Goal: Task Accomplishment & Management: Use online tool/utility

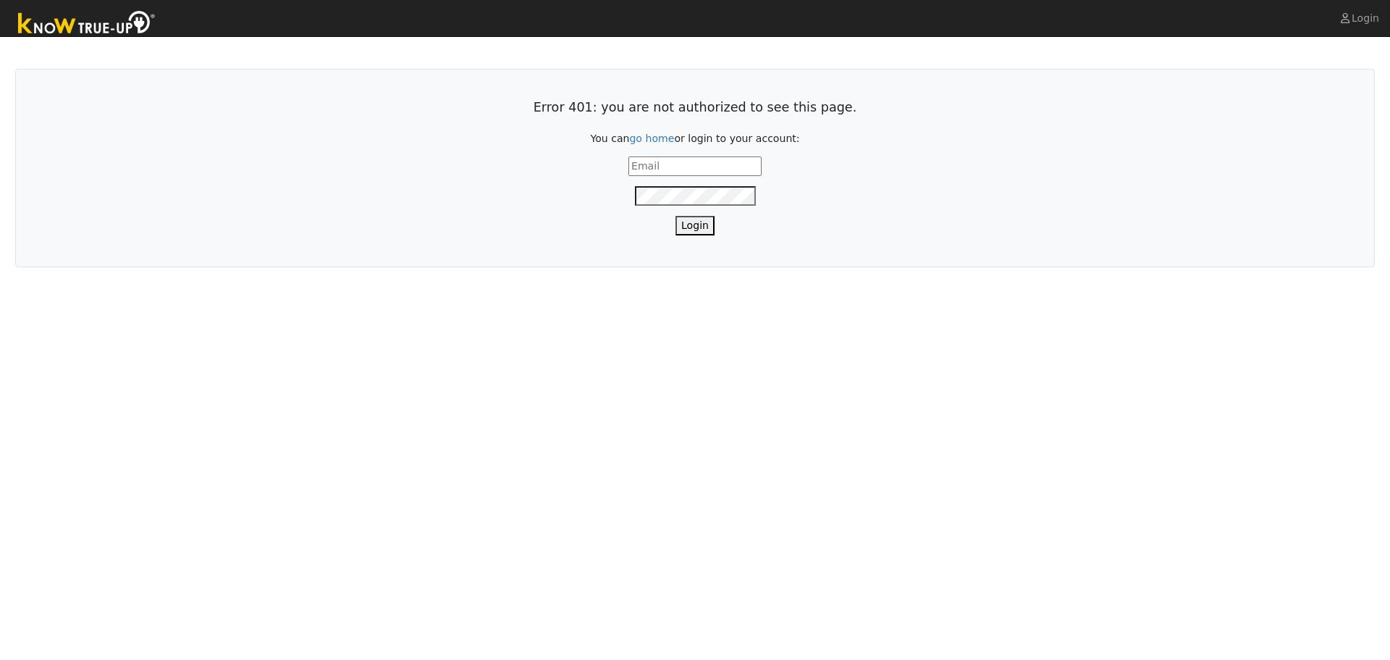
type input "[EMAIL_ADDRESS][DOMAIN_NAME]"
click at [704, 227] on button "Login" at bounding box center [695, 226] width 39 height 20
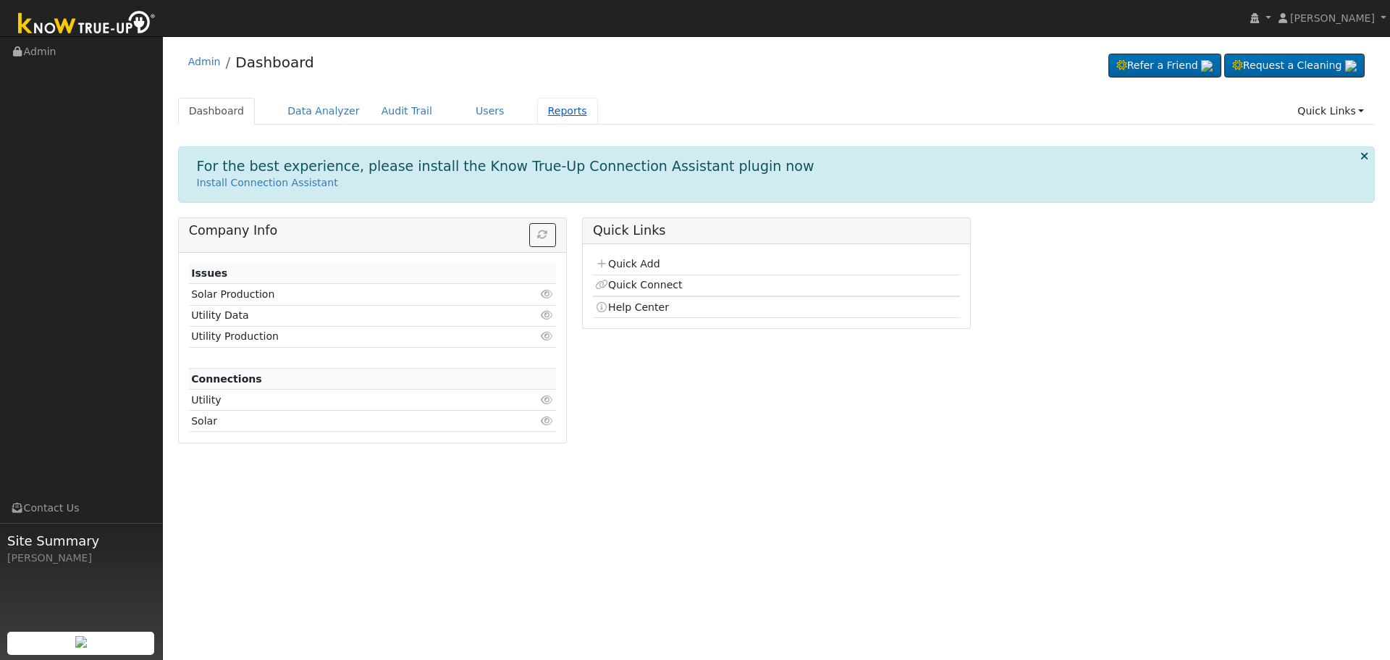
click at [537, 118] on link "Reports" at bounding box center [567, 111] width 61 height 27
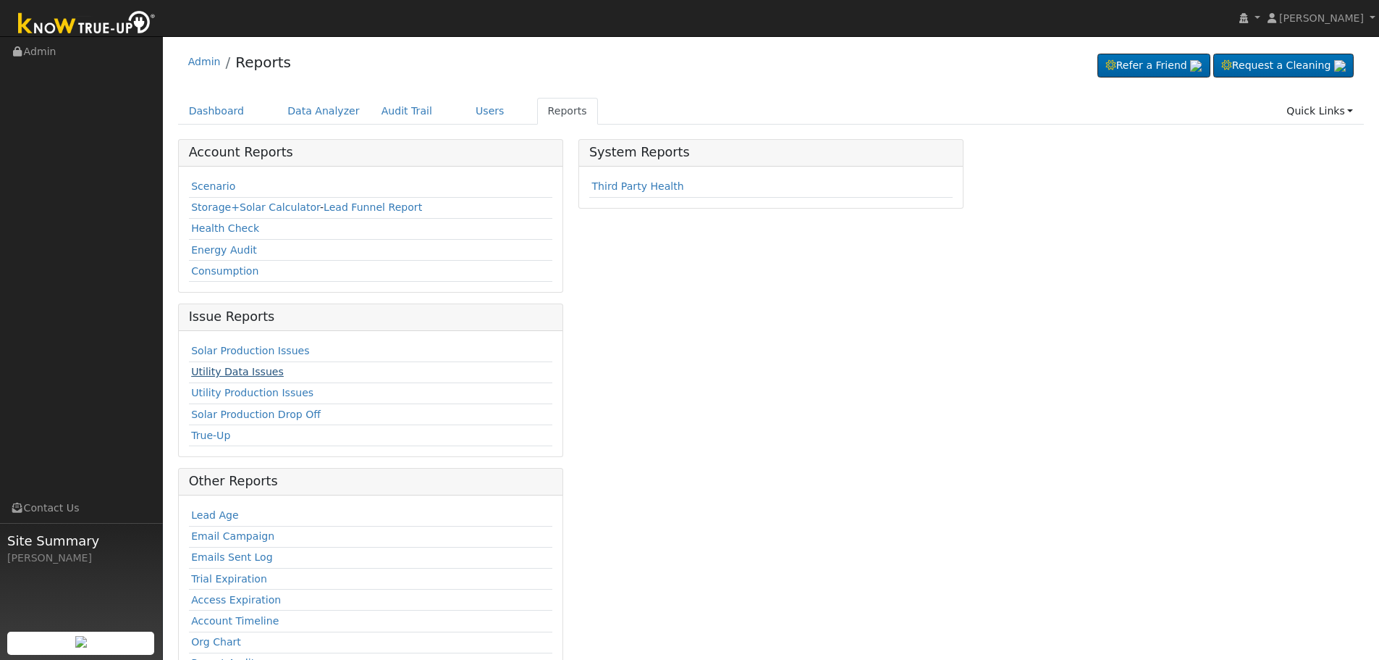
click at [241, 372] on link "Utility Data Issues" at bounding box center [237, 372] width 93 height 12
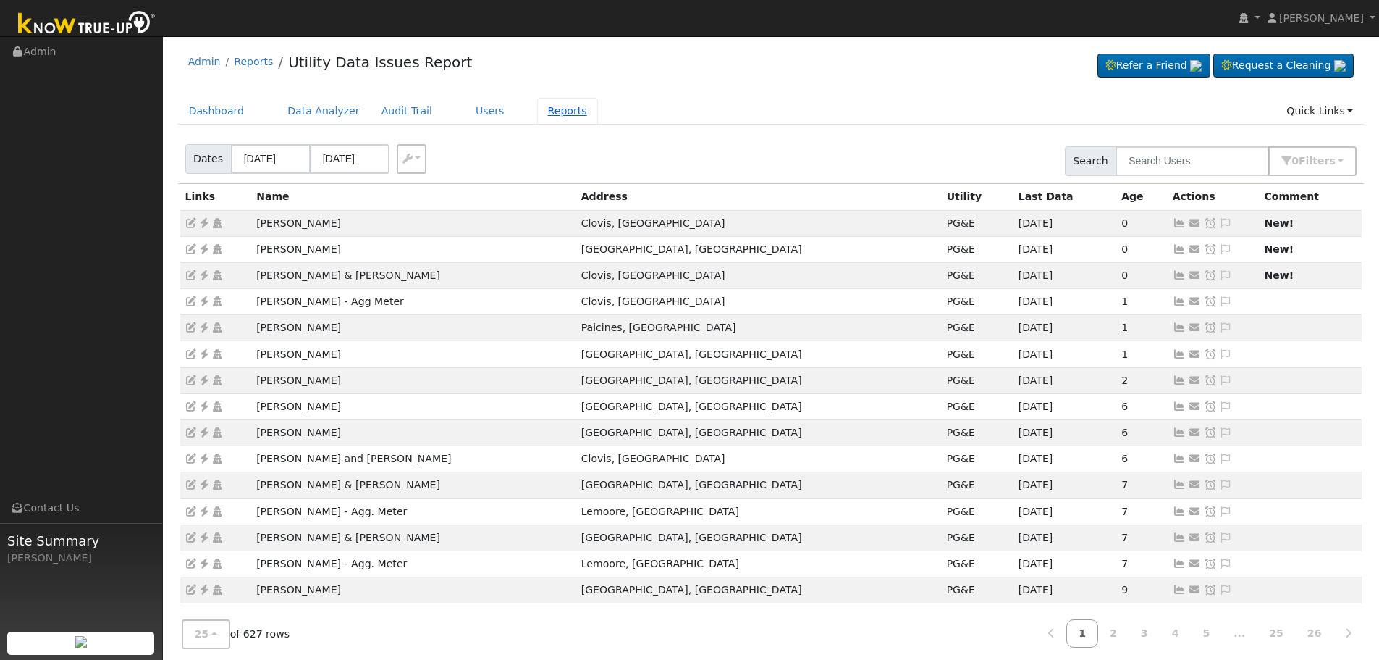
click at [537, 108] on link "Reports" at bounding box center [567, 111] width 61 height 27
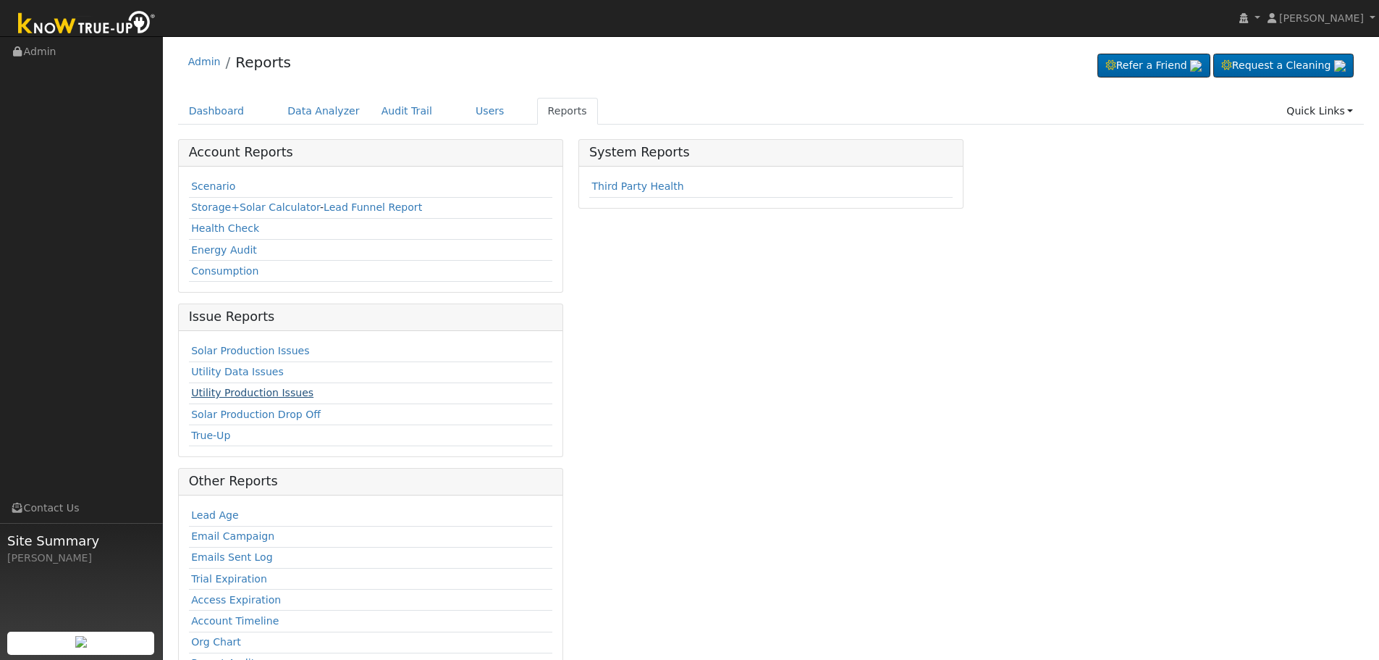
click at [256, 393] on link "Utility Production Issues" at bounding box center [252, 393] width 122 height 12
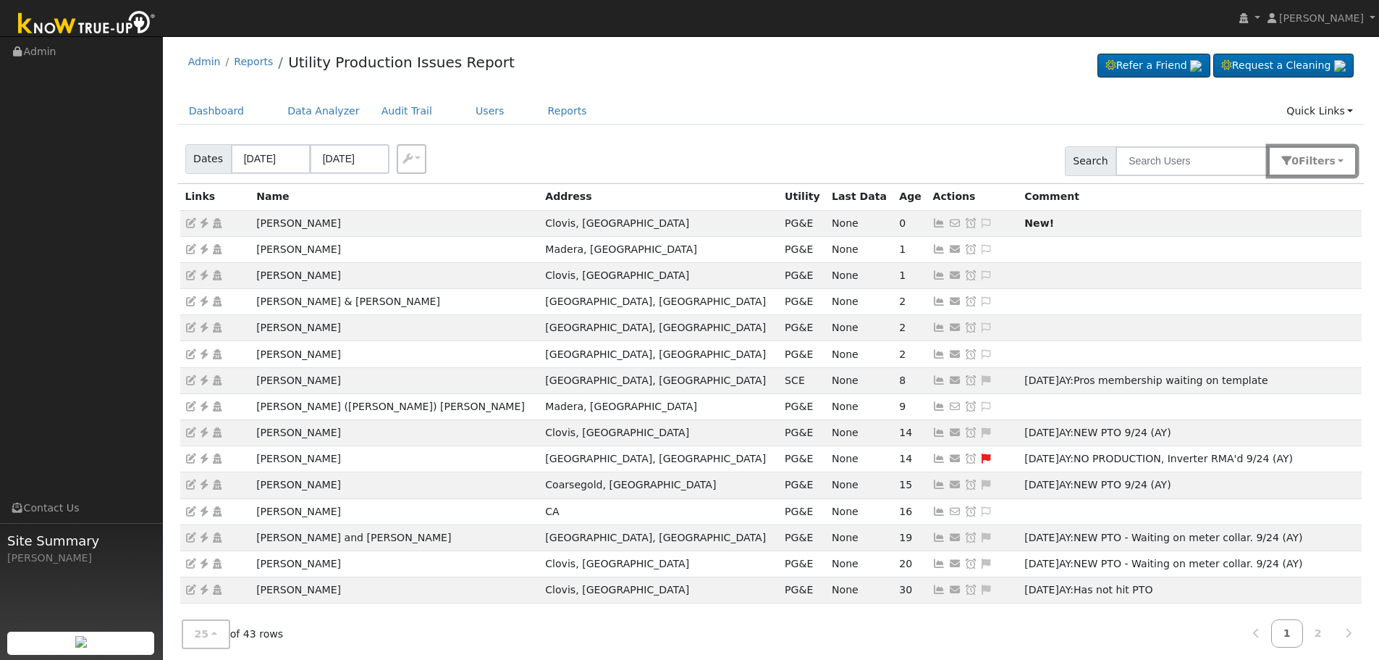
click at [1303, 164] on button "0 Filter s" at bounding box center [1313, 161] width 88 height 30
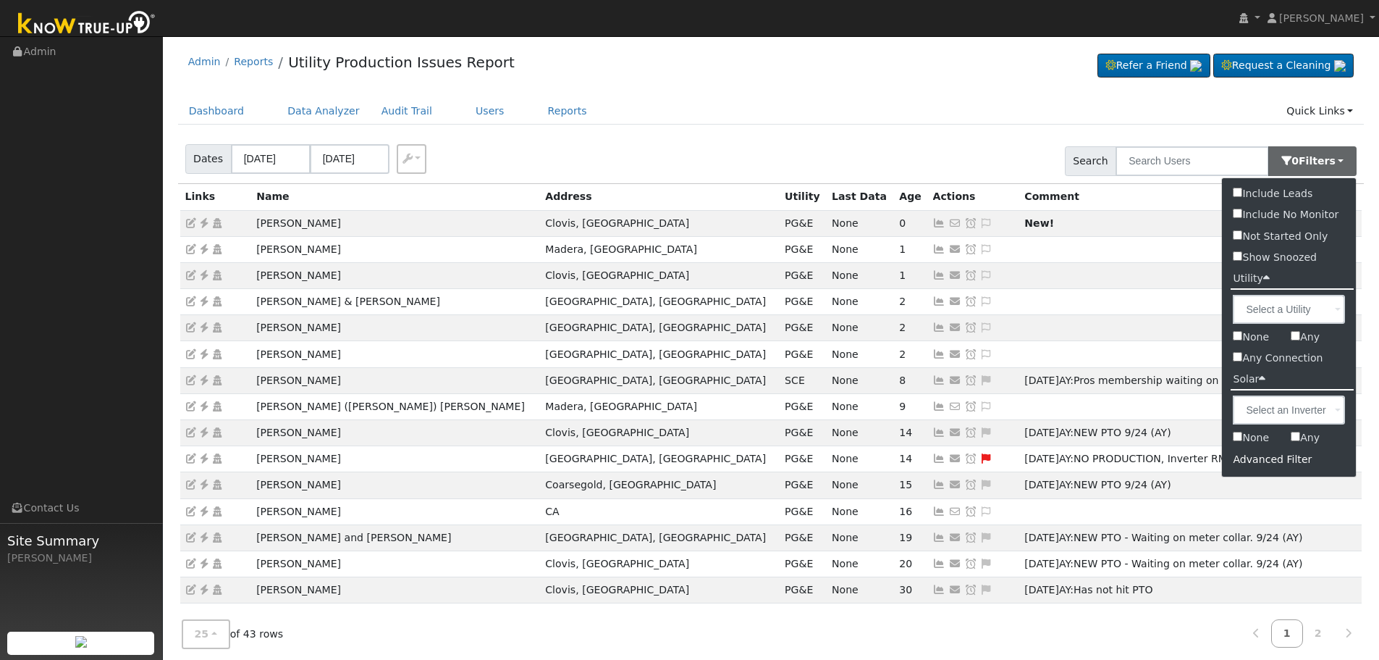
click at [1276, 461] on div "Advanced Filter" at bounding box center [1289, 459] width 134 height 22
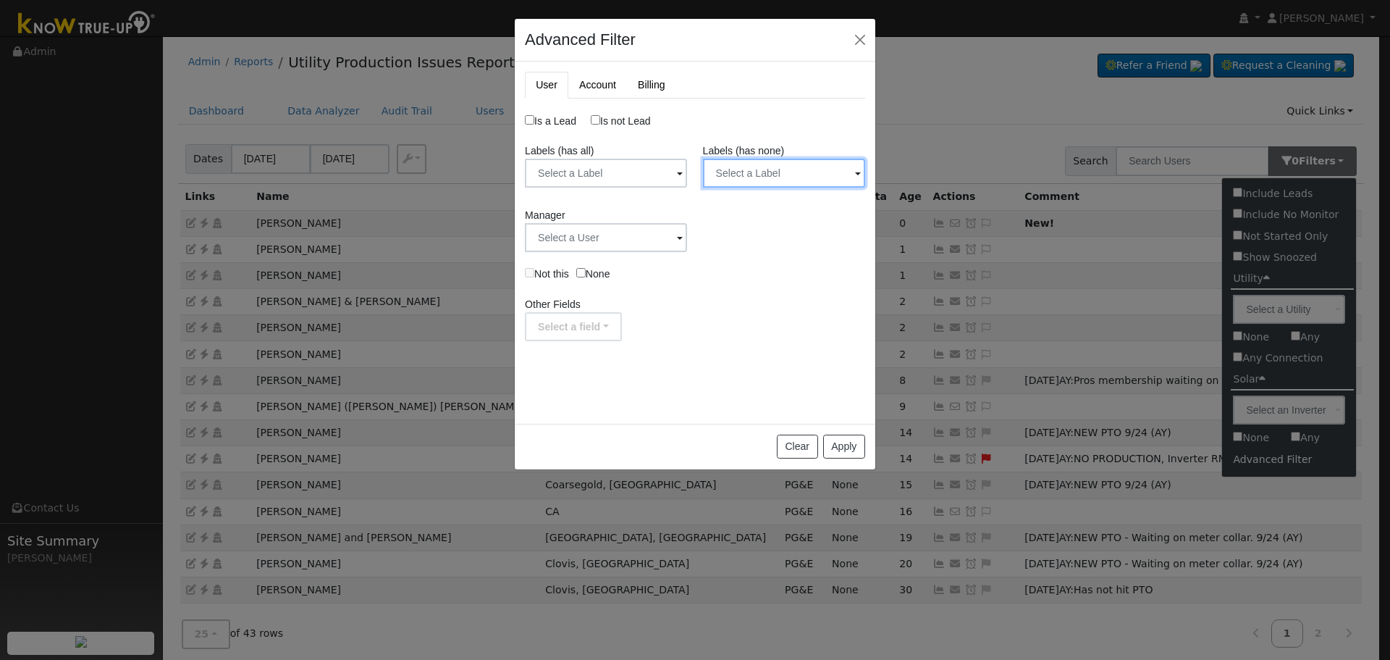
click at [747, 174] on input "text" at bounding box center [784, 173] width 162 height 29
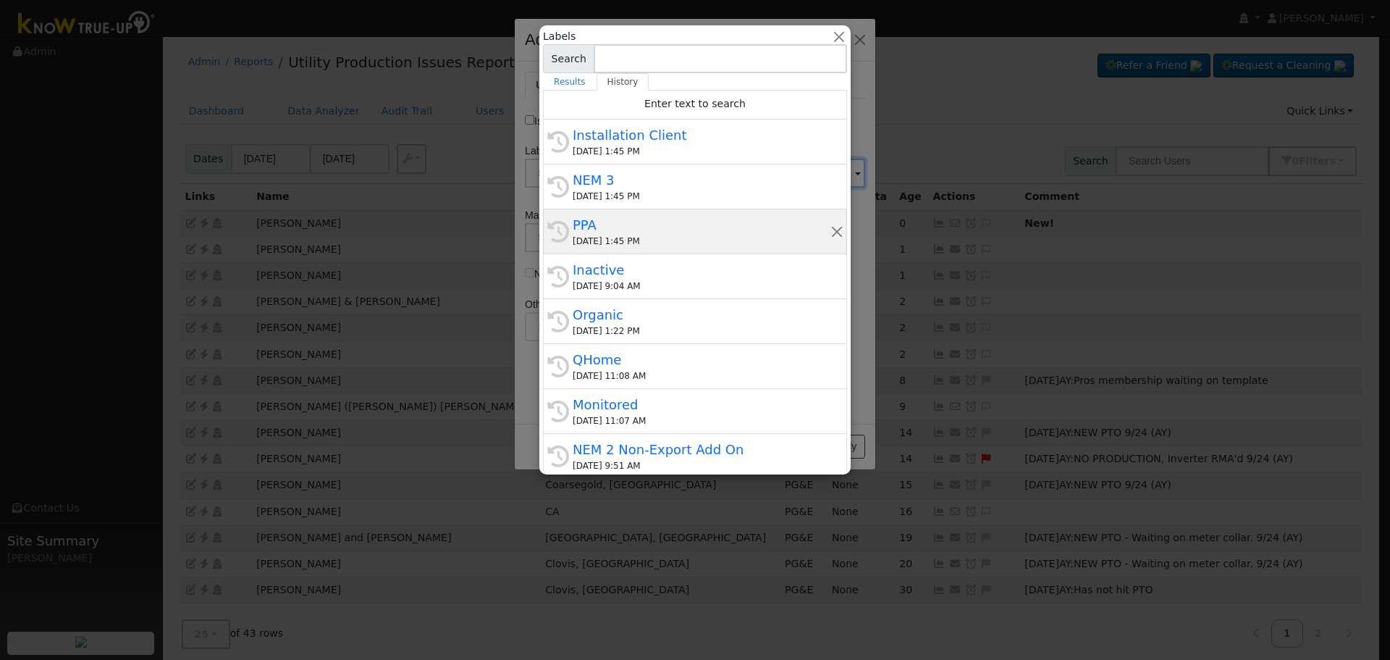
click at [659, 227] on div "PPA" at bounding box center [702, 225] width 258 height 20
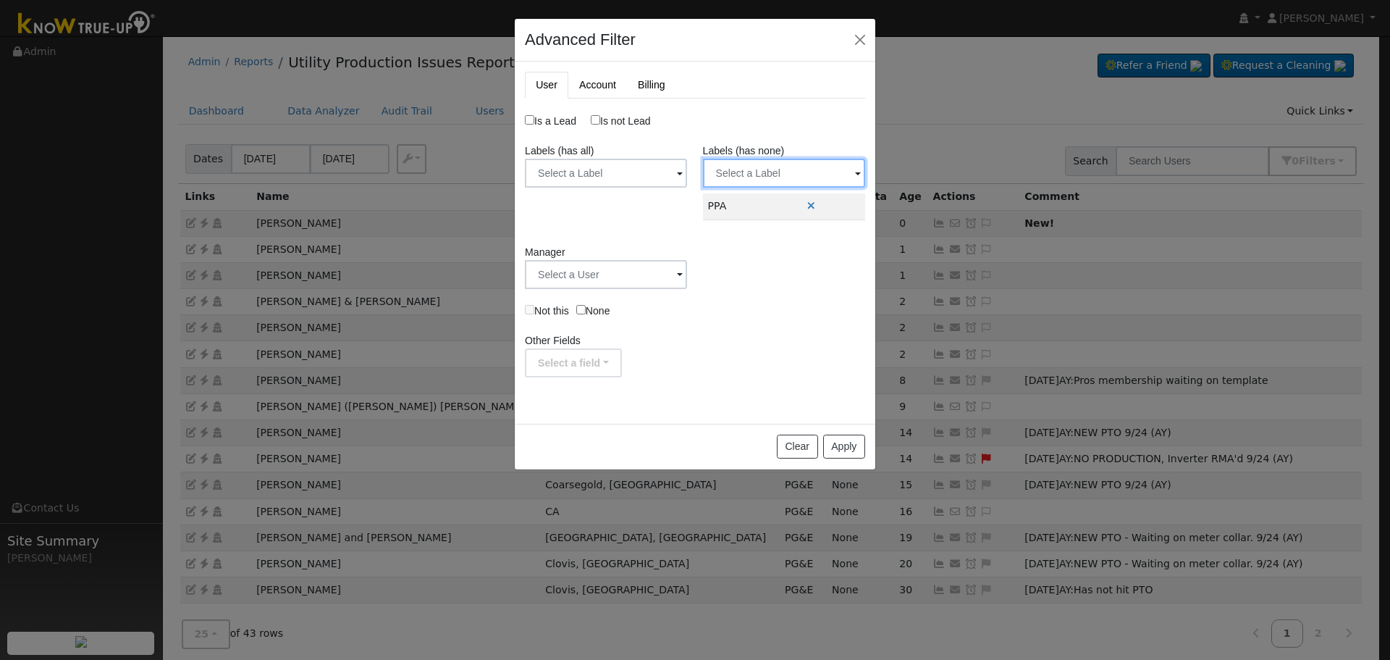
drag, startPoint x: 776, startPoint y: 168, endPoint x: 767, endPoint y: 188, distance: 21.4
click at [776, 169] on input "text" at bounding box center [784, 173] width 162 height 29
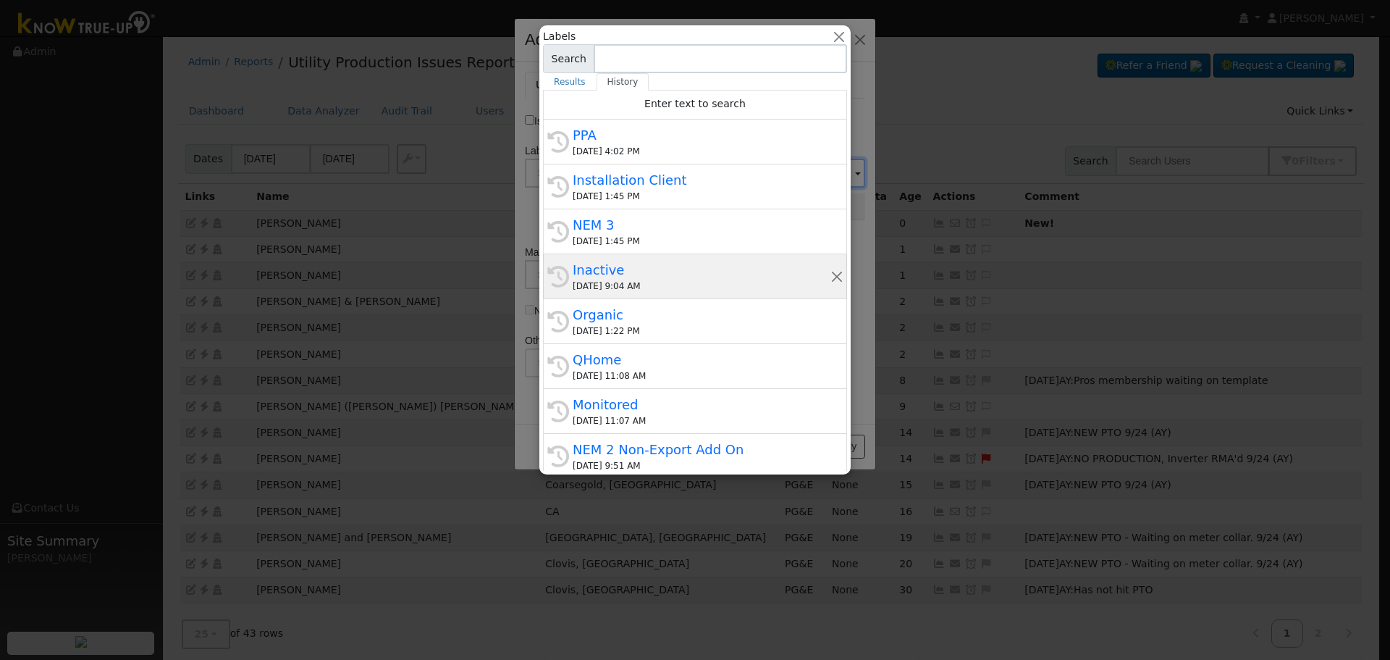
click at [677, 270] on div "Inactive" at bounding box center [702, 270] width 258 height 20
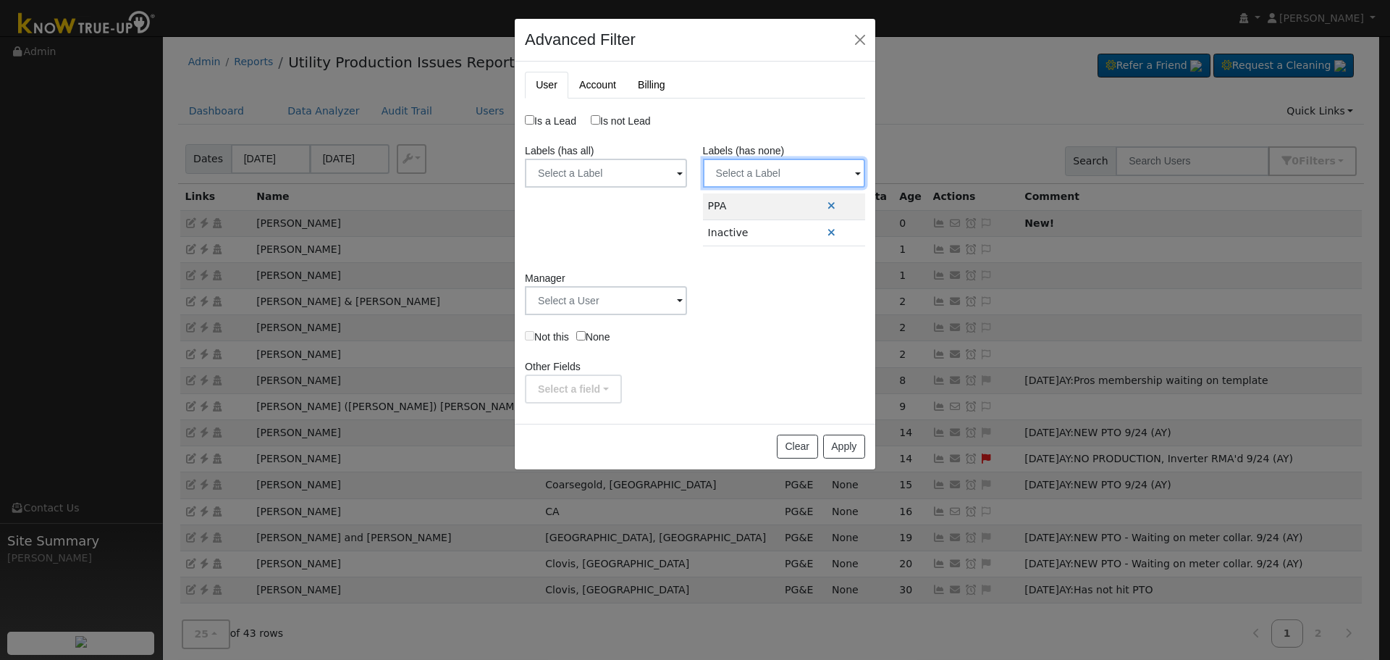
click at [765, 178] on input "text" at bounding box center [784, 173] width 162 height 29
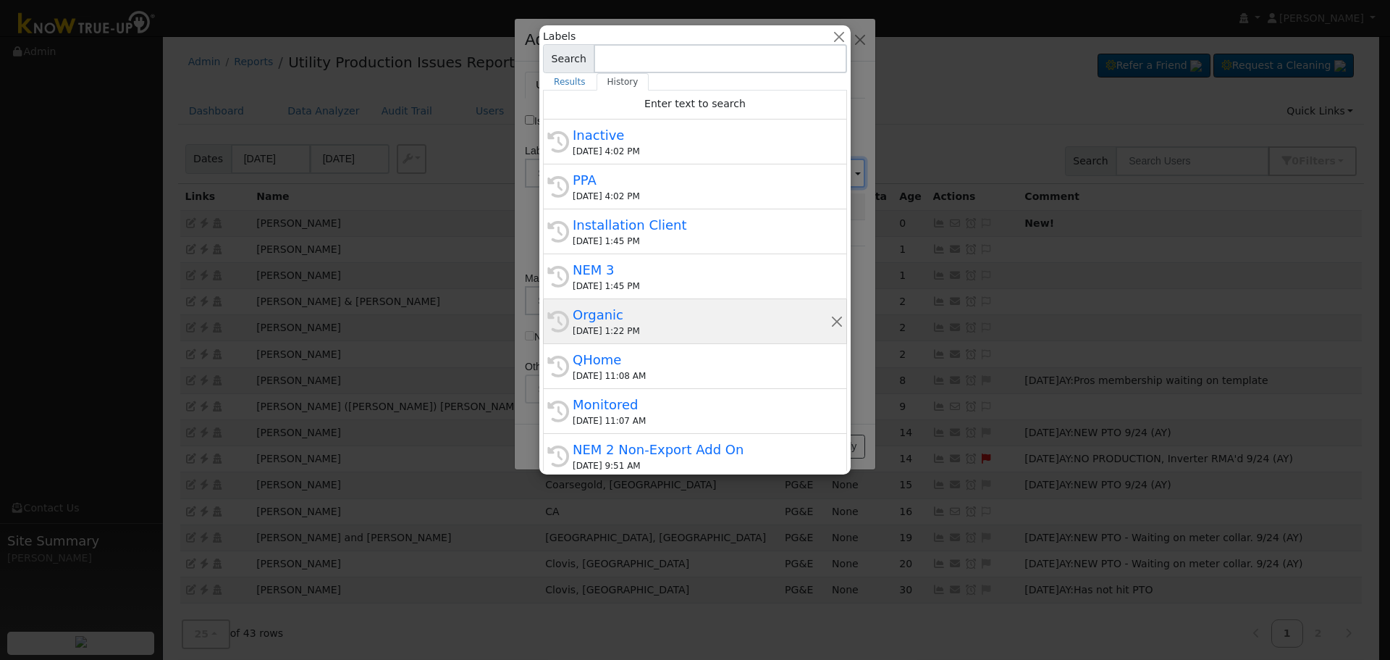
click at [672, 332] on div "09/22/2025 1:22 PM" at bounding box center [702, 330] width 258 height 13
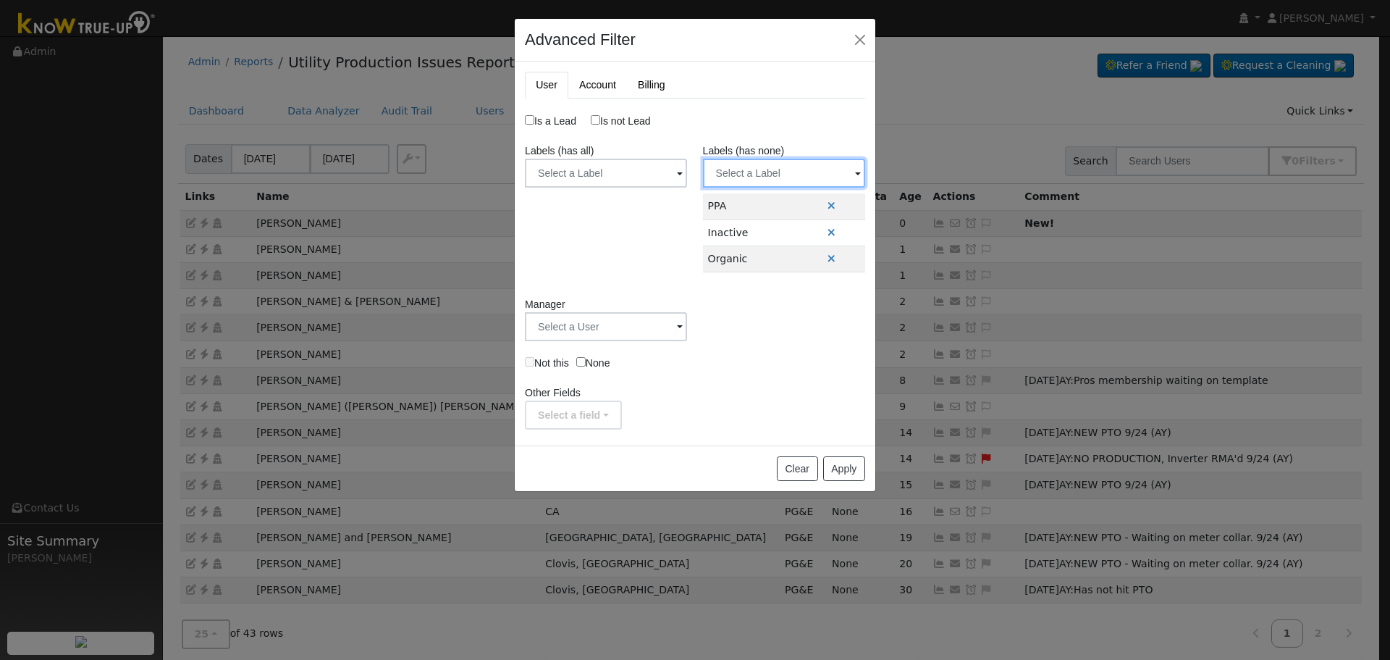
click at [807, 180] on input "text" at bounding box center [784, 173] width 162 height 29
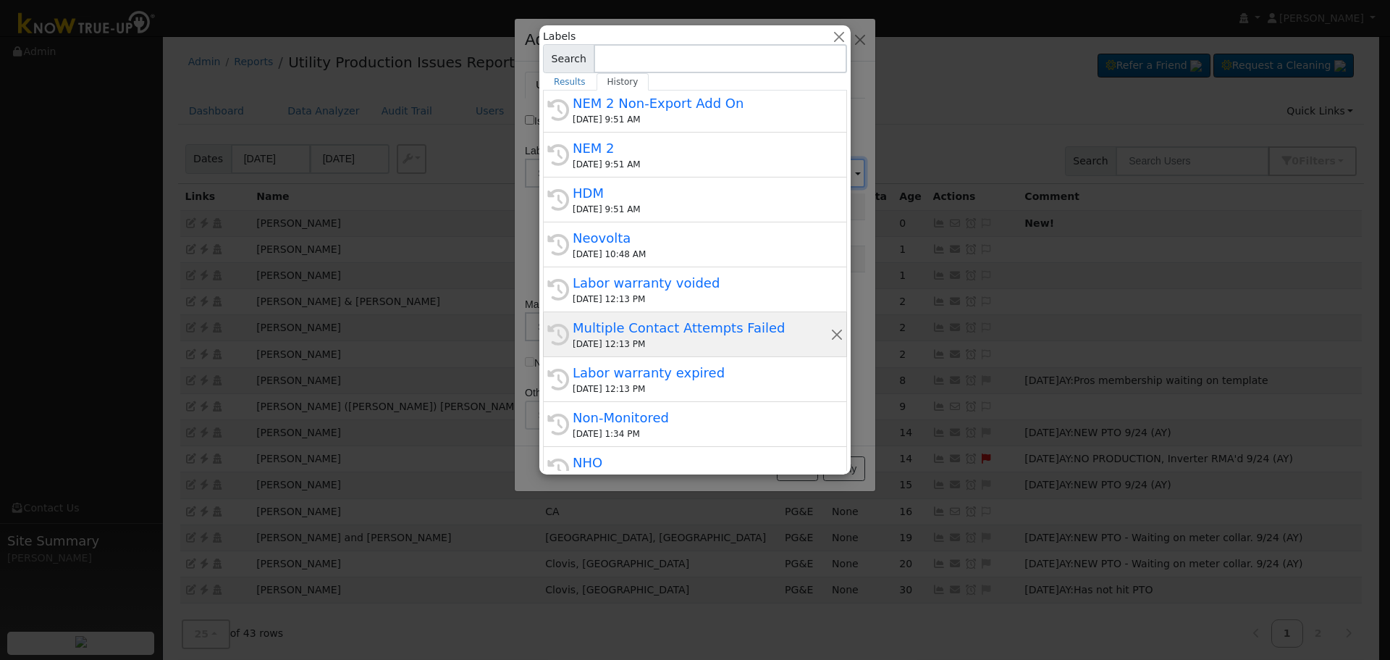
scroll to position [362, 0]
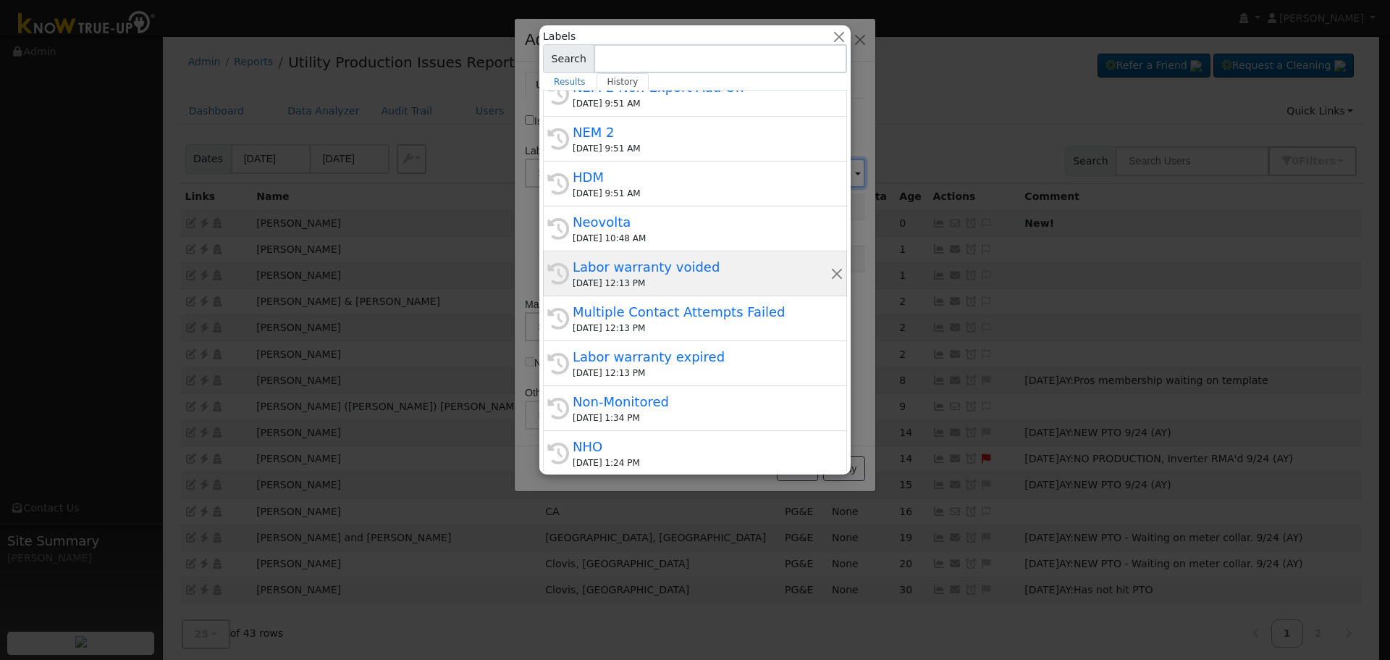
click at [665, 269] on div "Labor warranty voided" at bounding box center [702, 267] width 258 height 20
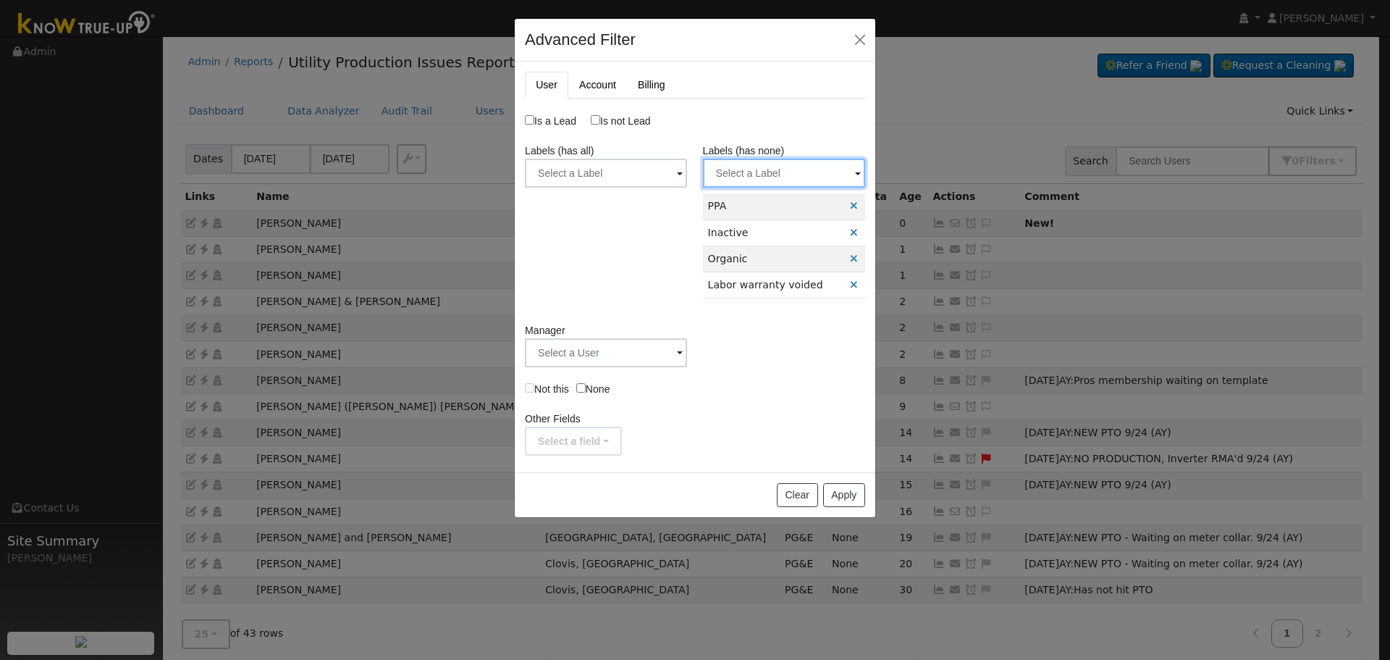
click at [798, 174] on input "text" at bounding box center [784, 173] width 162 height 29
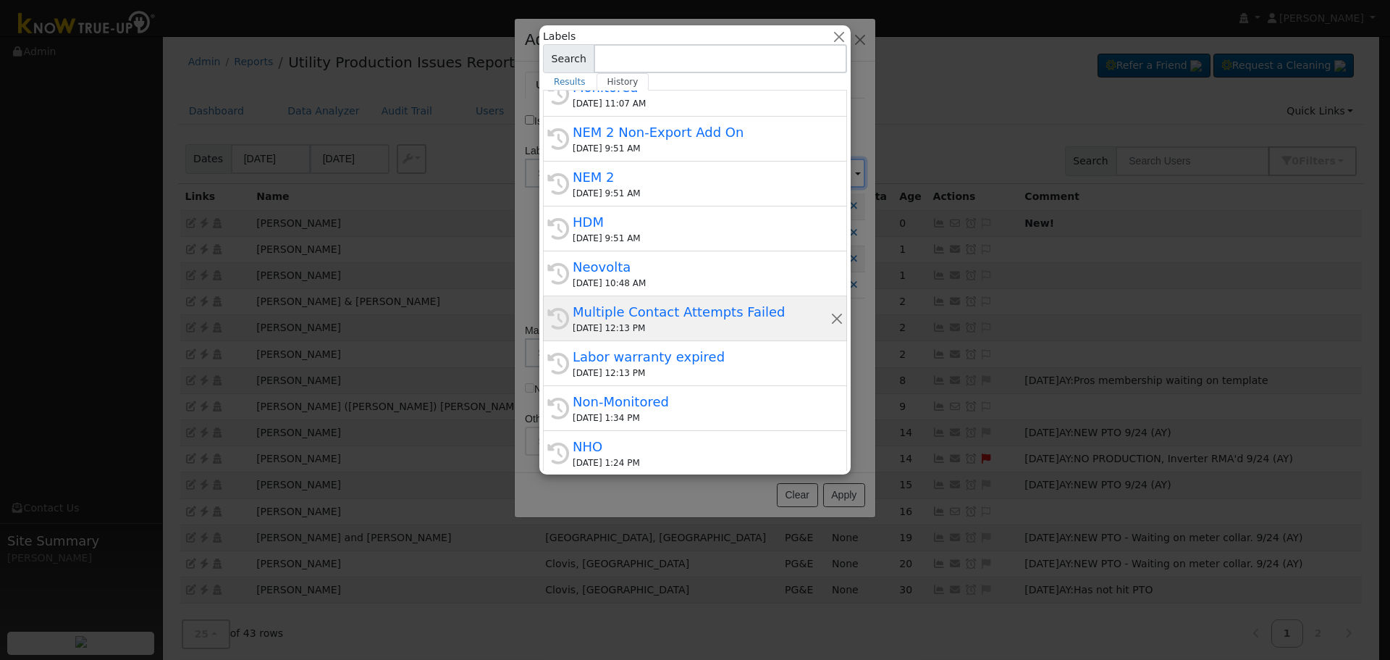
click at [701, 309] on div "Multiple Contact Attempts Failed" at bounding box center [702, 312] width 258 height 20
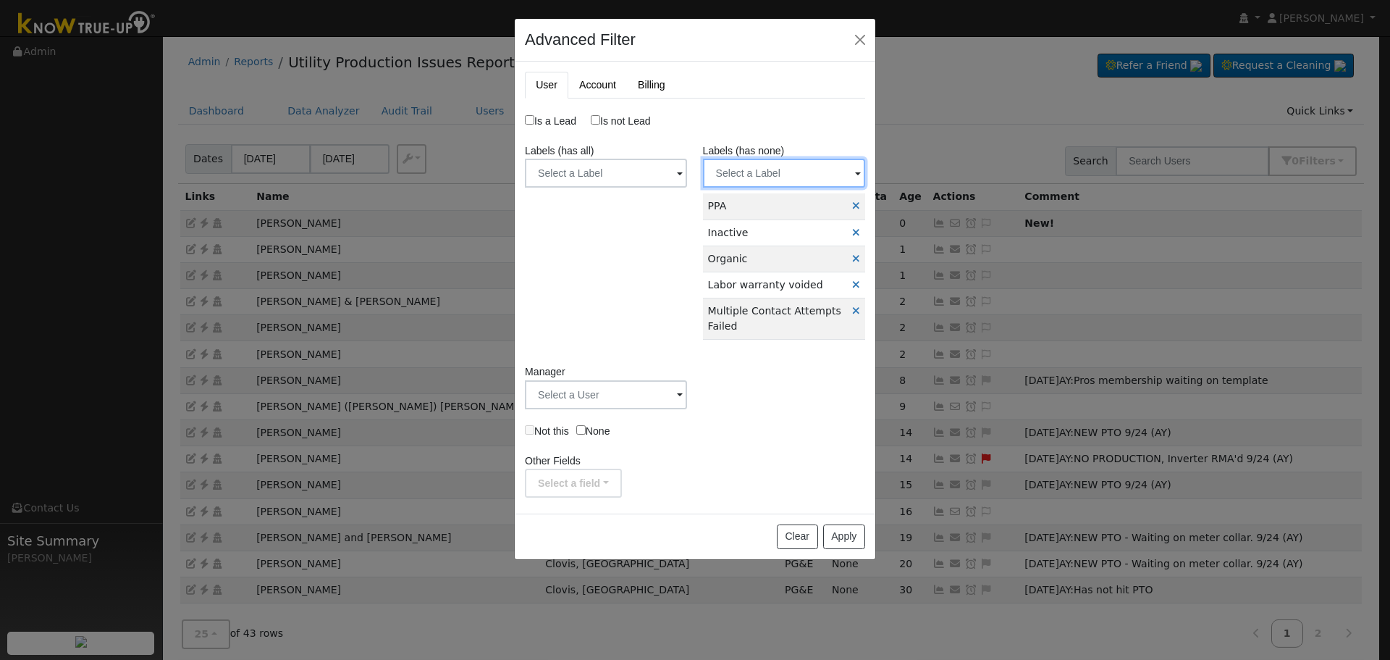
drag, startPoint x: 806, startPoint y: 170, endPoint x: 797, endPoint y: 185, distance: 17.9
click at [806, 171] on input "text" at bounding box center [784, 173] width 162 height 29
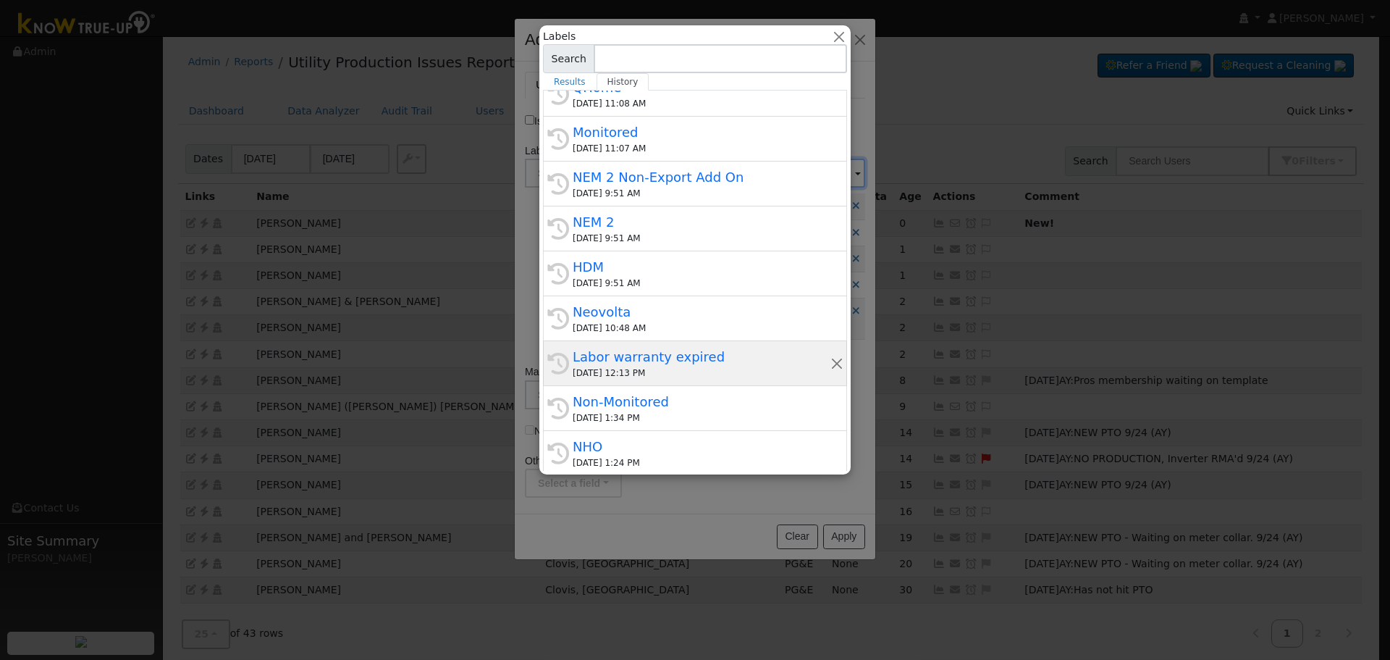
click at [676, 353] on div "Labor warranty expired" at bounding box center [702, 357] width 258 height 20
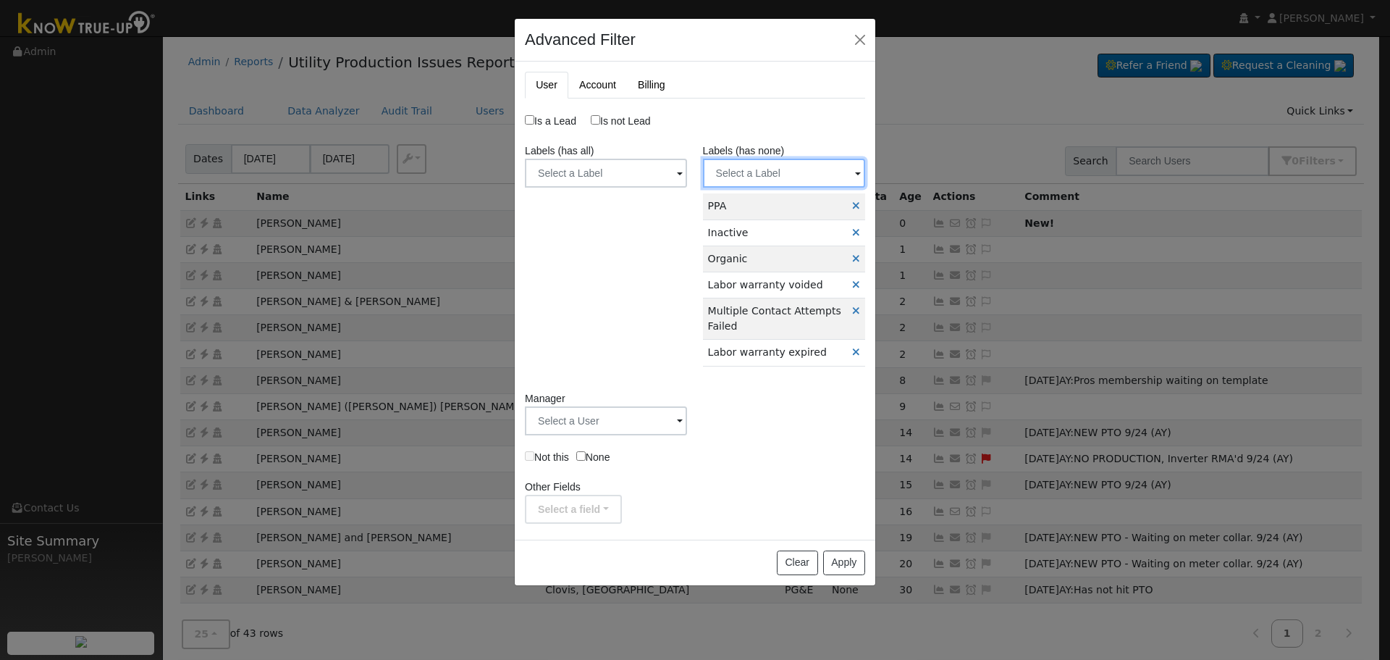
click at [796, 167] on input "text" at bounding box center [784, 173] width 162 height 29
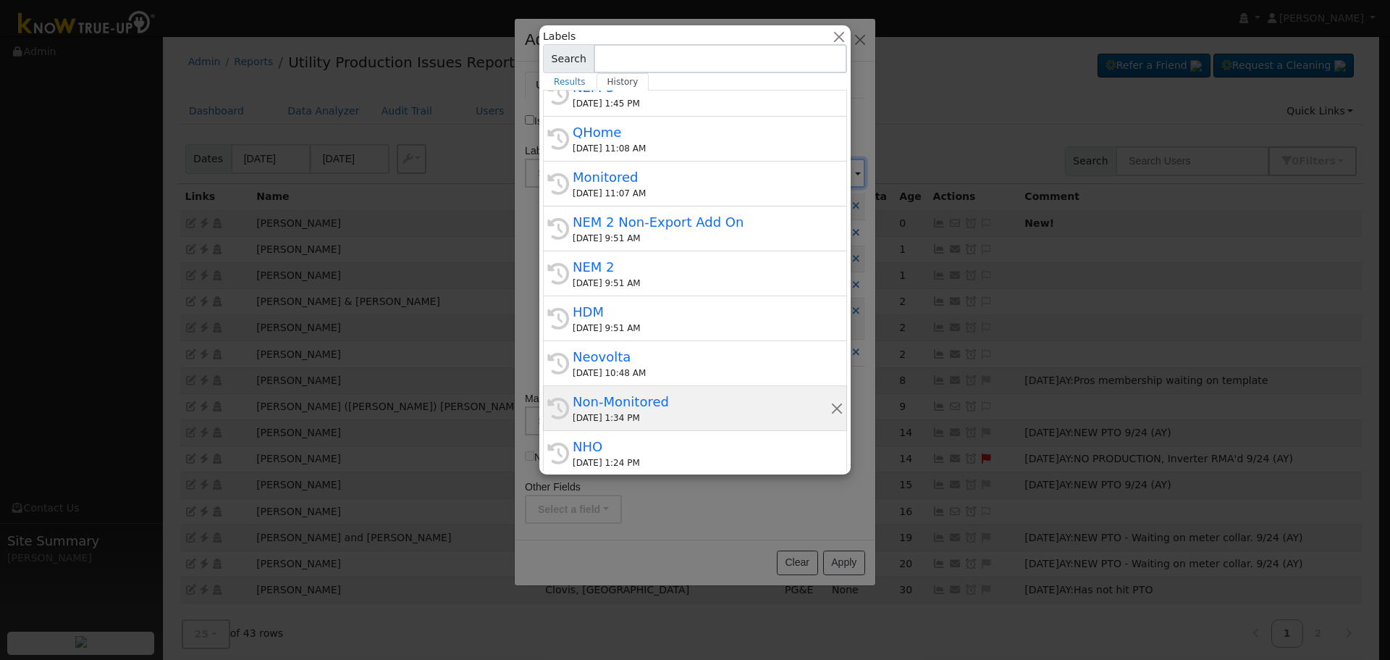
click at [668, 396] on div "Non-Monitored" at bounding box center [702, 402] width 258 height 20
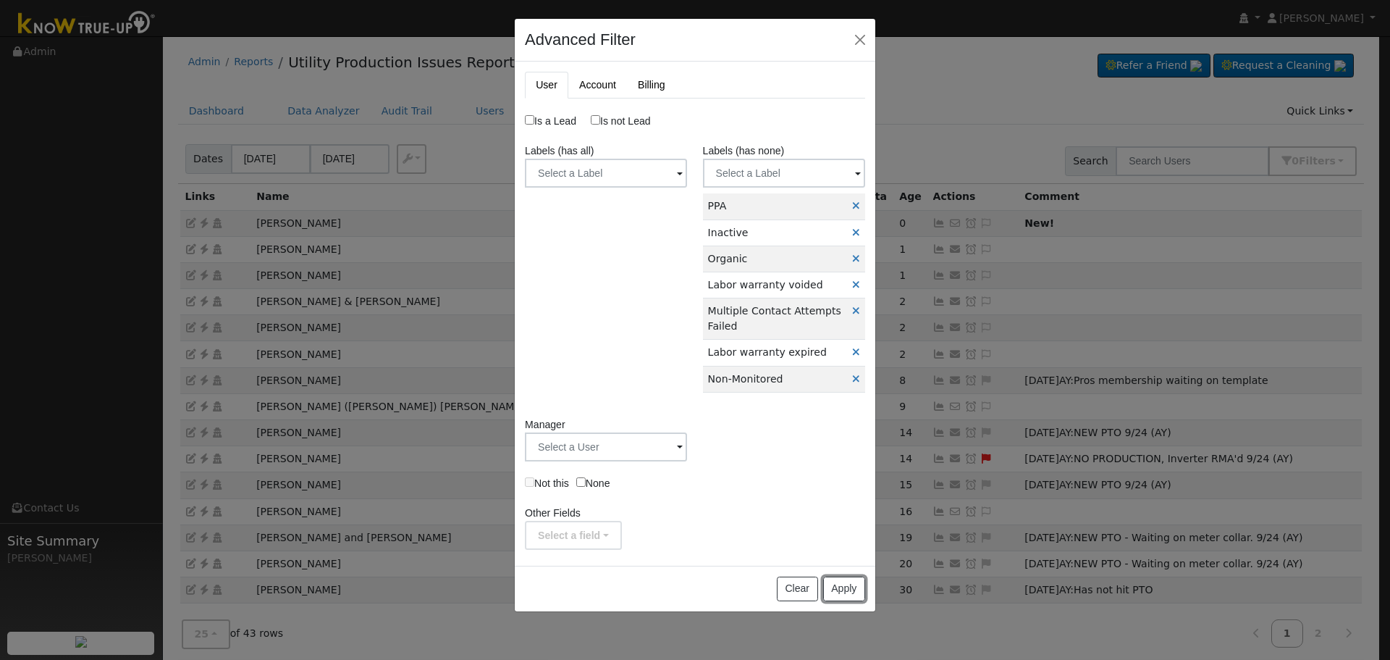
click at [836, 581] on button "Apply" at bounding box center [844, 588] width 42 height 25
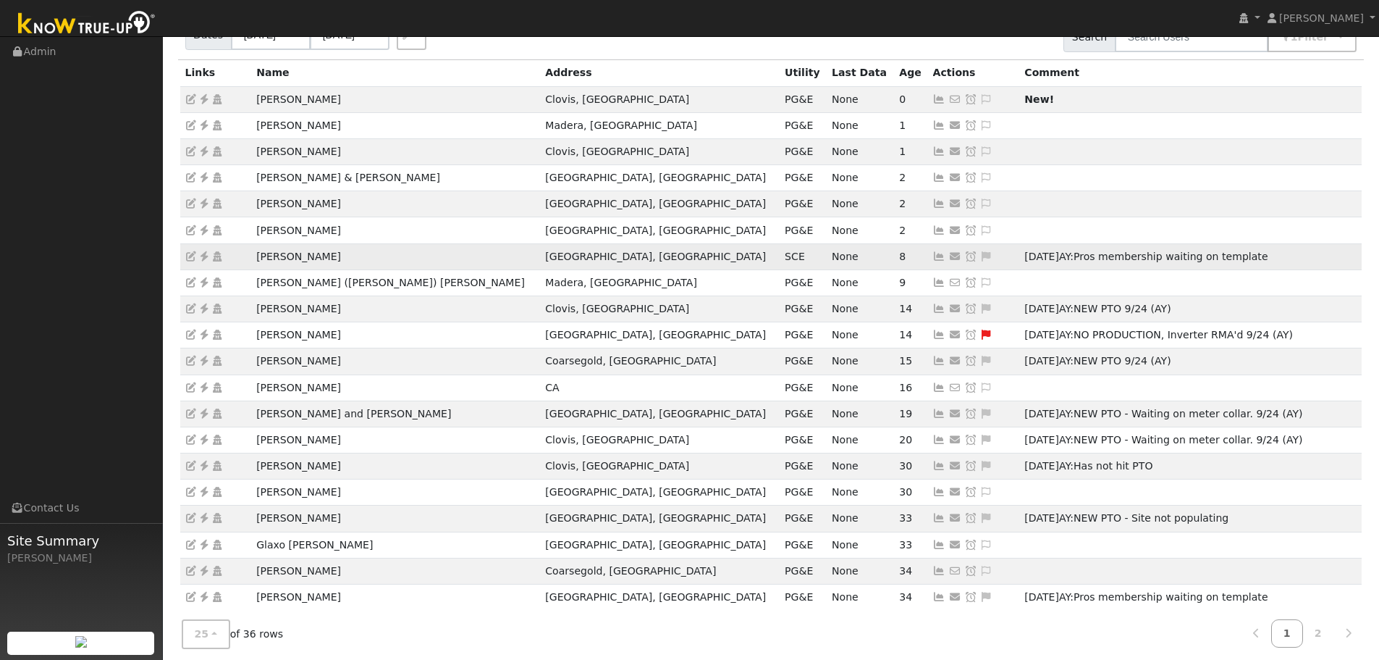
scroll to position [0, 0]
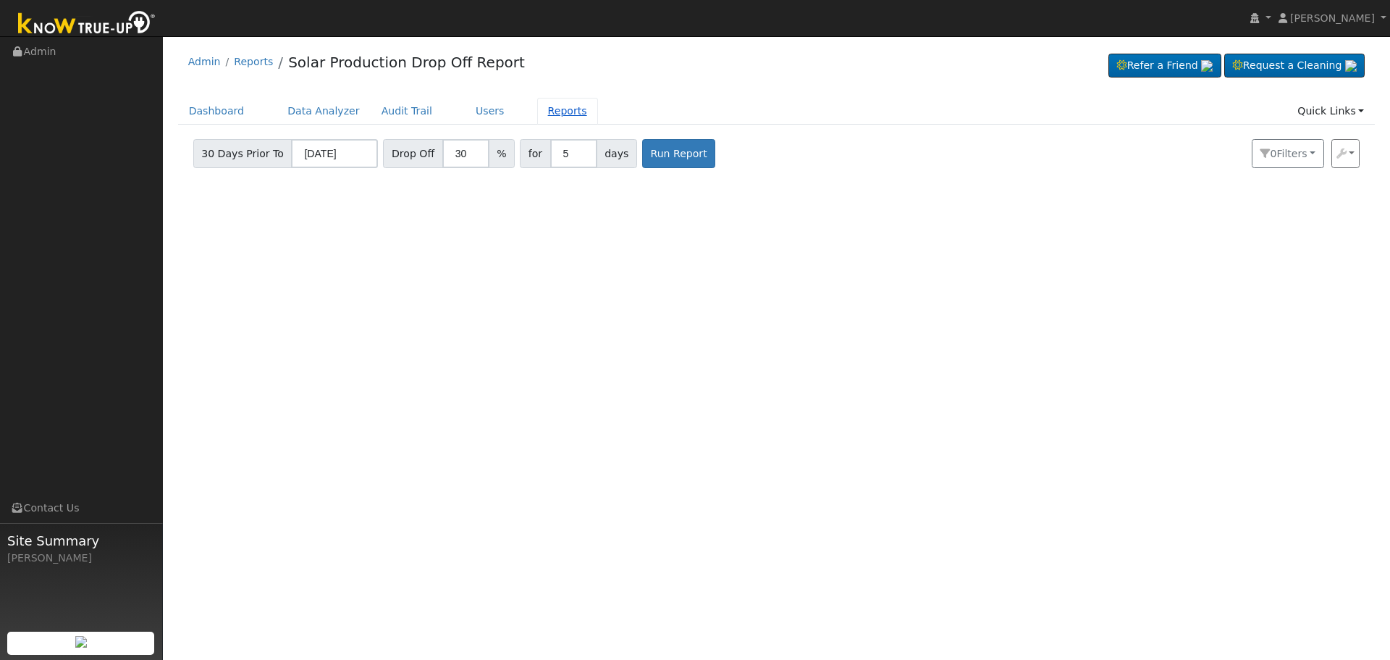
click at [544, 106] on link "Reports" at bounding box center [567, 111] width 61 height 27
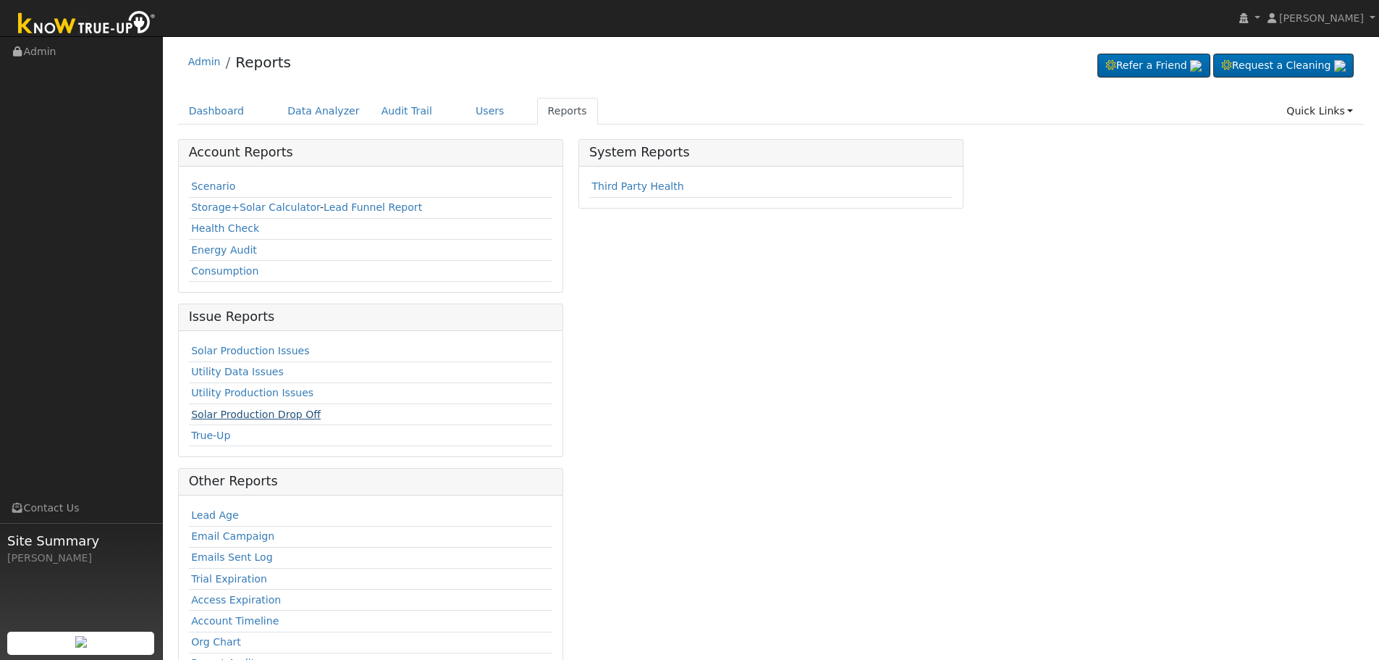
click at [260, 411] on link "Solar Production Drop Off" at bounding box center [256, 414] width 130 height 12
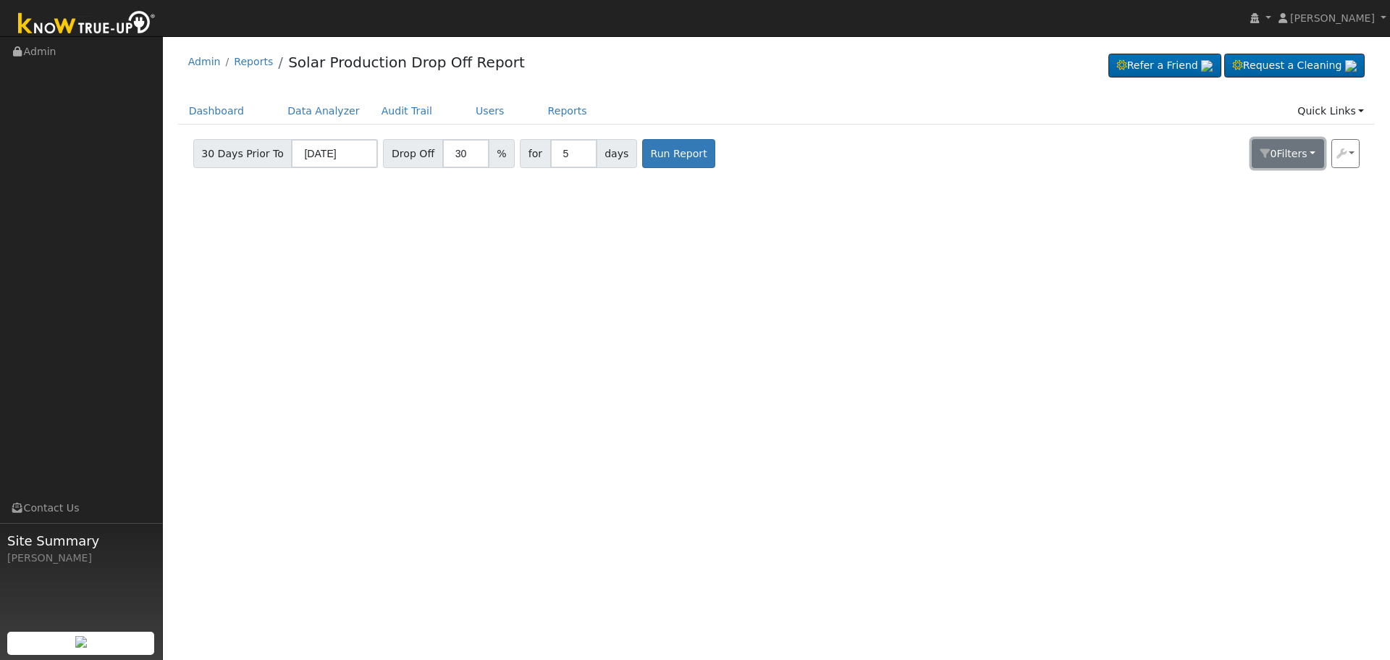
click at [1303, 145] on button "0 Filter s" at bounding box center [1288, 153] width 72 height 29
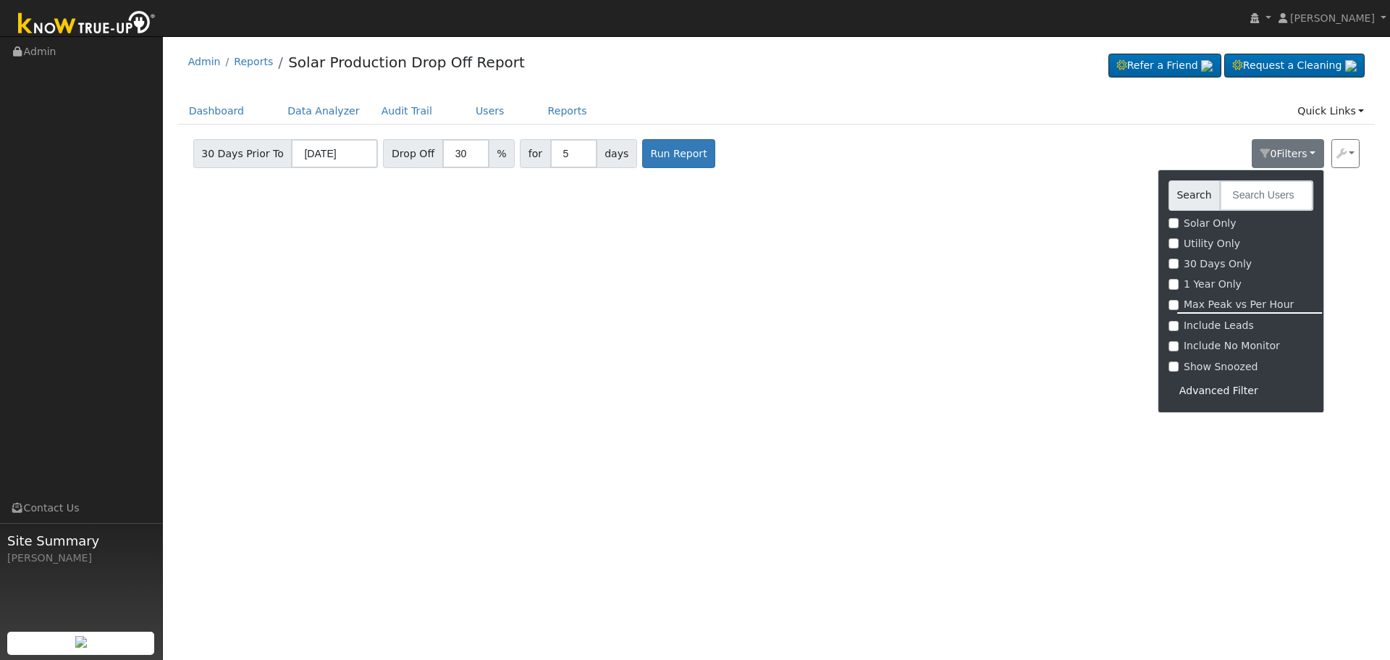
click at [1211, 388] on div "Advanced Filter" at bounding box center [1241, 390] width 145 height 22
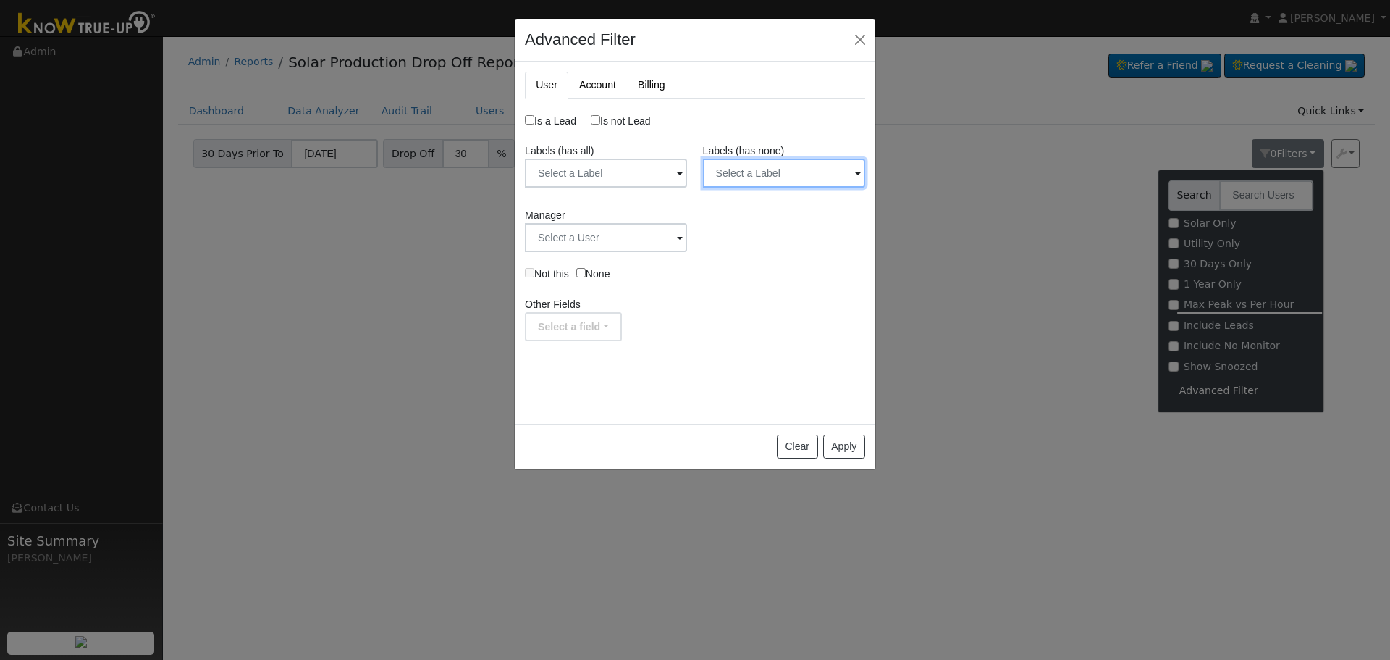
click at [807, 166] on input "text" at bounding box center [784, 173] width 162 height 29
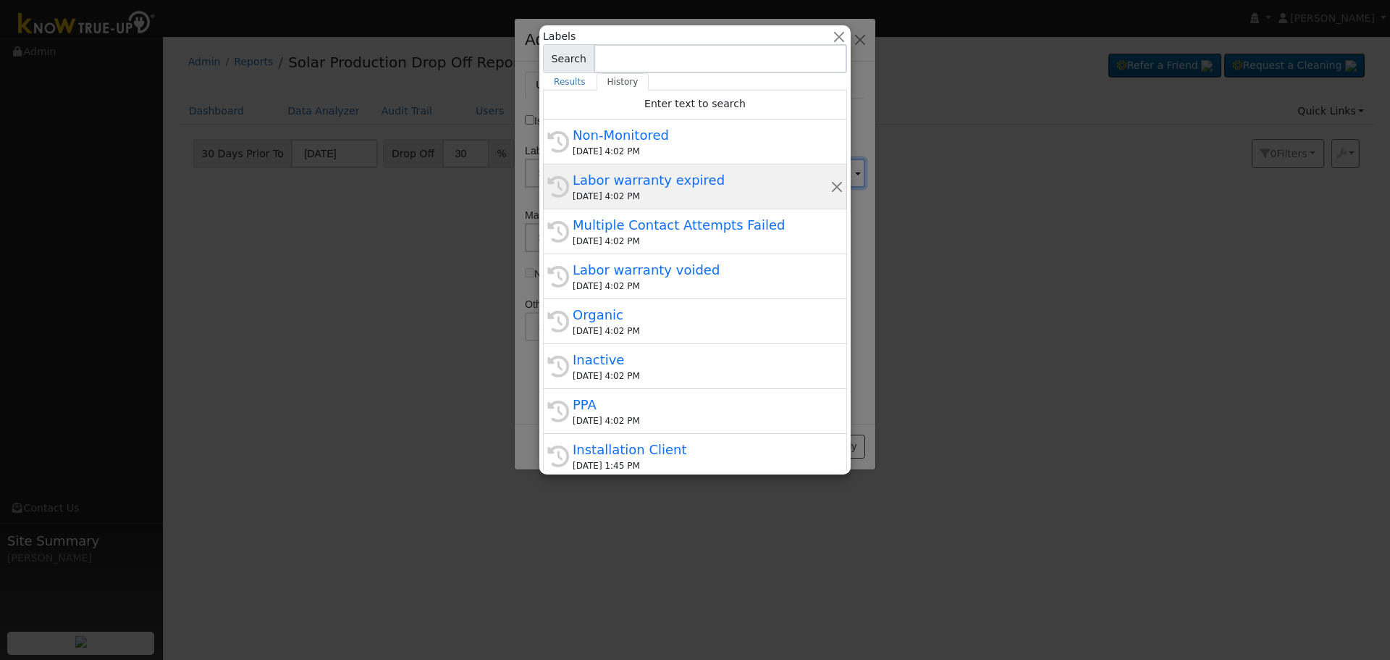
click at [697, 175] on div "Labor warranty expired" at bounding box center [702, 180] width 258 height 20
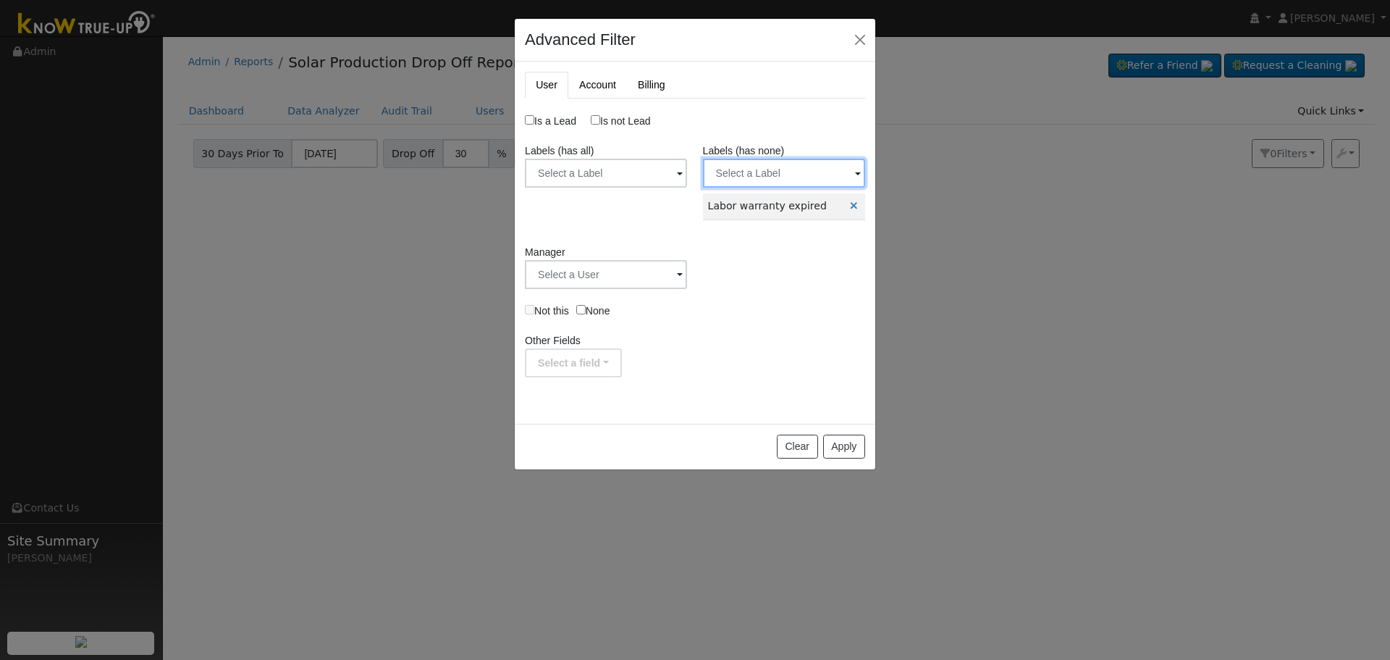
click at [776, 168] on input "text" at bounding box center [784, 173] width 162 height 29
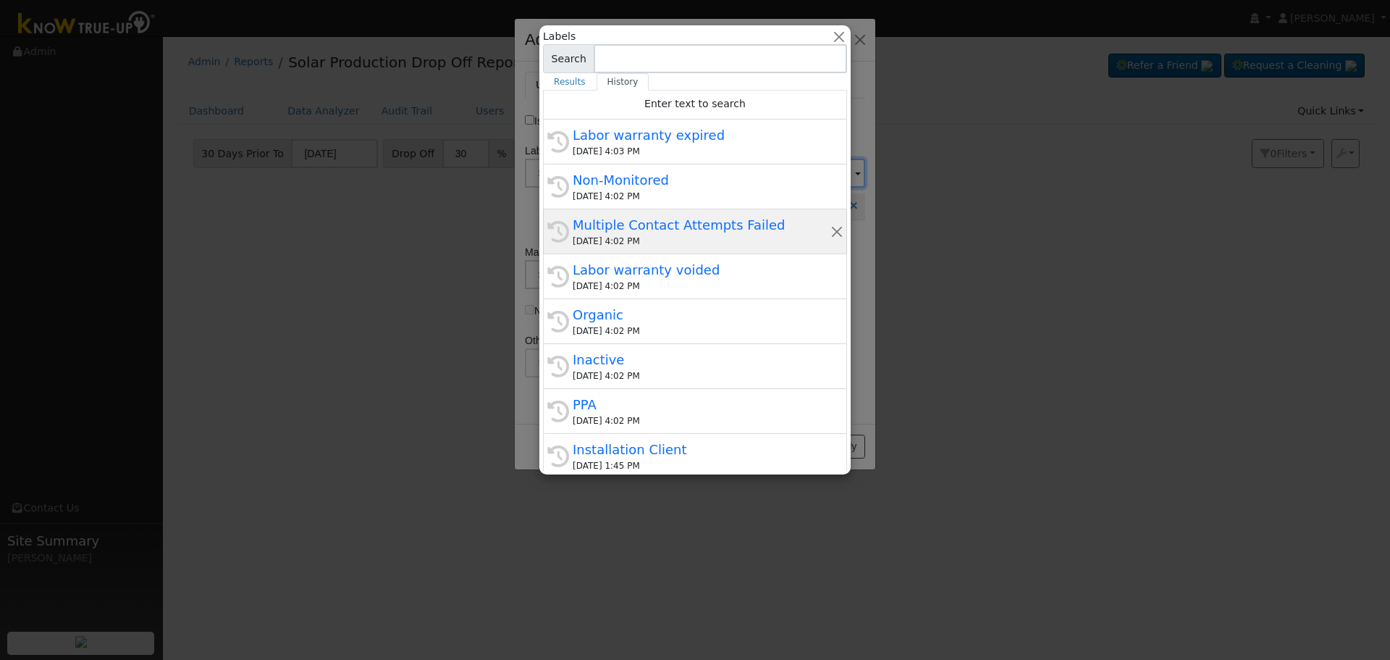
click at [736, 231] on div "Multiple Contact Attempts Failed" at bounding box center [702, 225] width 258 height 20
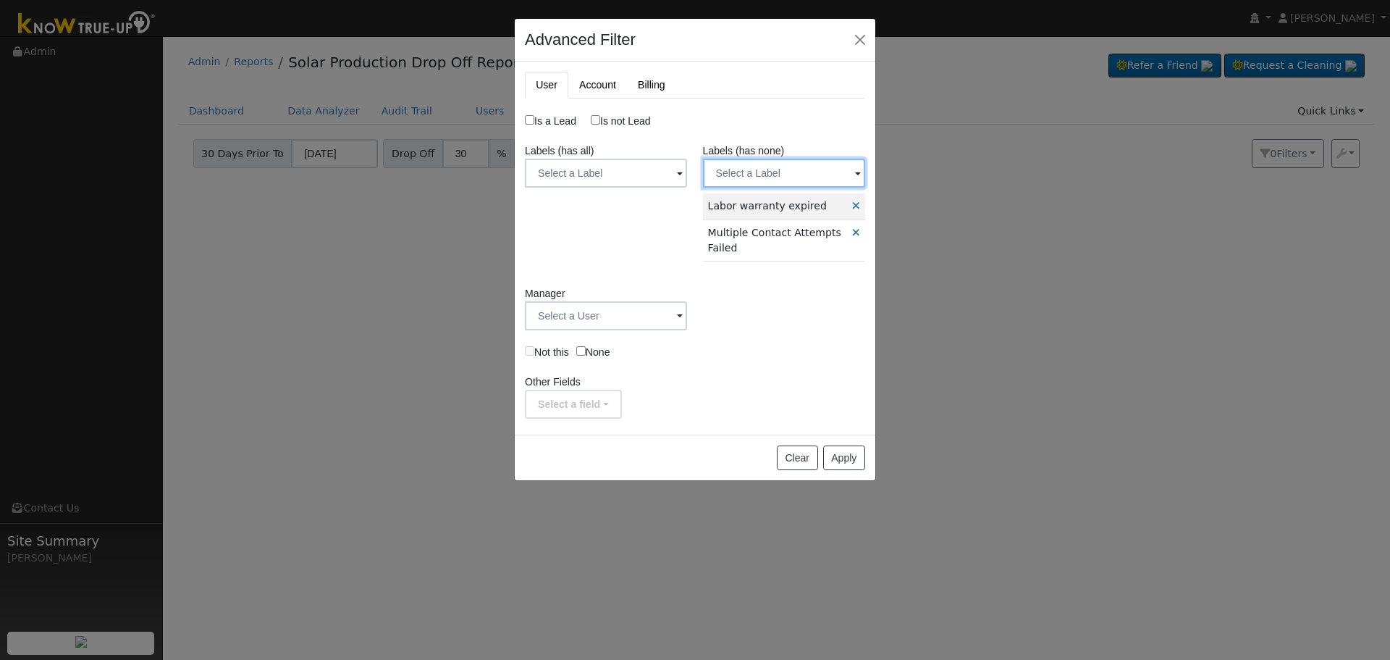
click at [777, 180] on input "text" at bounding box center [784, 173] width 162 height 29
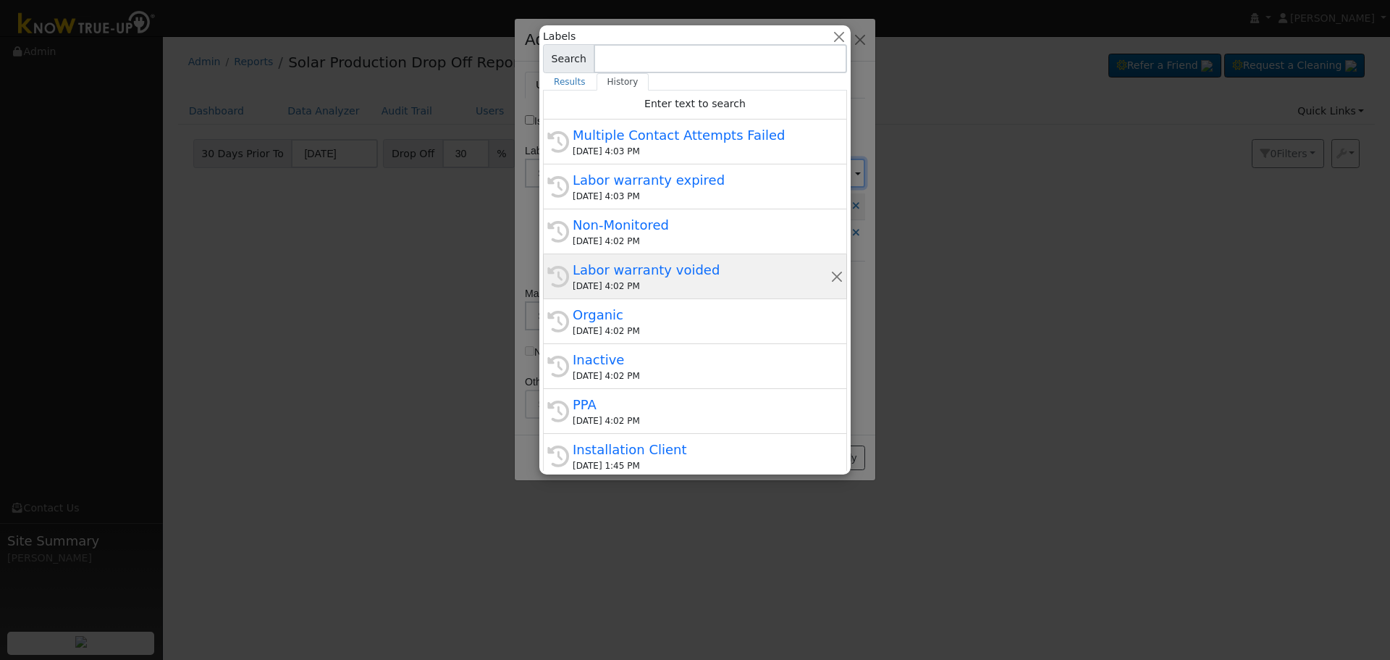
click at [734, 280] on div "[DATE] 4:02 PM" at bounding box center [702, 286] width 258 height 13
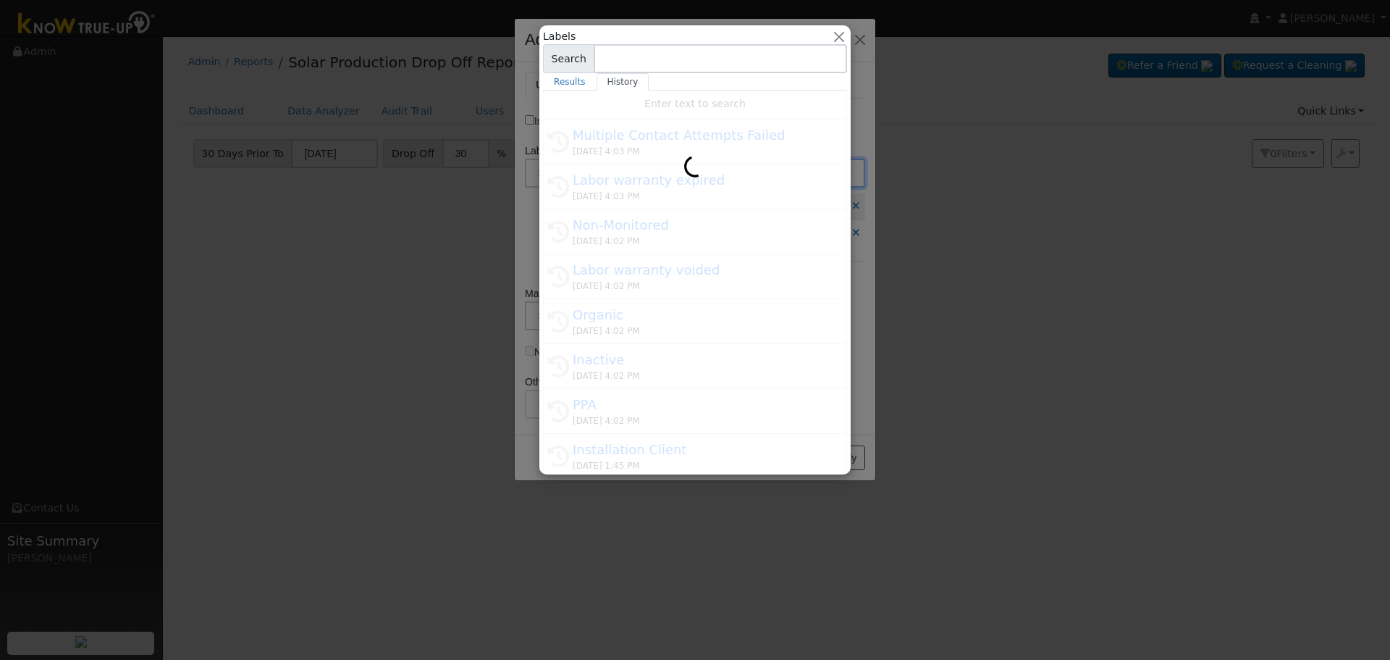
click at [862, 200] on div at bounding box center [695, 330] width 1390 height 660
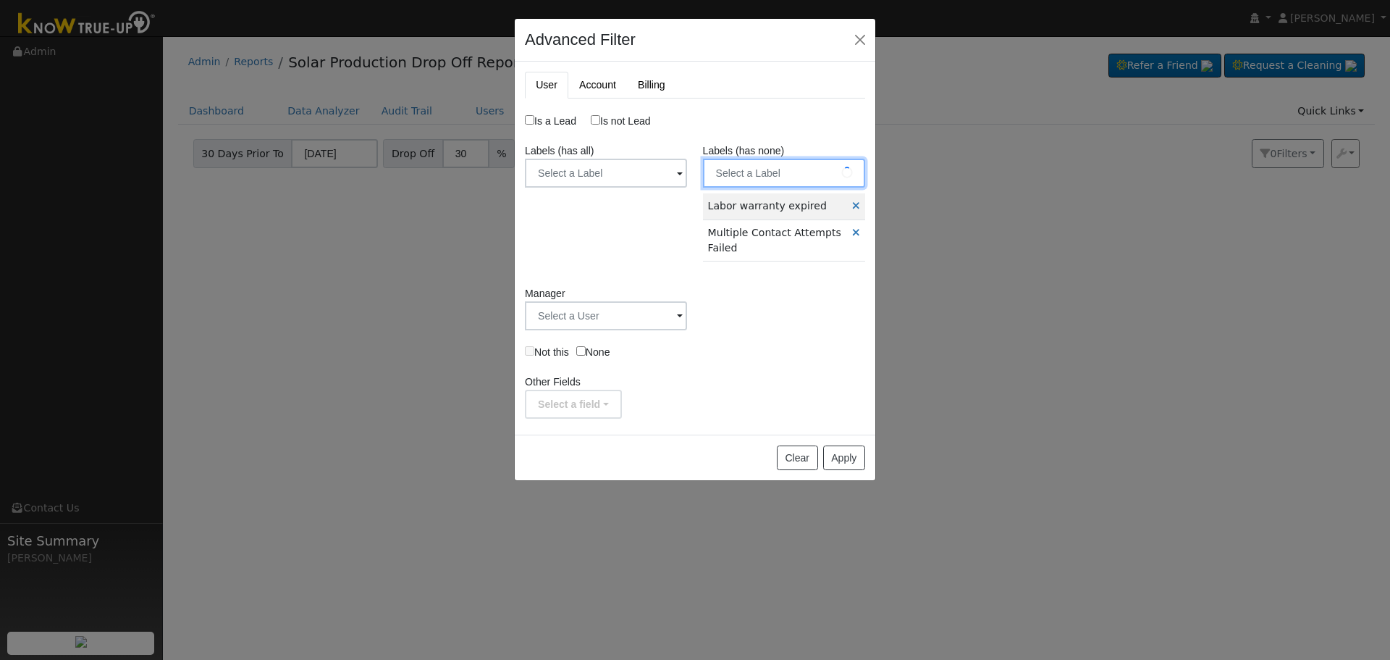
click at [780, 180] on input "text" at bounding box center [784, 173] width 162 height 29
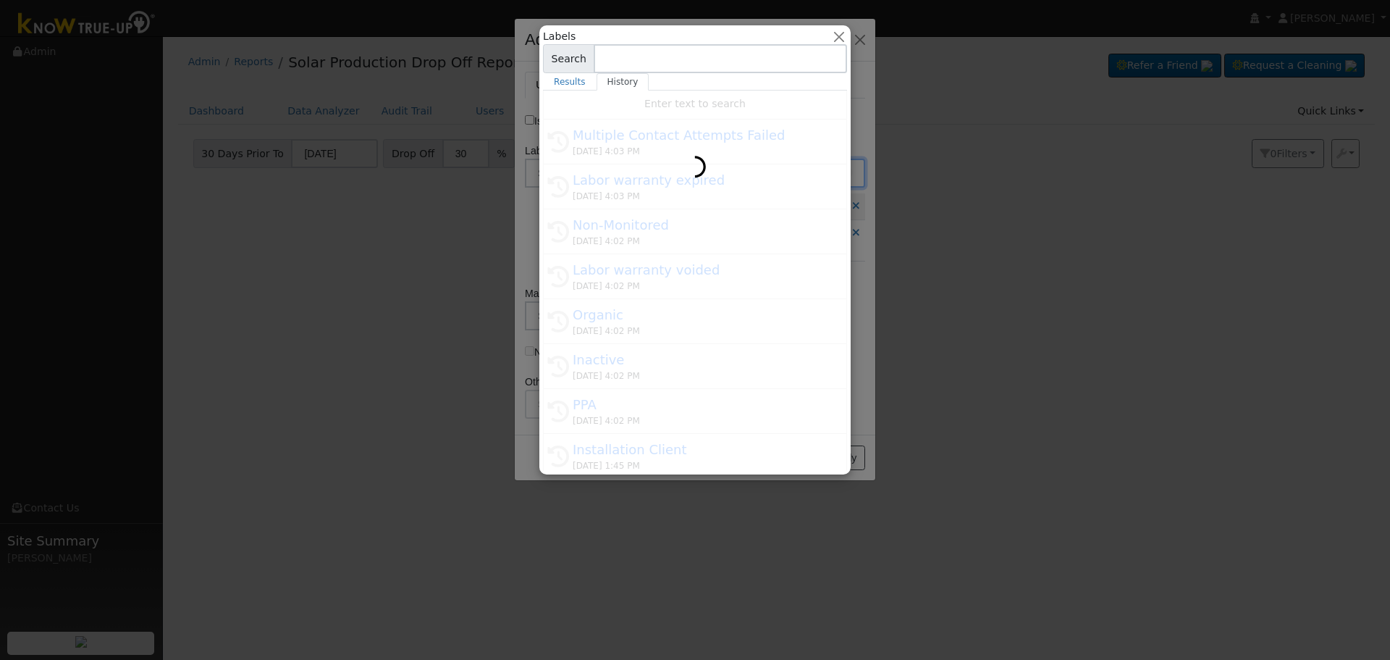
click at [913, 85] on div at bounding box center [695, 330] width 1390 height 660
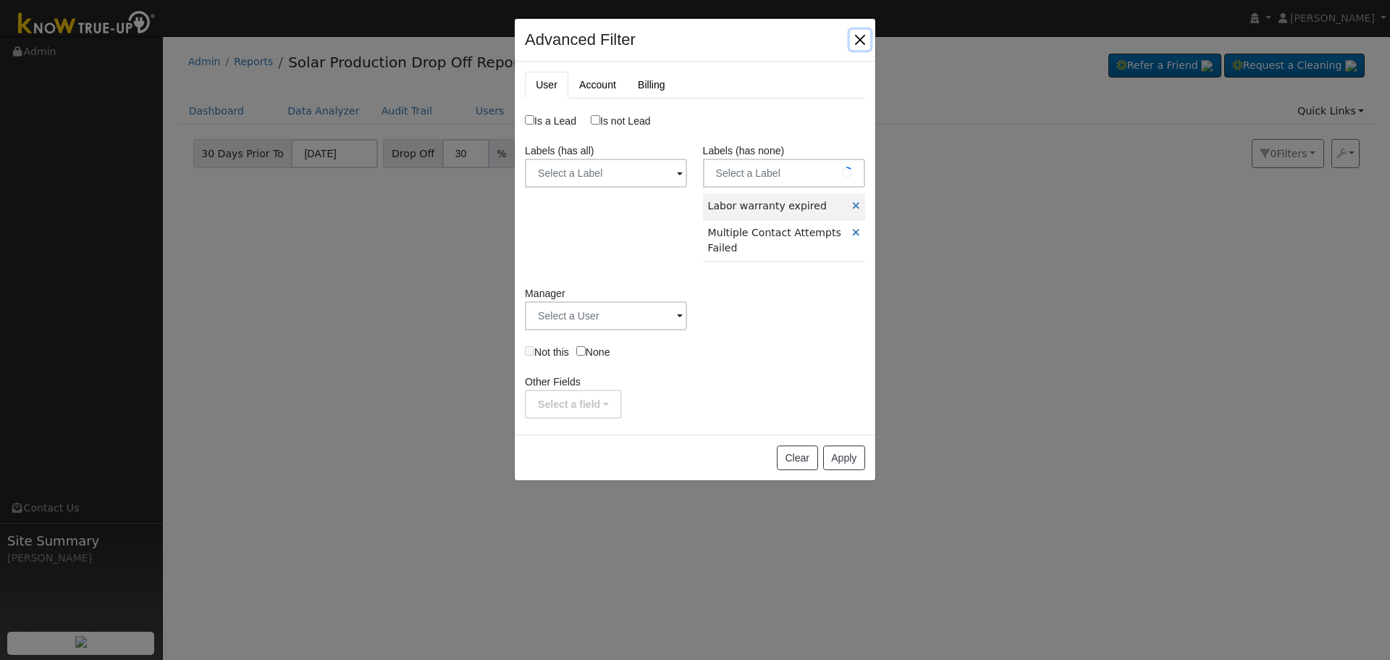
click at [860, 41] on button "button" at bounding box center [860, 40] width 20 height 20
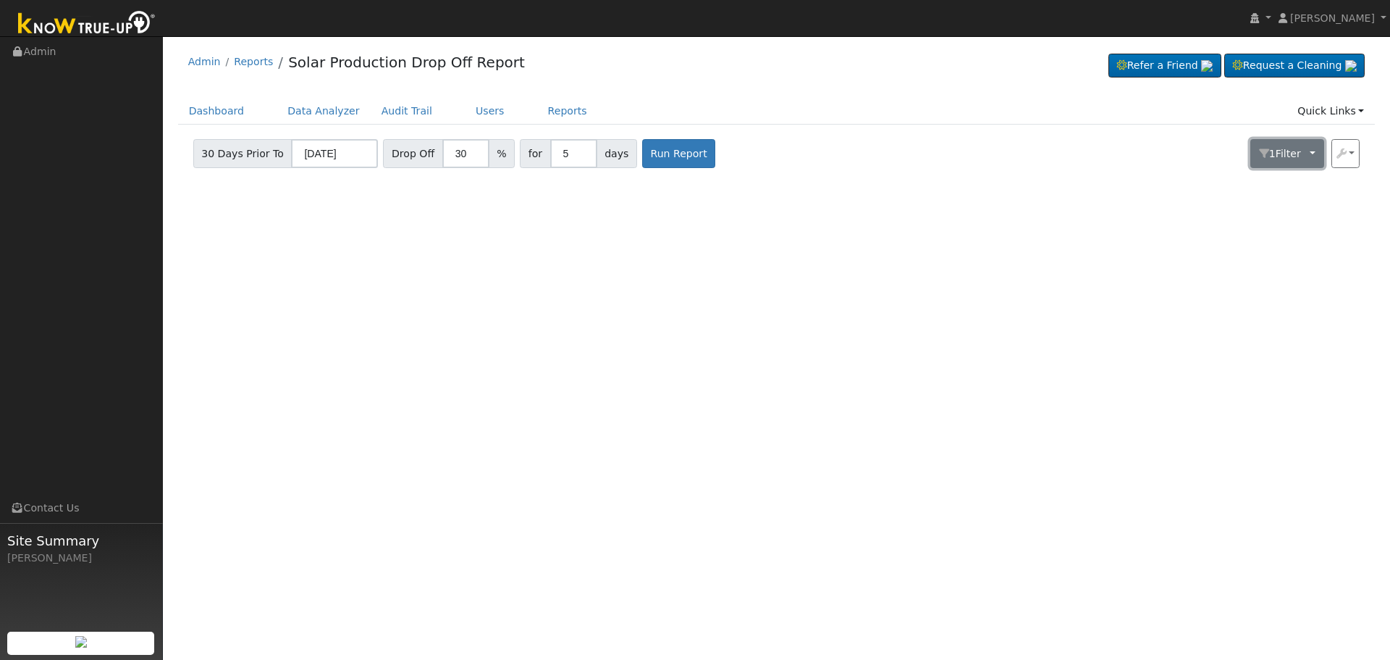
click at [1295, 157] on span "Filter" at bounding box center [1292, 154] width 32 height 12
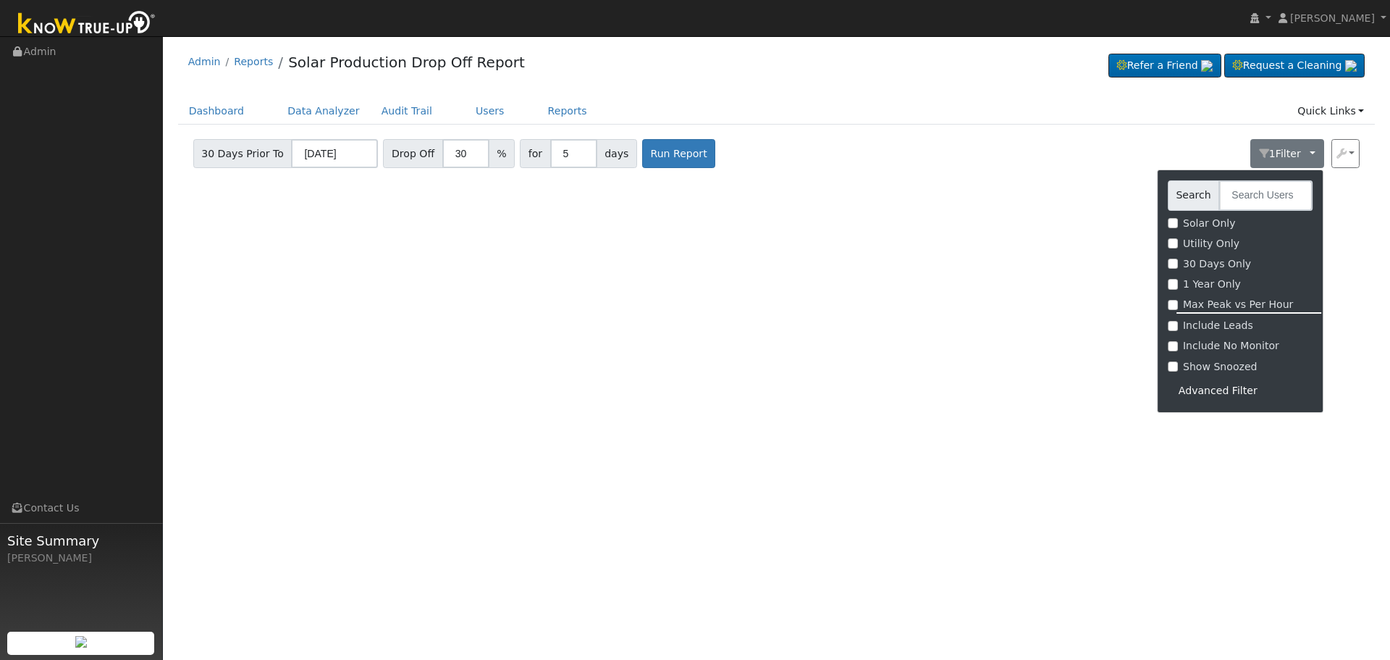
click at [1209, 385] on div "Advanced Filter" at bounding box center [1240, 390] width 145 height 22
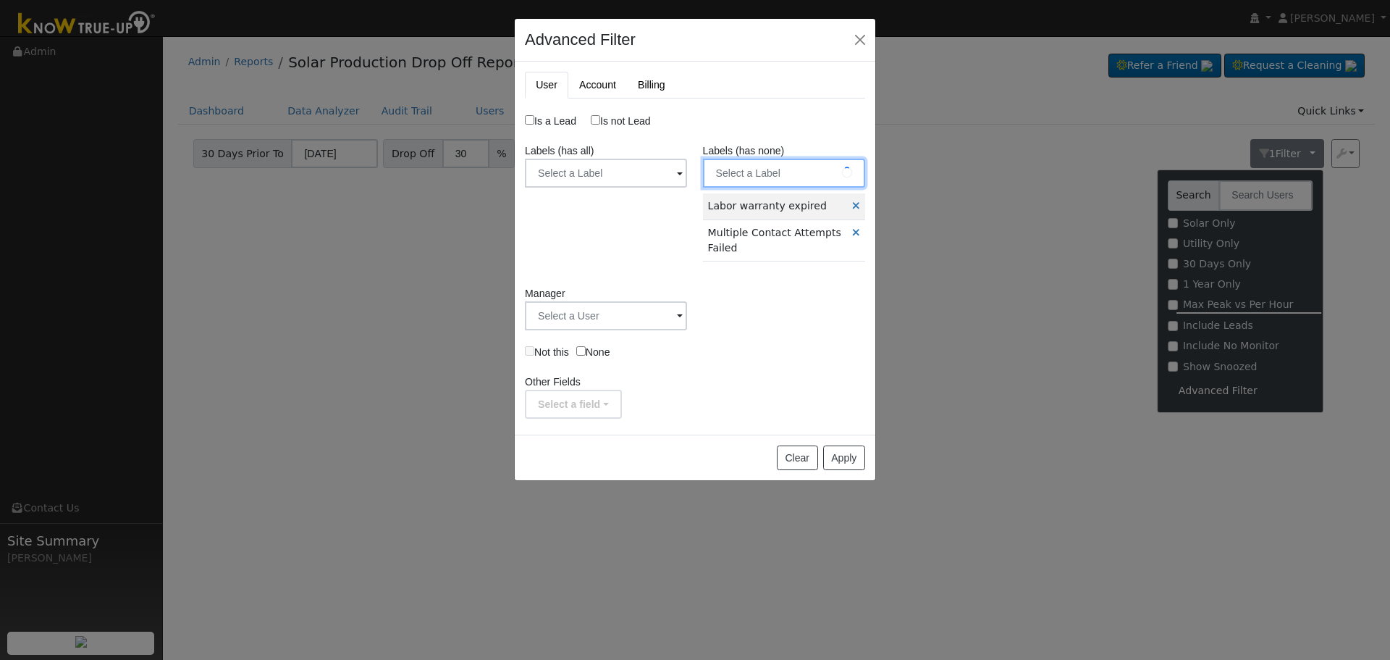
click at [784, 176] on input "text" at bounding box center [784, 173] width 162 height 29
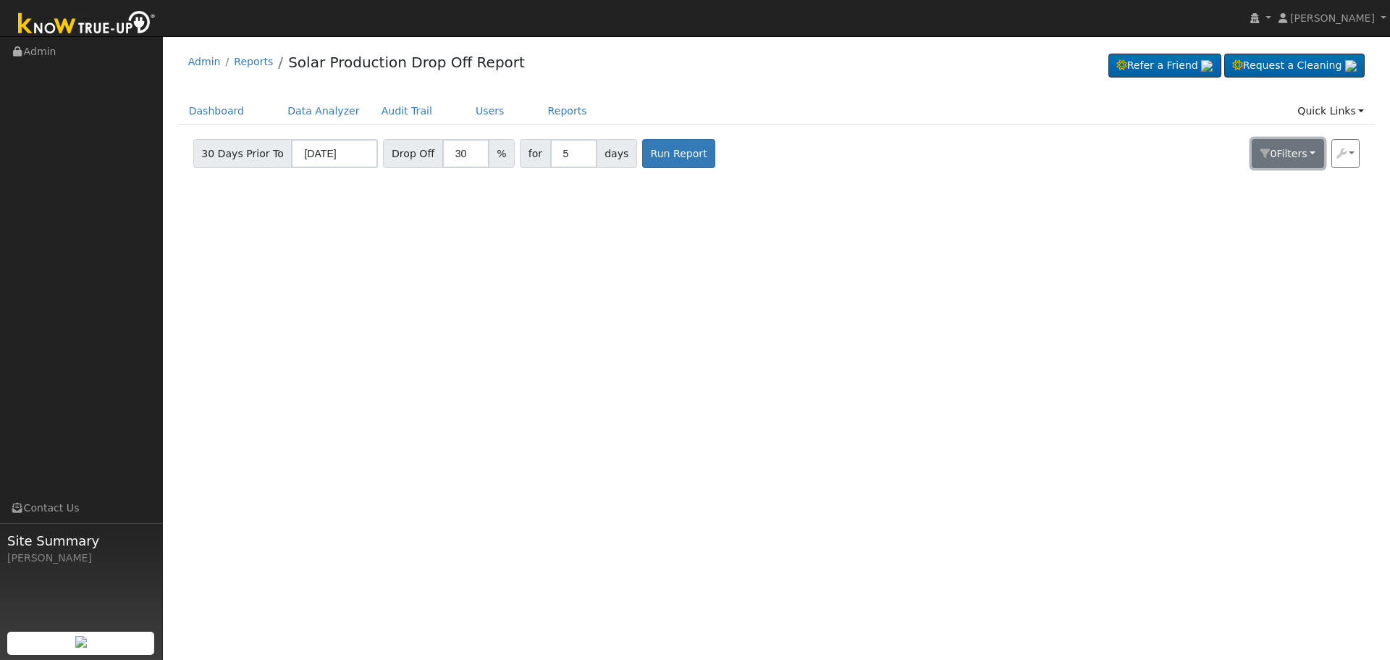
click at [1299, 156] on span "Filter s" at bounding box center [1292, 154] width 30 height 12
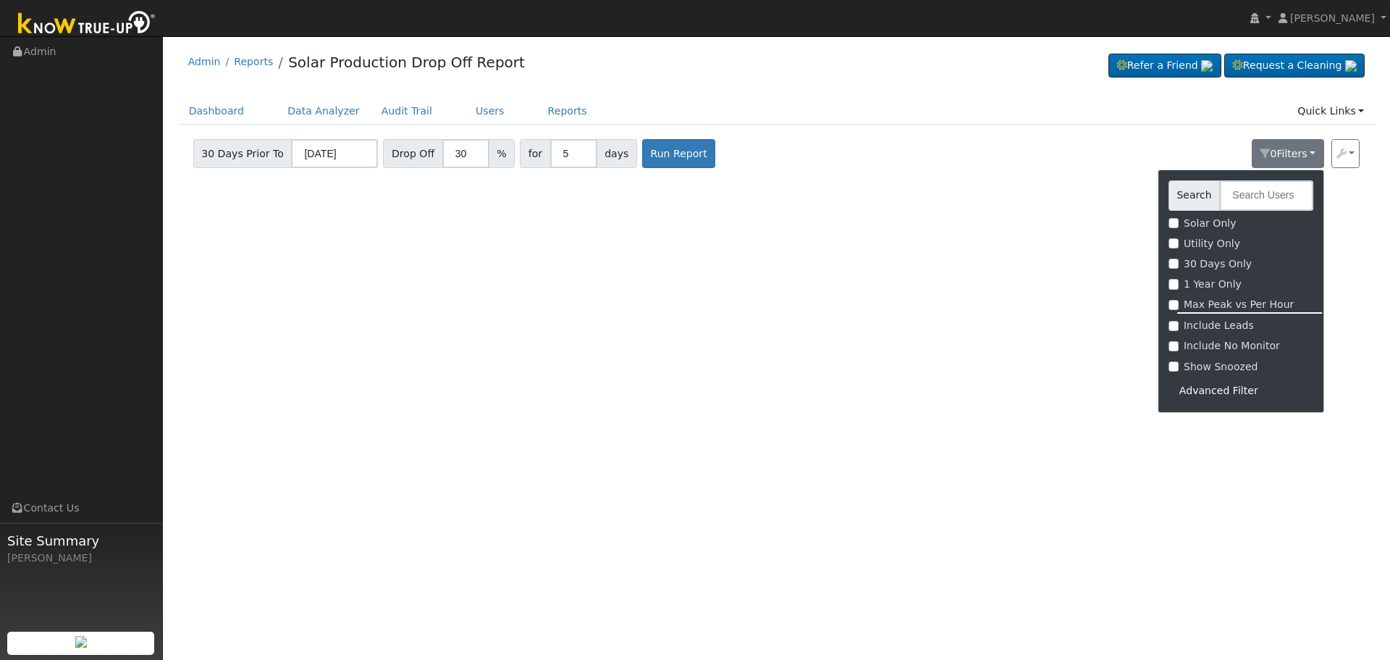
click at [1221, 392] on div "Advanced Filter" at bounding box center [1241, 390] width 145 height 22
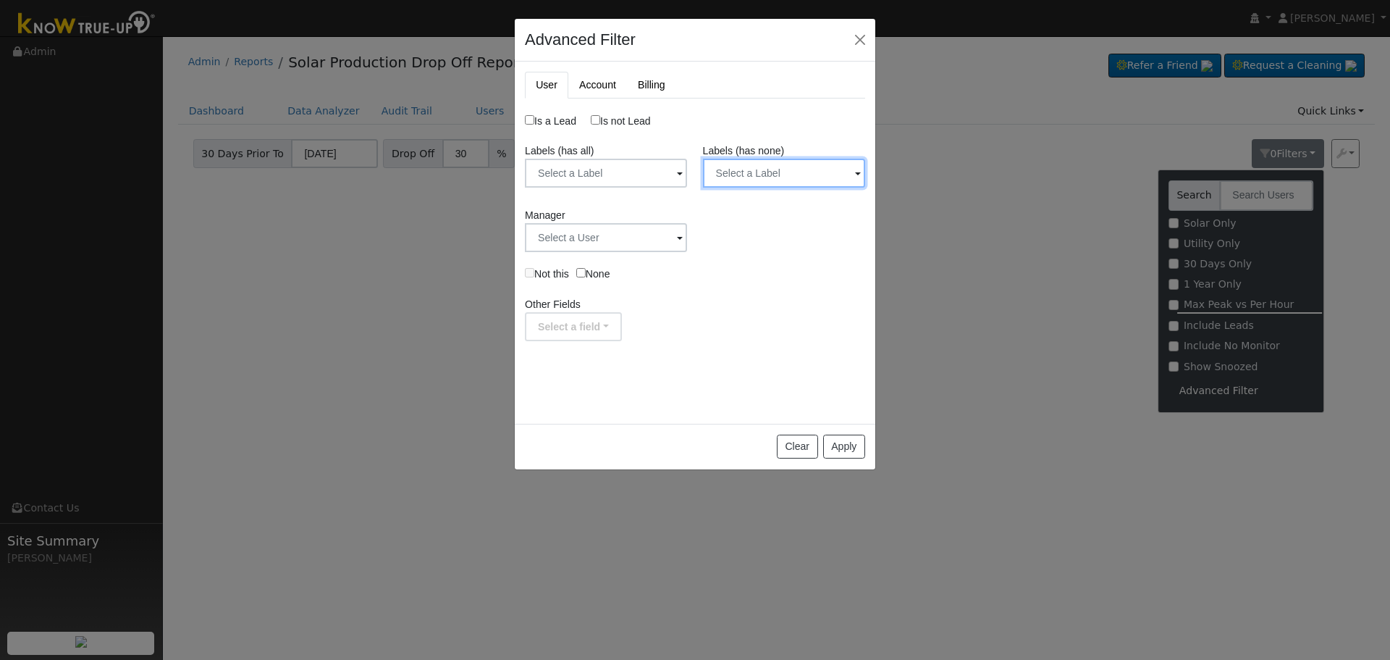
click at [755, 180] on input "text" at bounding box center [784, 173] width 162 height 29
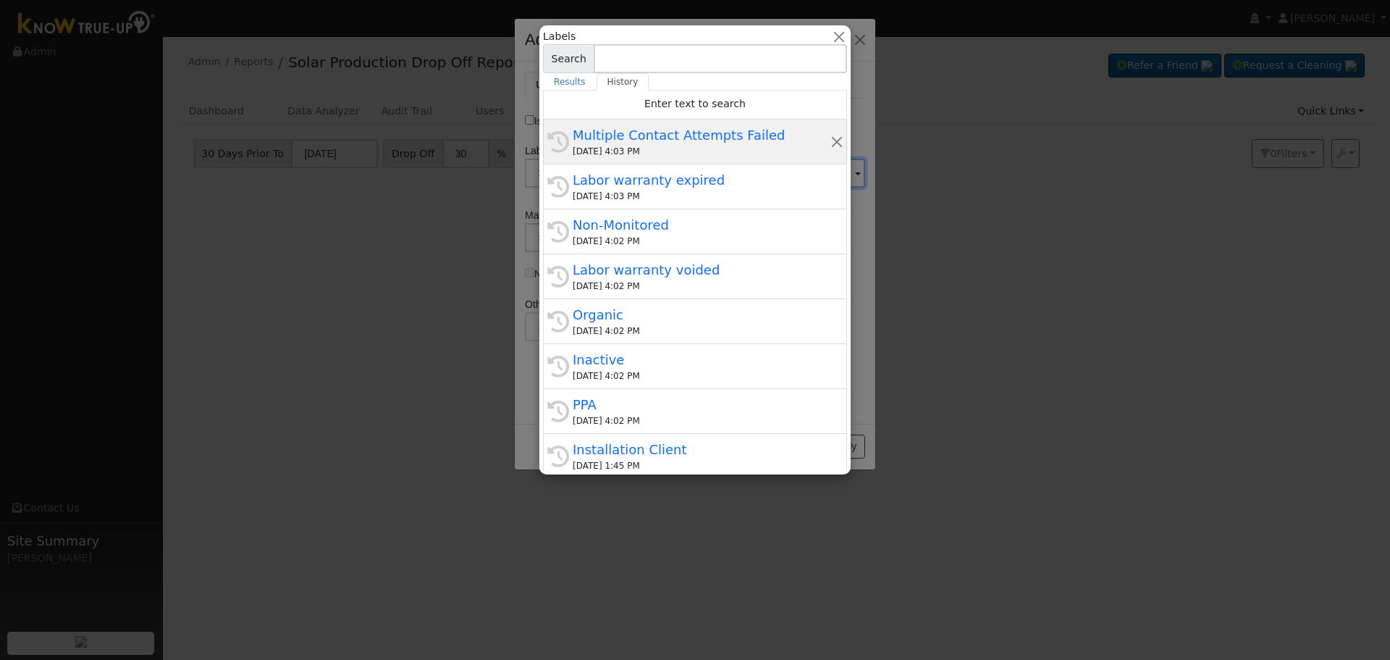
click at [707, 142] on div "Multiple Contact Attempts Failed" at bounding box center [702, 135] width 258 height 20
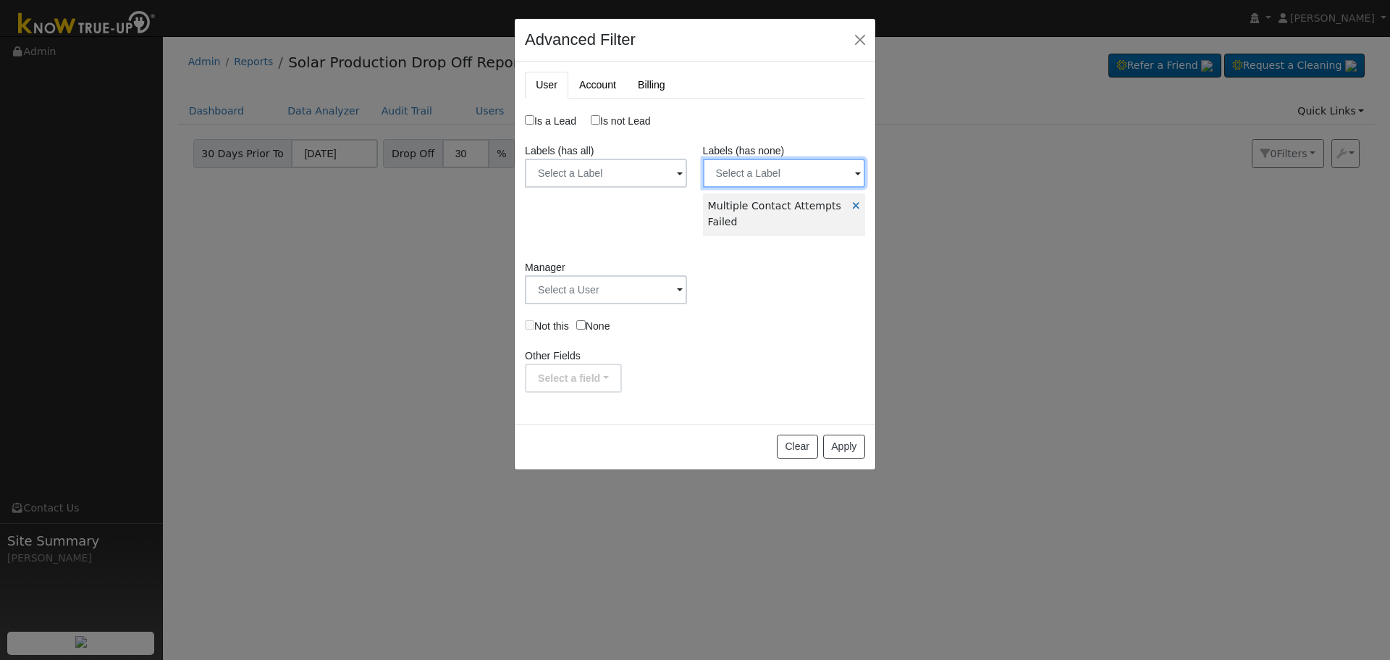
click at [811, 176] on input "text" at bounding box center [784, 173] width 162 height 29
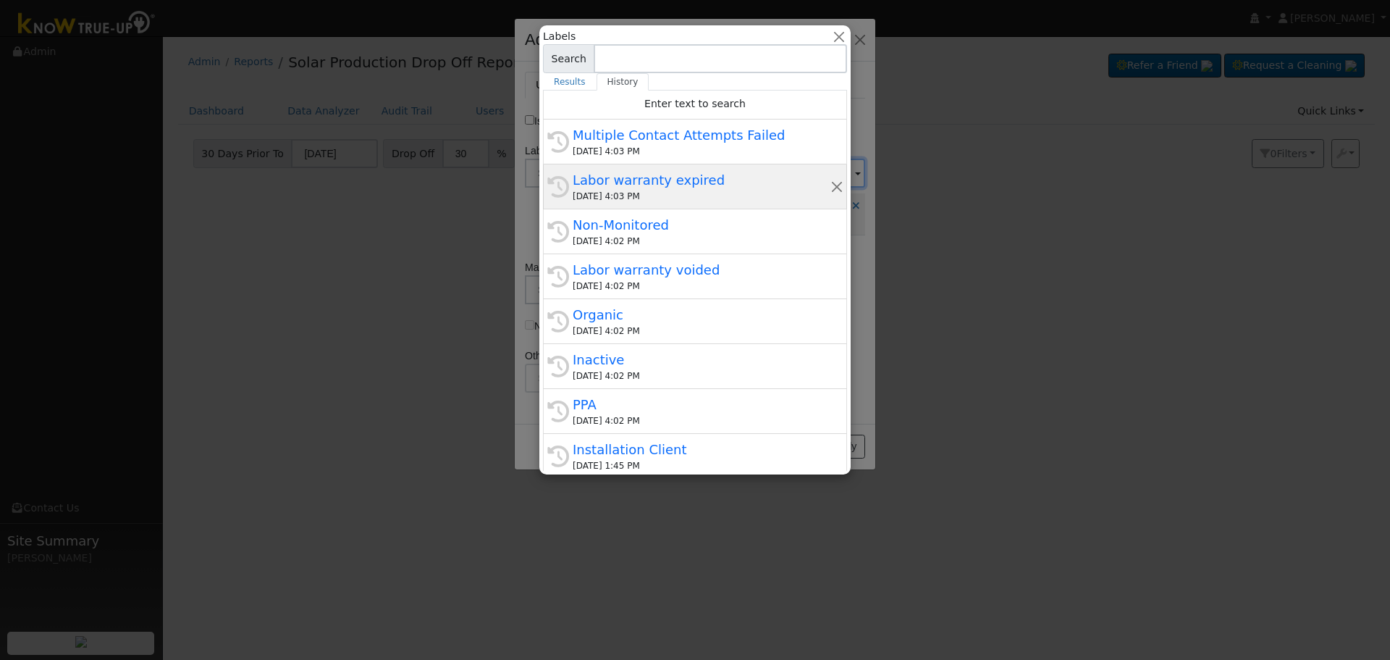
click at [663, 196] on div "[DATE] 4:03 PM" at bounding box center [702, 196] width 258 height 13
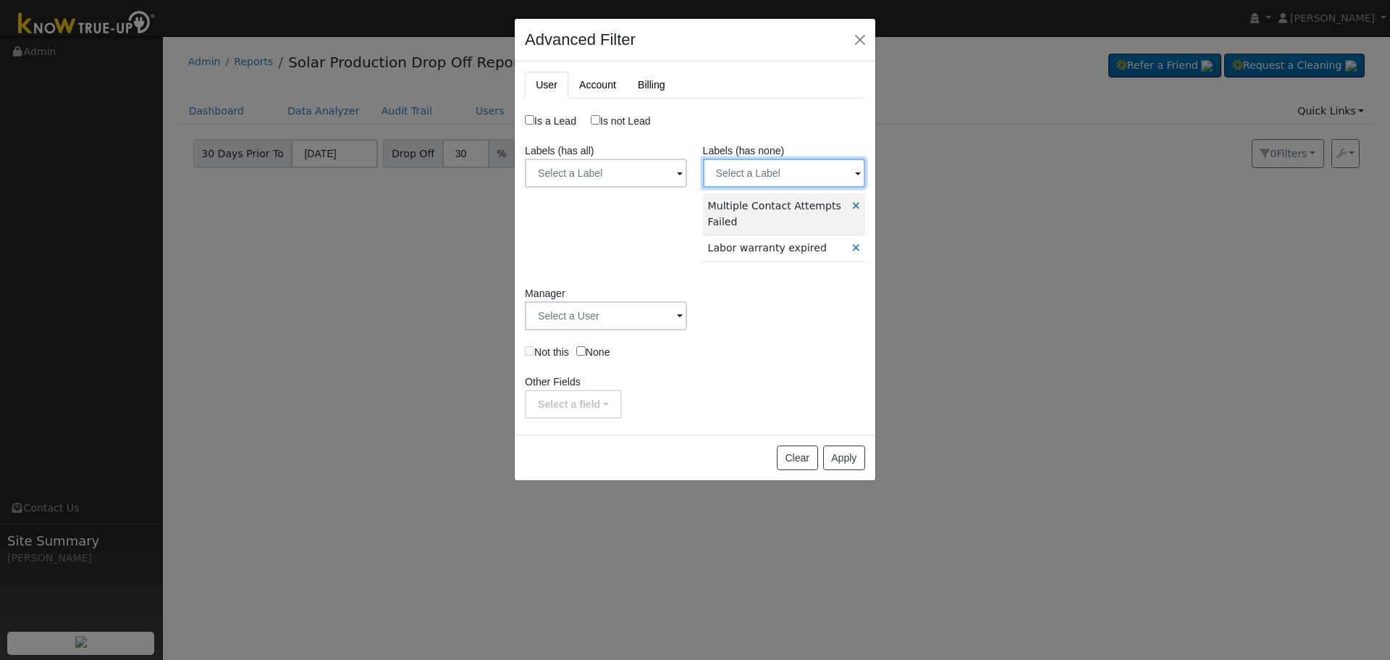
click at [796, 175] on input "text" at bounding box center [784, 173] width 162 height 29
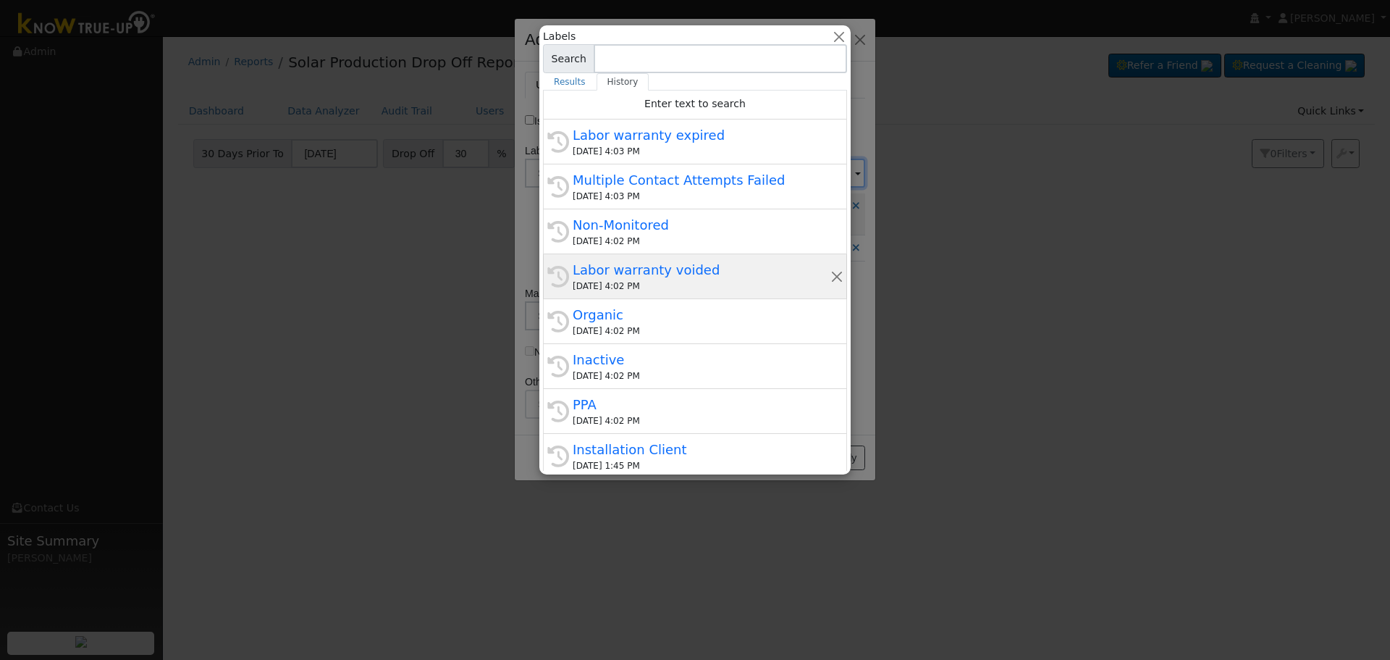
click at [665, 279] on div "Labor warranty voided" at bounding box center [702, 270] width 258 height 20
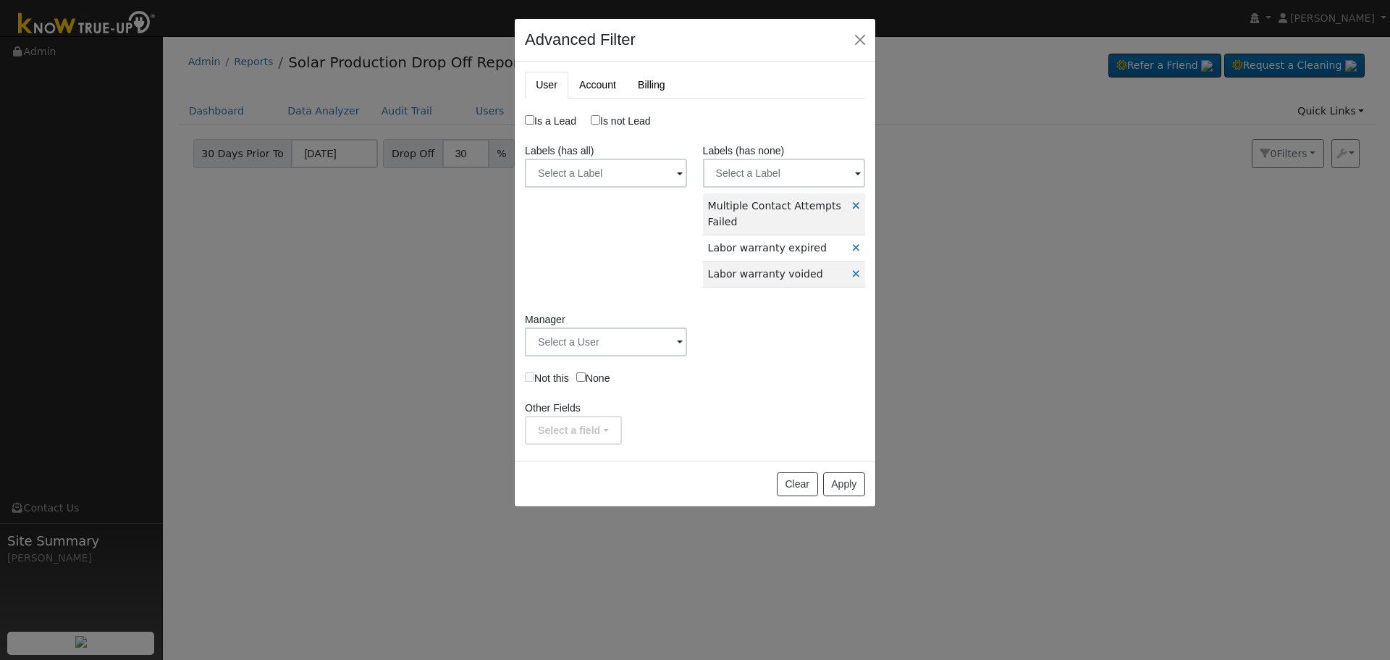
click at [786, 191] on div "Labels (has none) Label Name Owner Shared Cancel Save Are you sure you want to …" at bounding box center [783, 220] width 177 height 154
click at [786, 182] on input "text" at bounding box center [784, 173] width 162 height 29
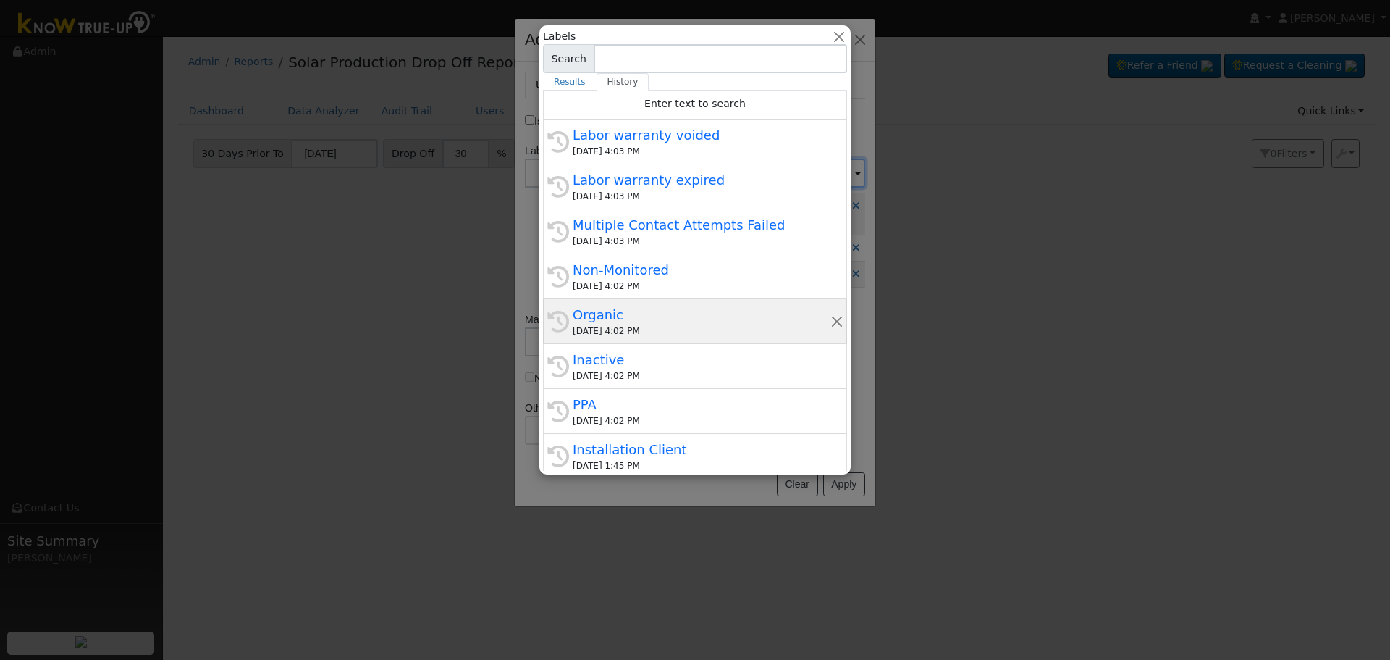
click at [658, 309] on div "Organic" at bounding box center [702, 315] width 258 height 20
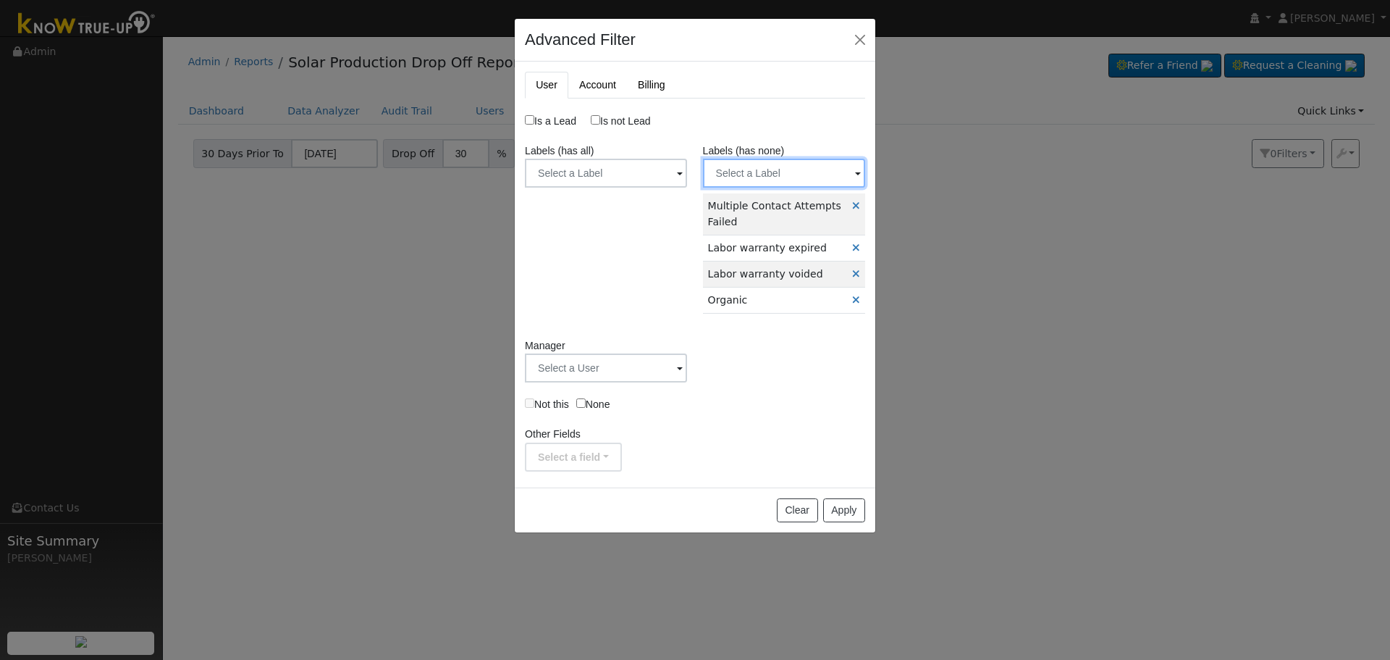
click at [776, 182] on input "text" at bounding box center [784, 173] width 162 height 29
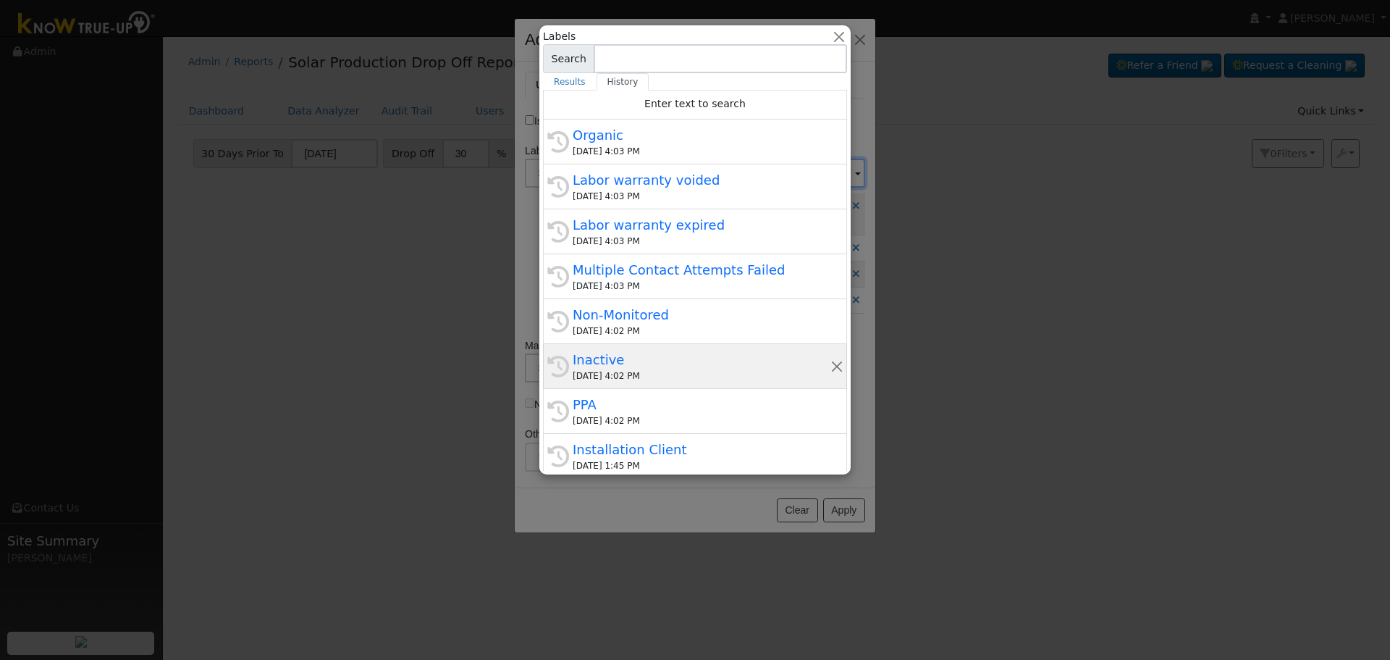
click at [686, 361] on div "Inactive" at bounding box center [702, 360] width 258 height 20
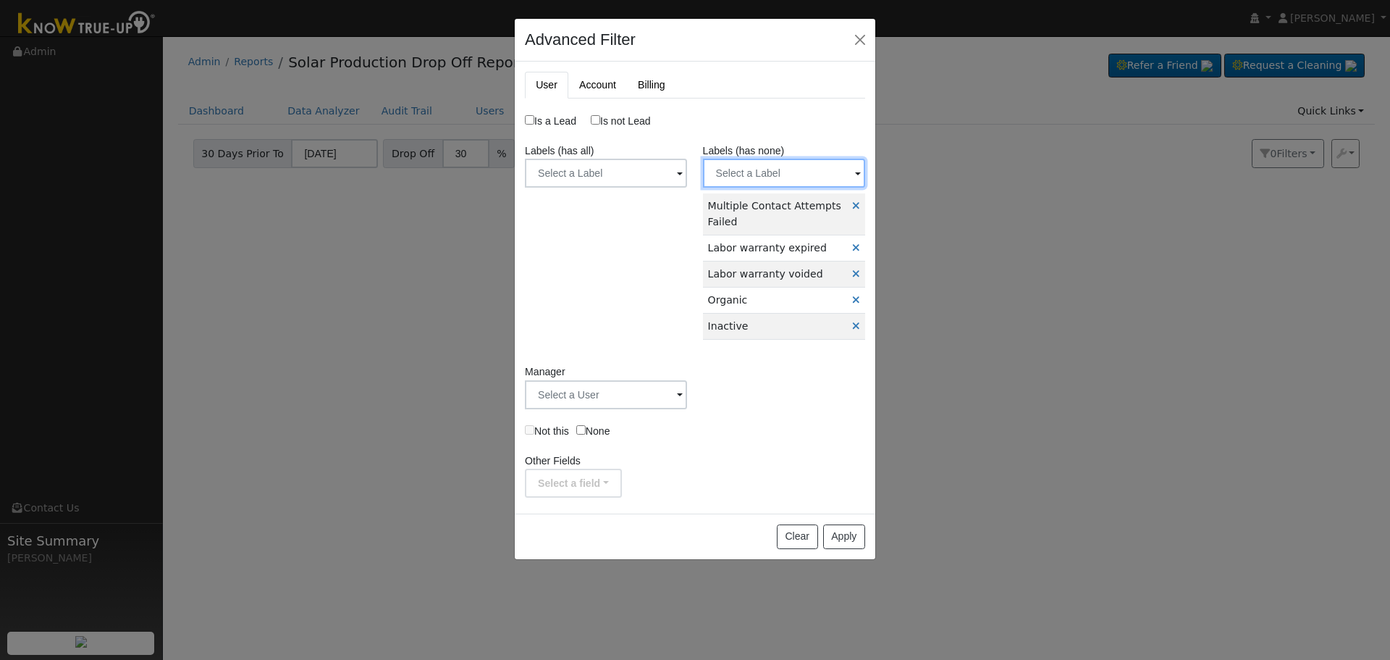
drag, startPoint x: 799, startPoint y: 175, endPoint x: 787, endPoint y: 204, distance: 31.9
click at [798, 176] on input "text" at bounding box center [784, 173] width 162 height 29
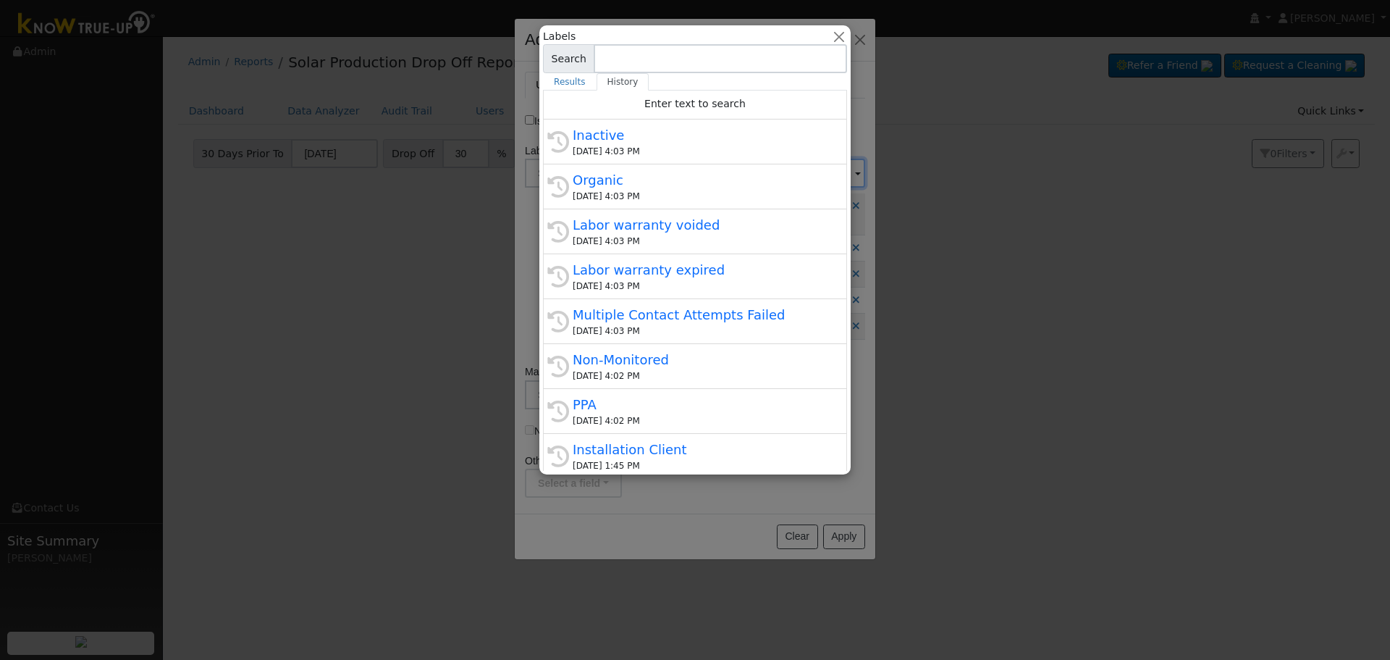
click at [717, 400] on div "PPA" at bounding box center [702, 405] width 258 height 20
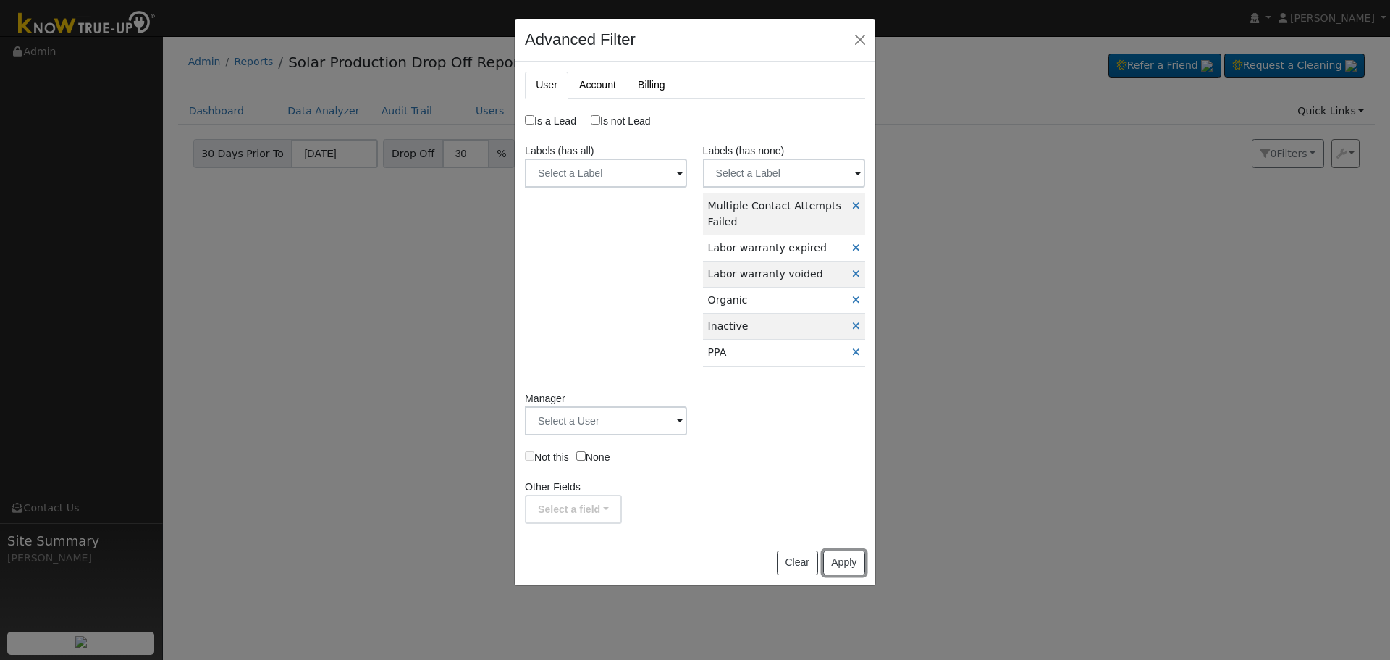
click at [852, 570] on button "Apply" at bounding box center [844, 562] width 42 height 25
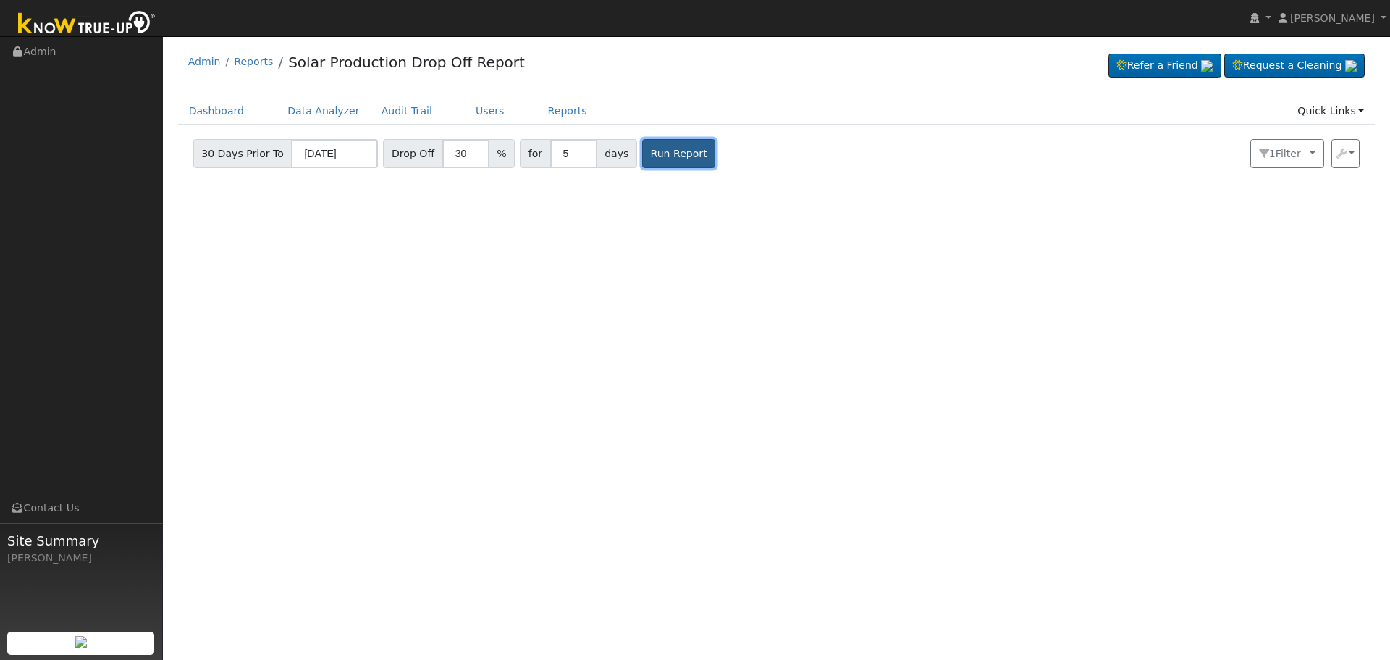
click at [642, 159] on button "Run Report" at bounding box center [678, 153] width 73 height 29
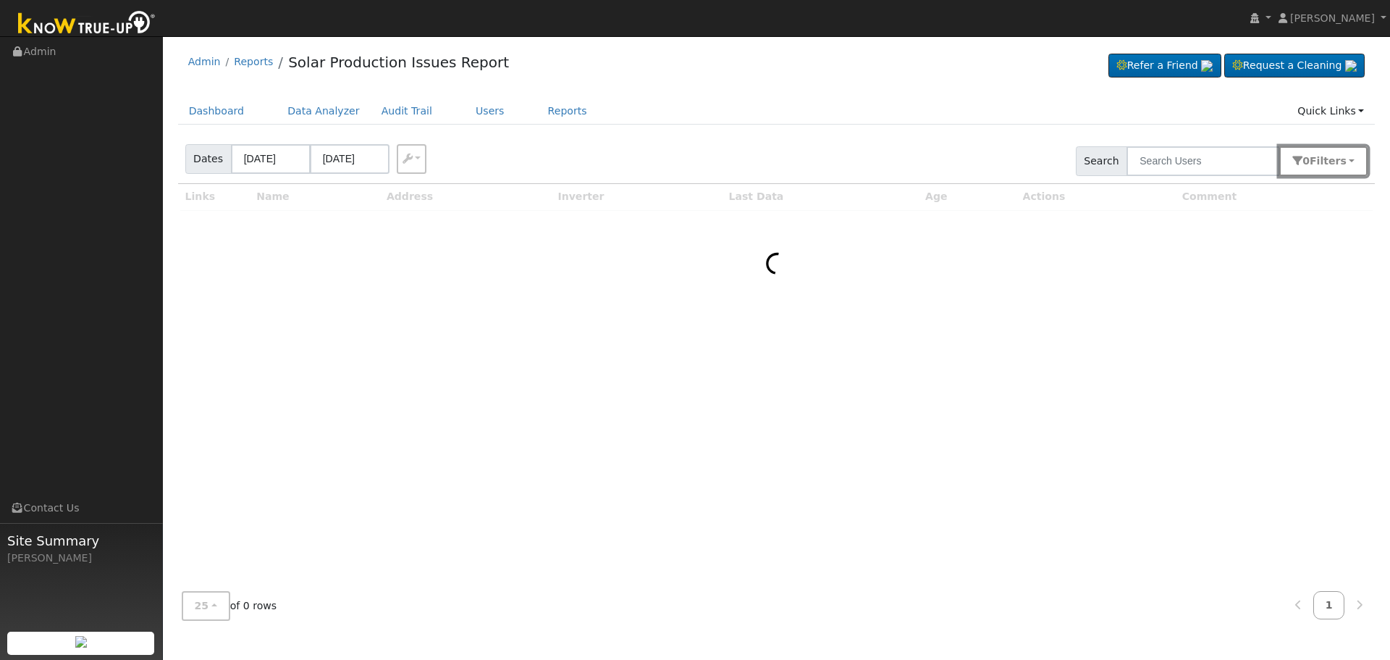
click at [1316, 158] on button "0 Filter s" at bounding box center [1324, 161] width 88 height 30
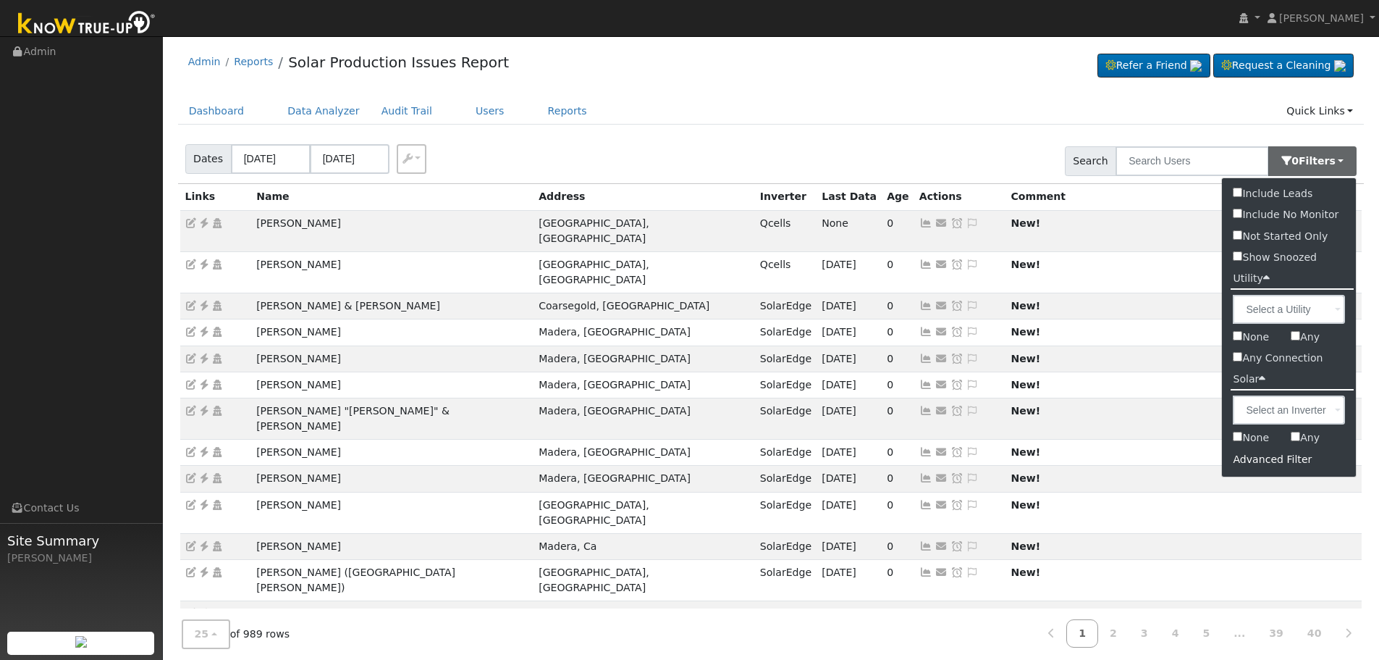
click at [1276, 460] on div "Advanced Filter" at bounding box center [1289, 459] width 134 height 22
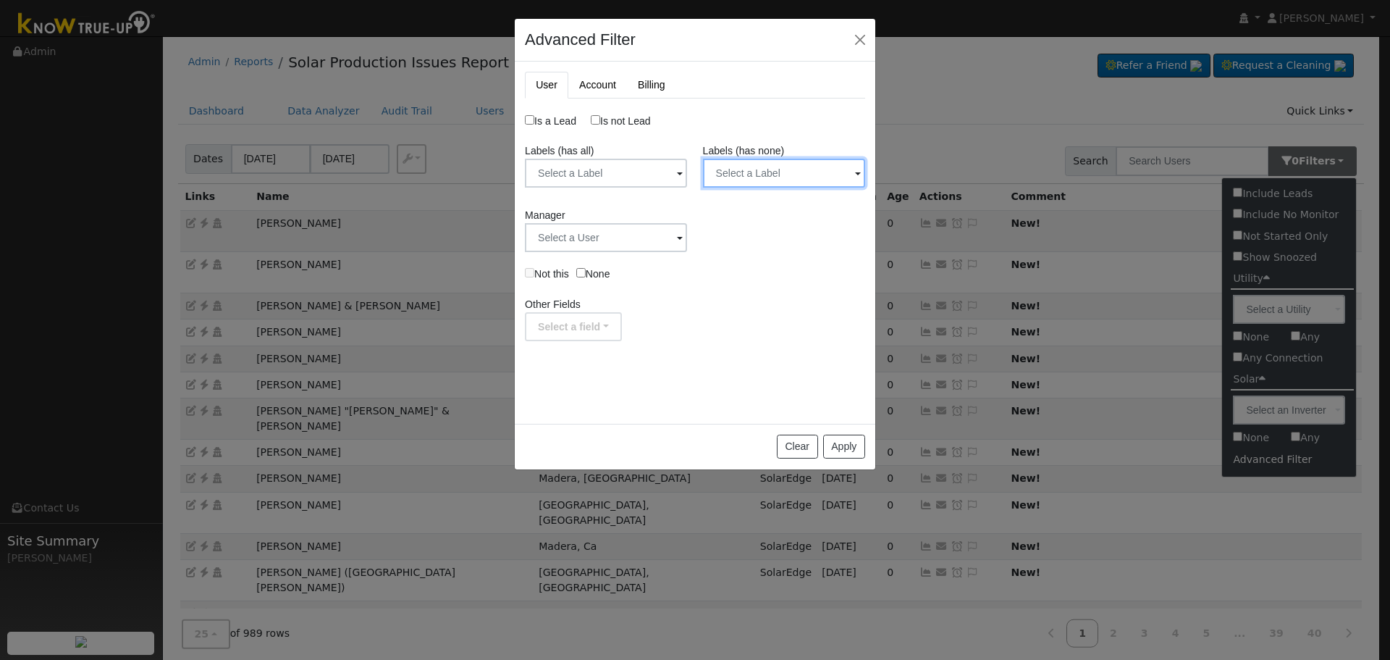
click at [771, 176] on input "text" at bounding box center [784, 173] width 162 height 29
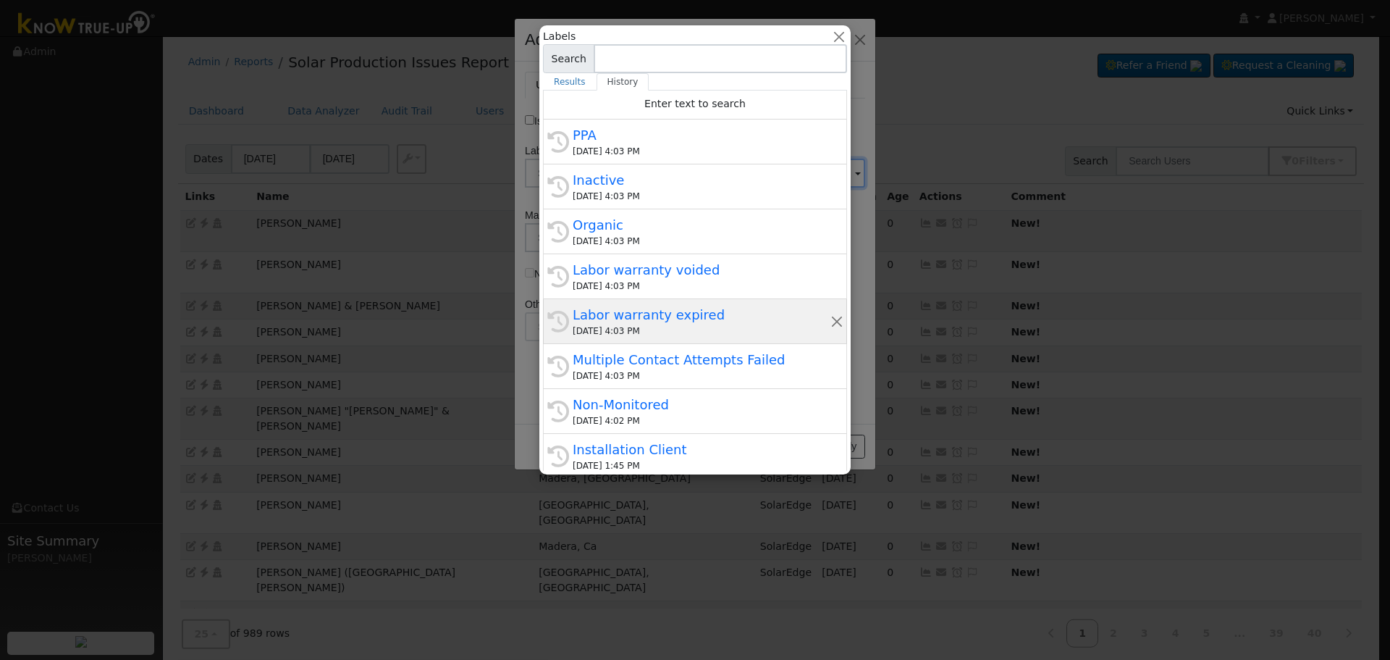
click at [690, 314] on div "Labor warranty expired" at bounding box center [702, 315] width 258 height 20
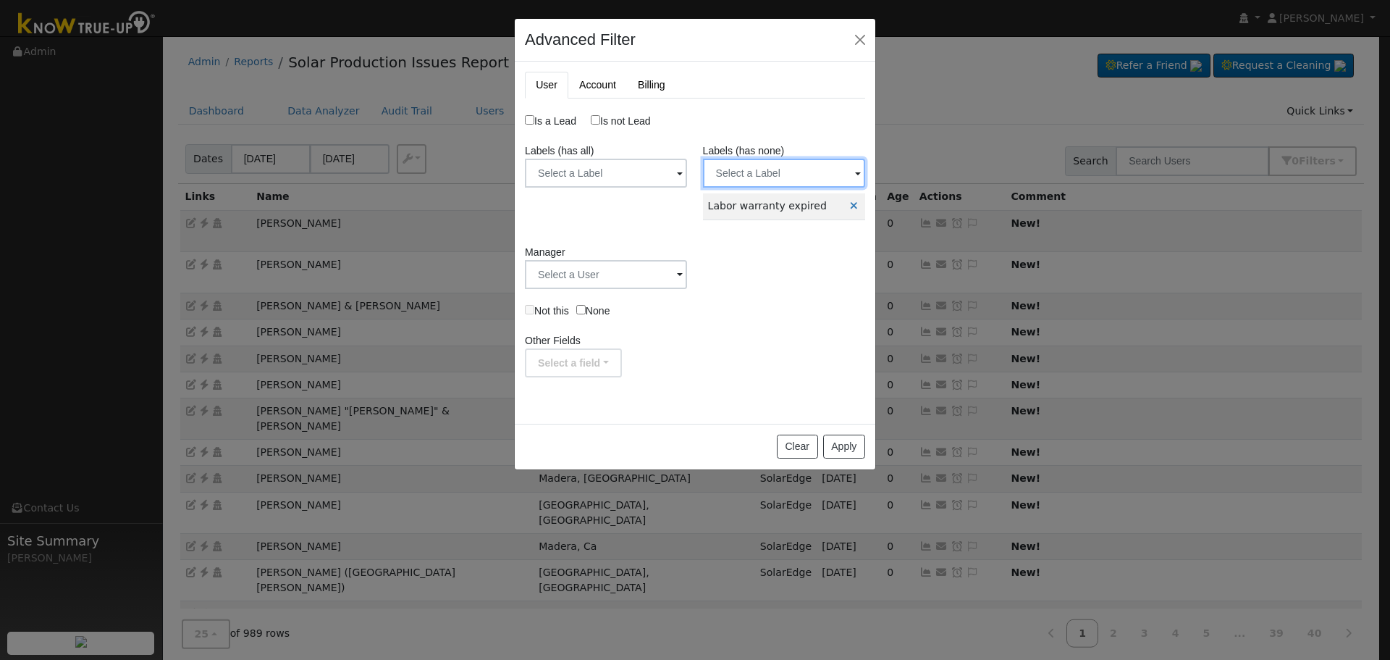
click at [758, 173] on input "text" at bounding box center [784, 173] width 162 height 29
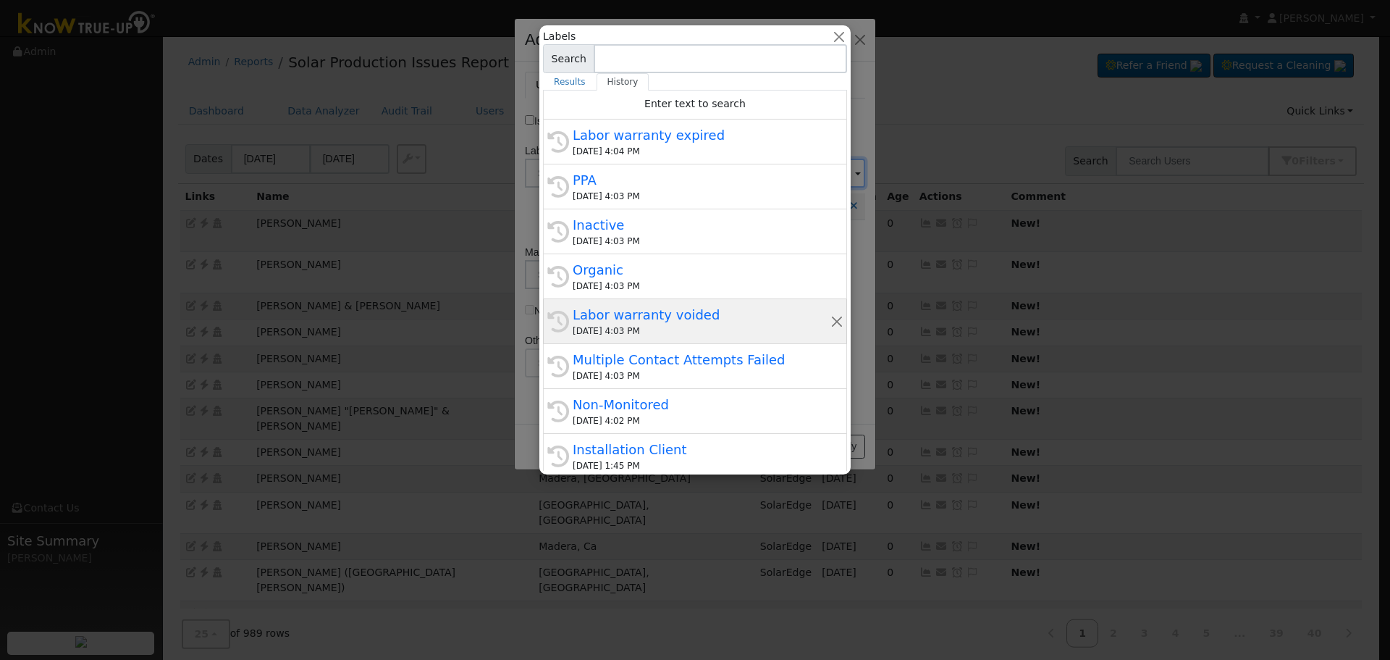
click at [692, 319] on div "Labor warranty voided" at bounding box center [702, 315] width 258 height 20
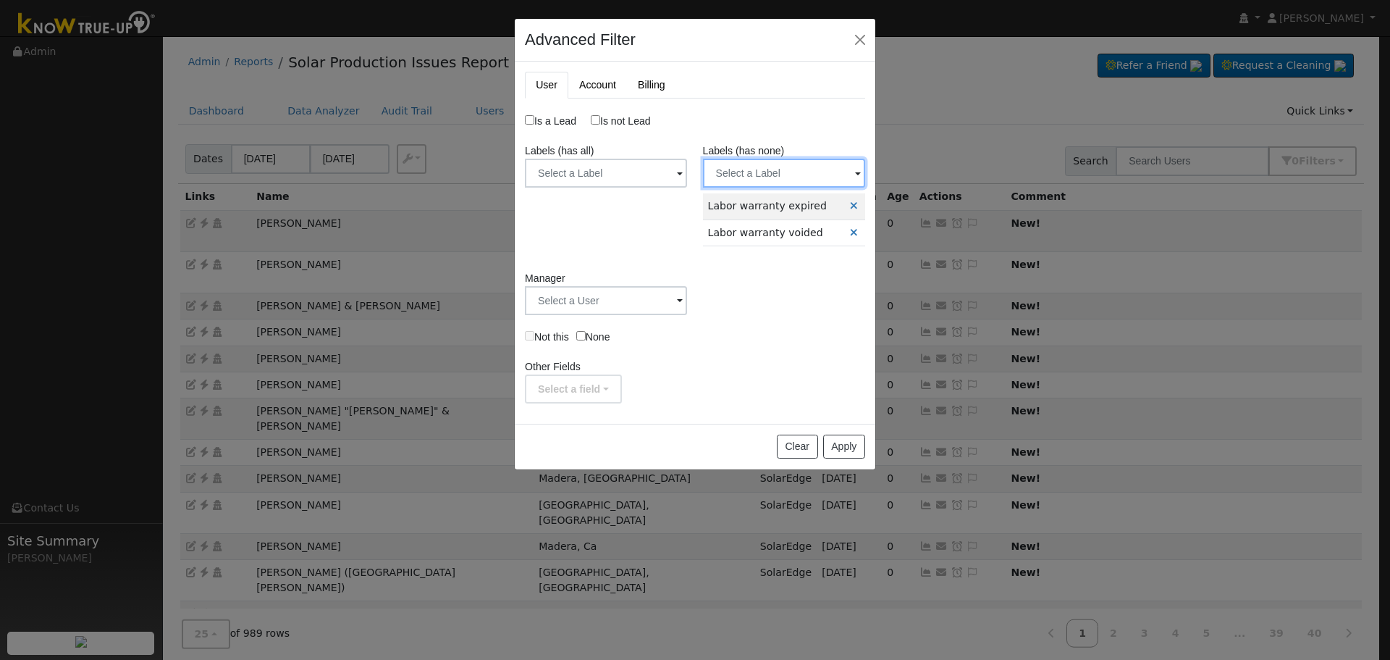
click at [773, 174] on input "text" at bounding box center [784, 173] width 162 height 29
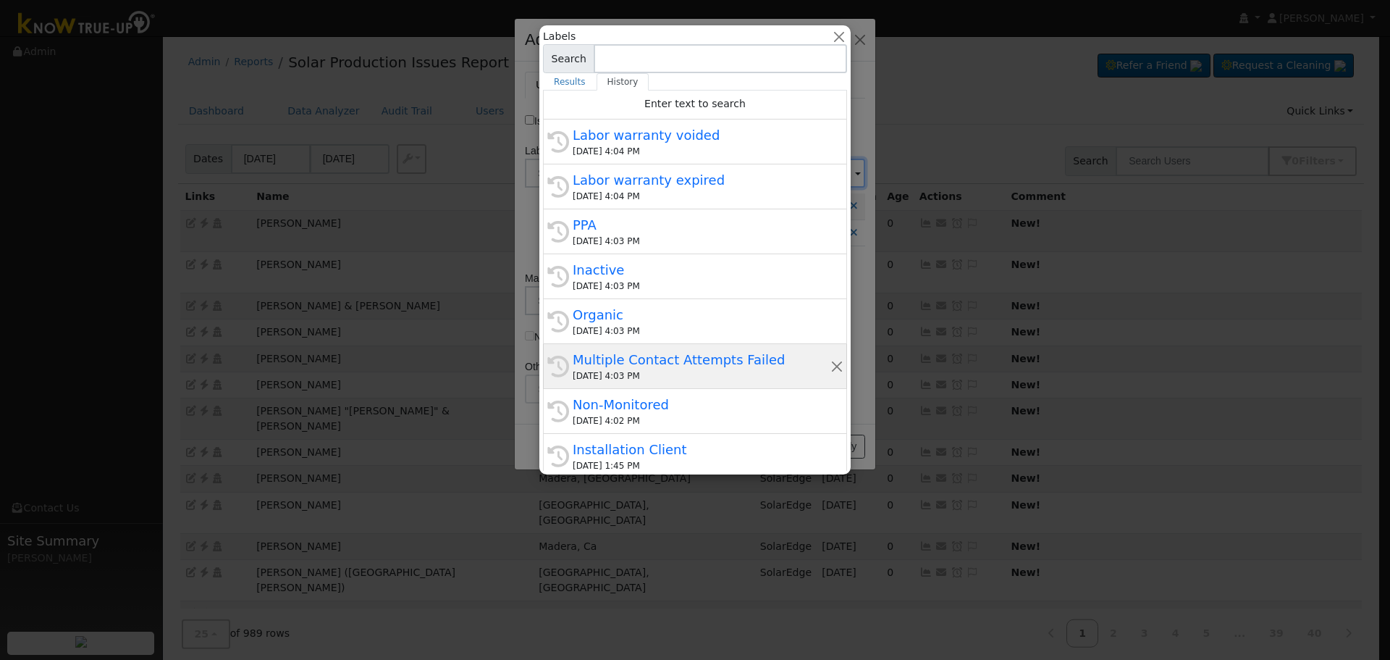
click at [707, 382] on div "[DATE] 4:03 PM" at bounding box center [702, 375] width 258 height 13
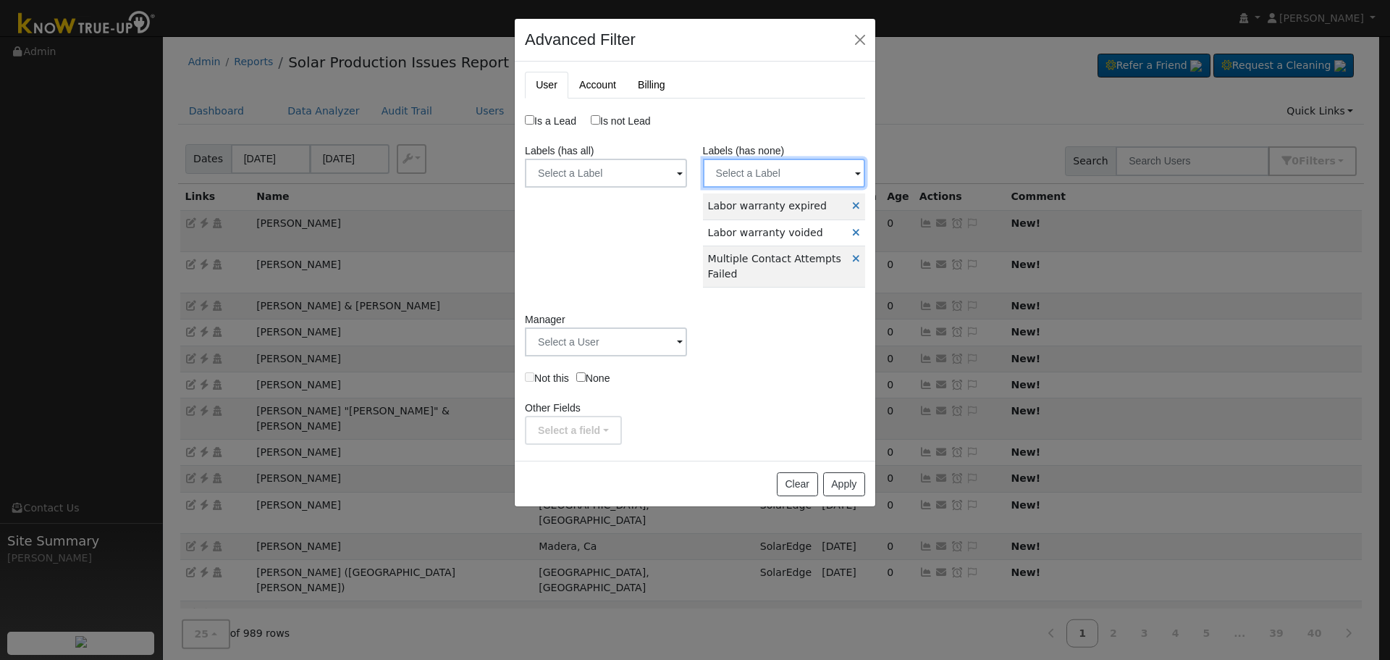
click at [777, 182] on input "text" at bounding box center [784, 173] width 162 height 29
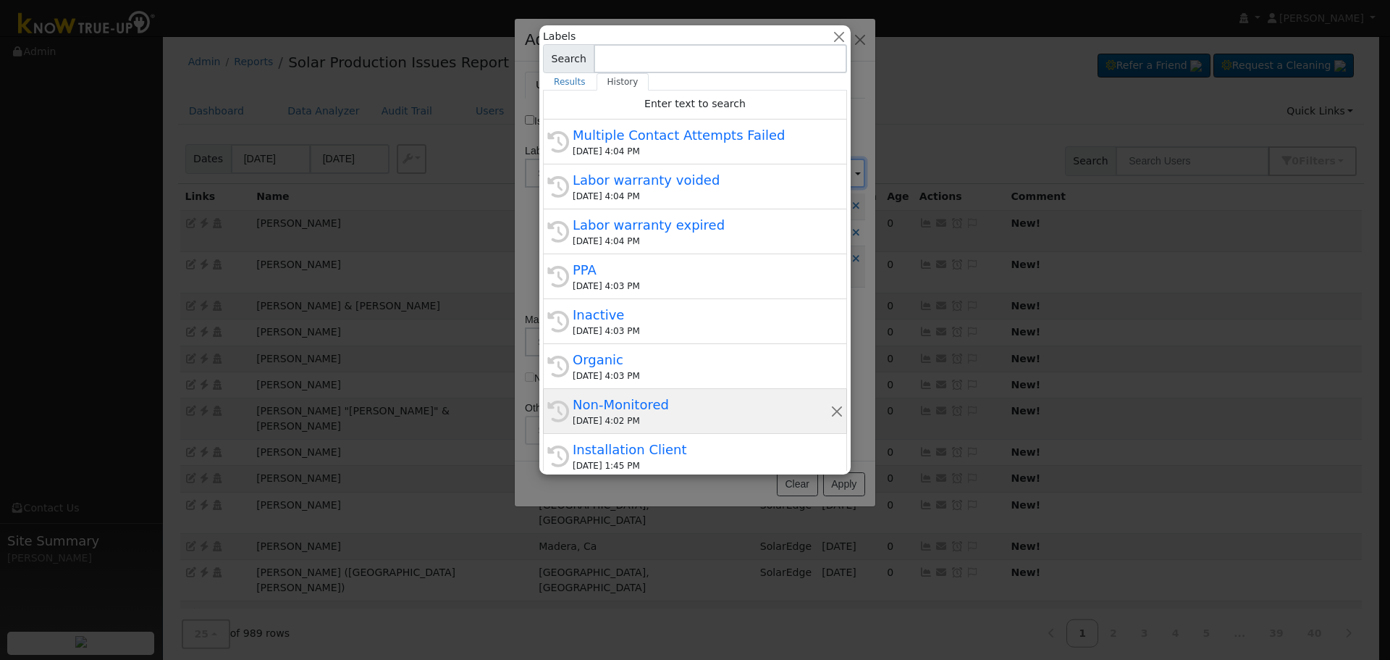
click at [689, 411] on div "Non-Monitored" at bounding box center [702, 405] width 258 height 20
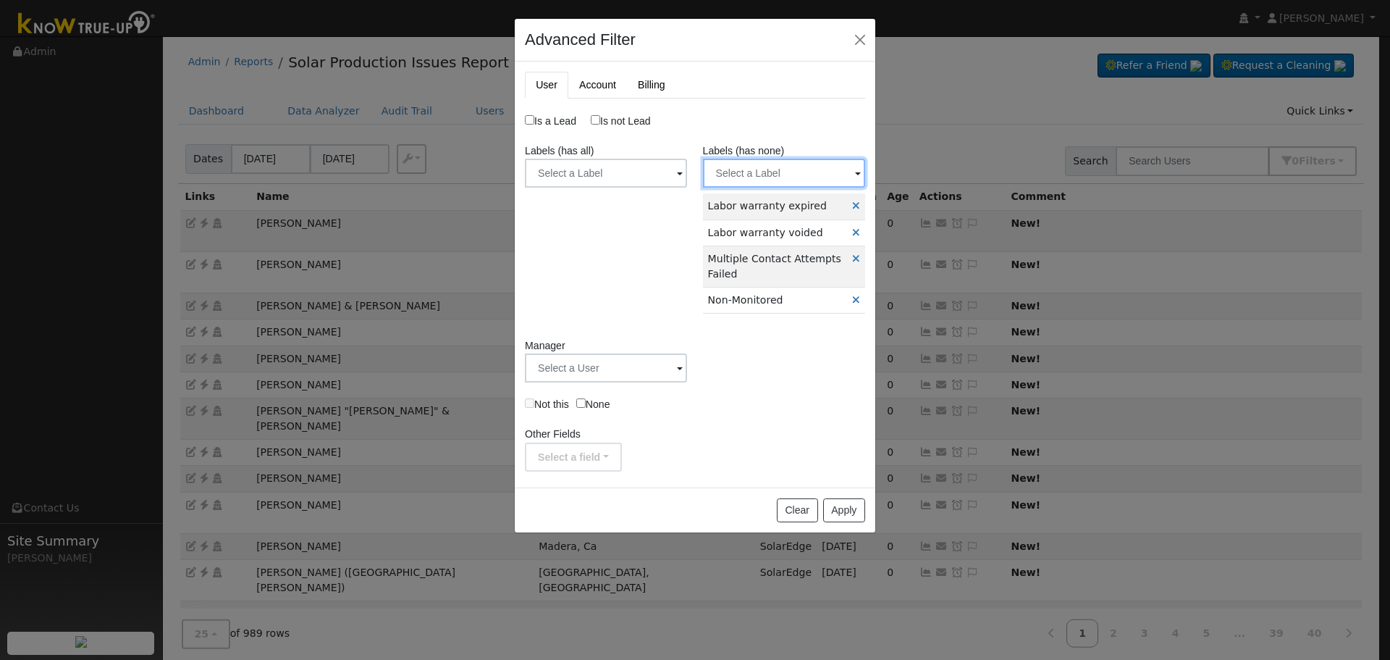
click at [804, 185] on input "text" at bounding box center [784, 173] width 162 height 29
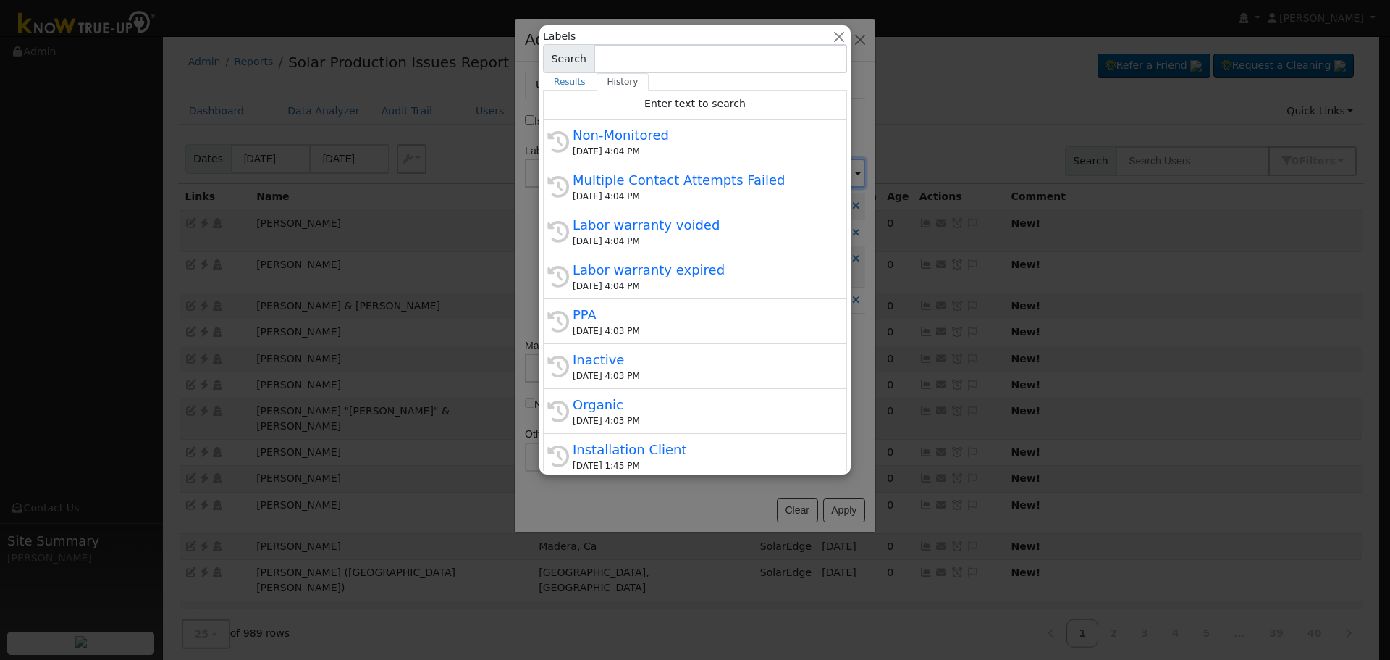
drag, startPoint x: 694, startPoint y: 407, endPoint x: 731, endPoint y: 281, distance: 131.3
click at [694, 406] on div "Organic" at bounding box center [702, 405] width 258 height 20
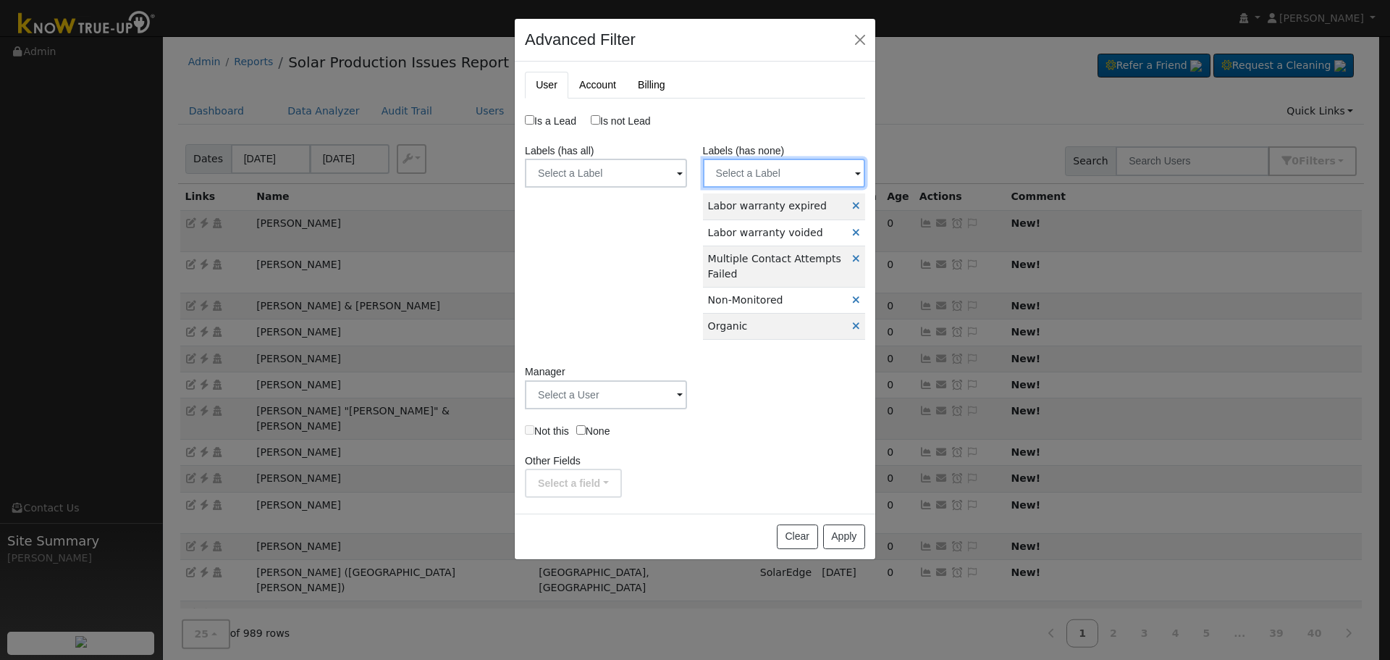
click at [763, 164] on input "text" at bounding box center [784, 173] width 162 height 29
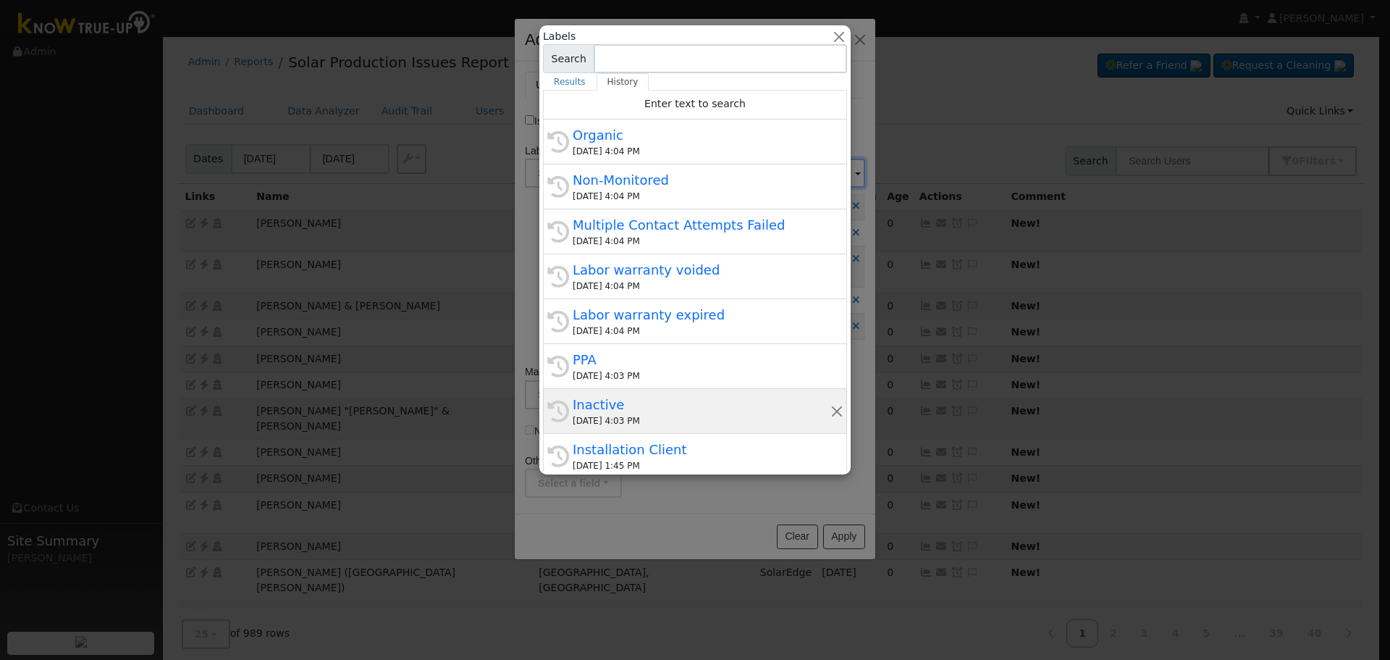
click at [696, 402] on div "Inactive" at bounding box center [702, 405] width 258 height 20
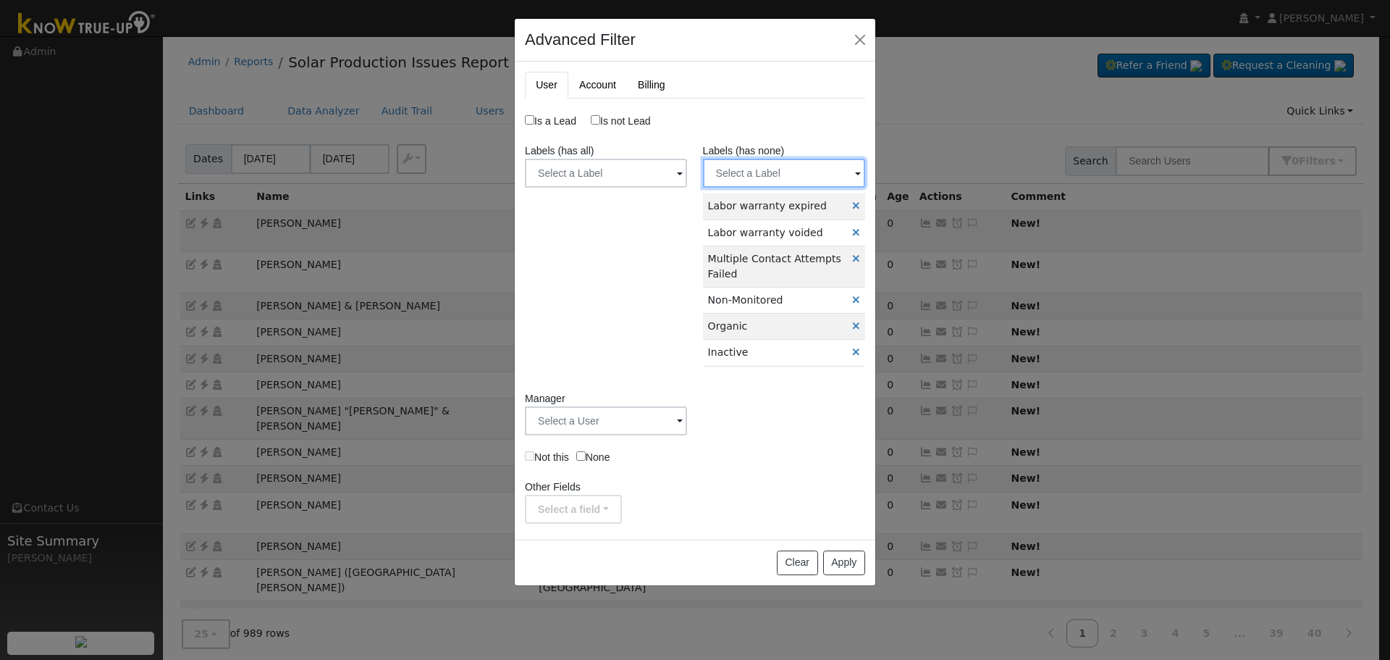
click at [798, 167] on input "text" at bounding box center [784, 173] width 162 height 29
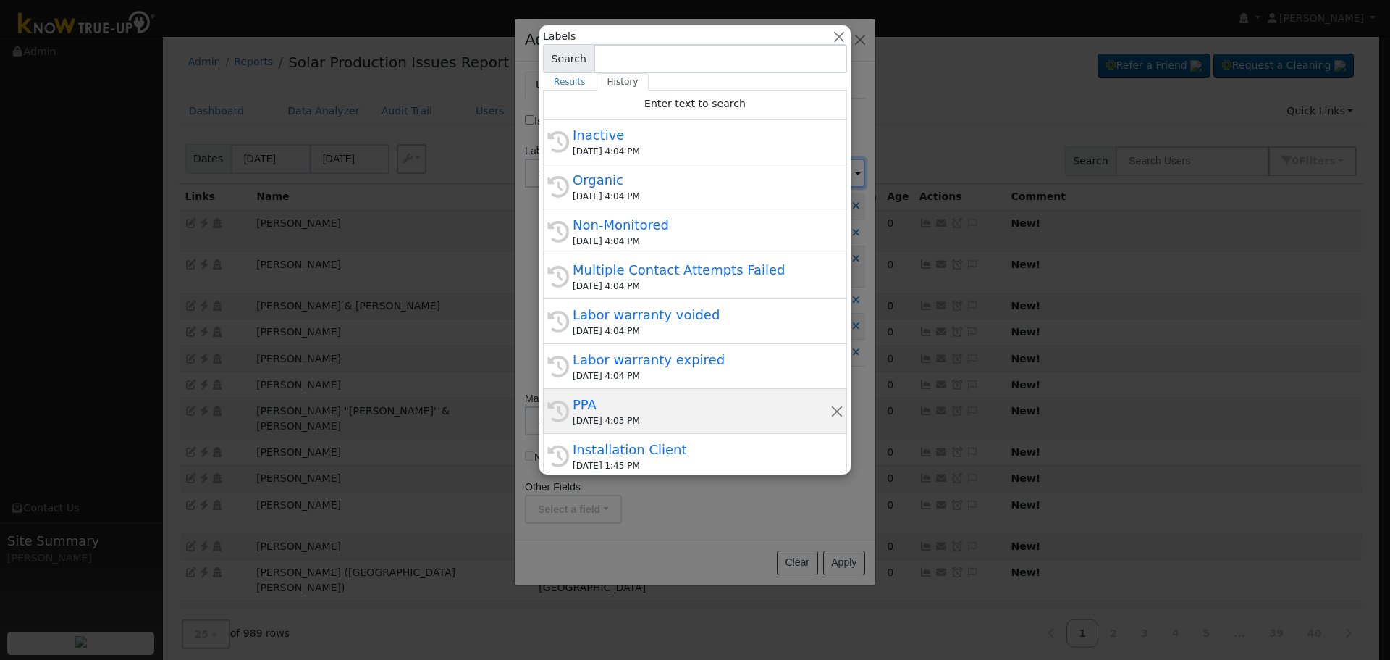
click at [679, 398] on div "PPA" at bounding box center [702, 405] width 258 height 20
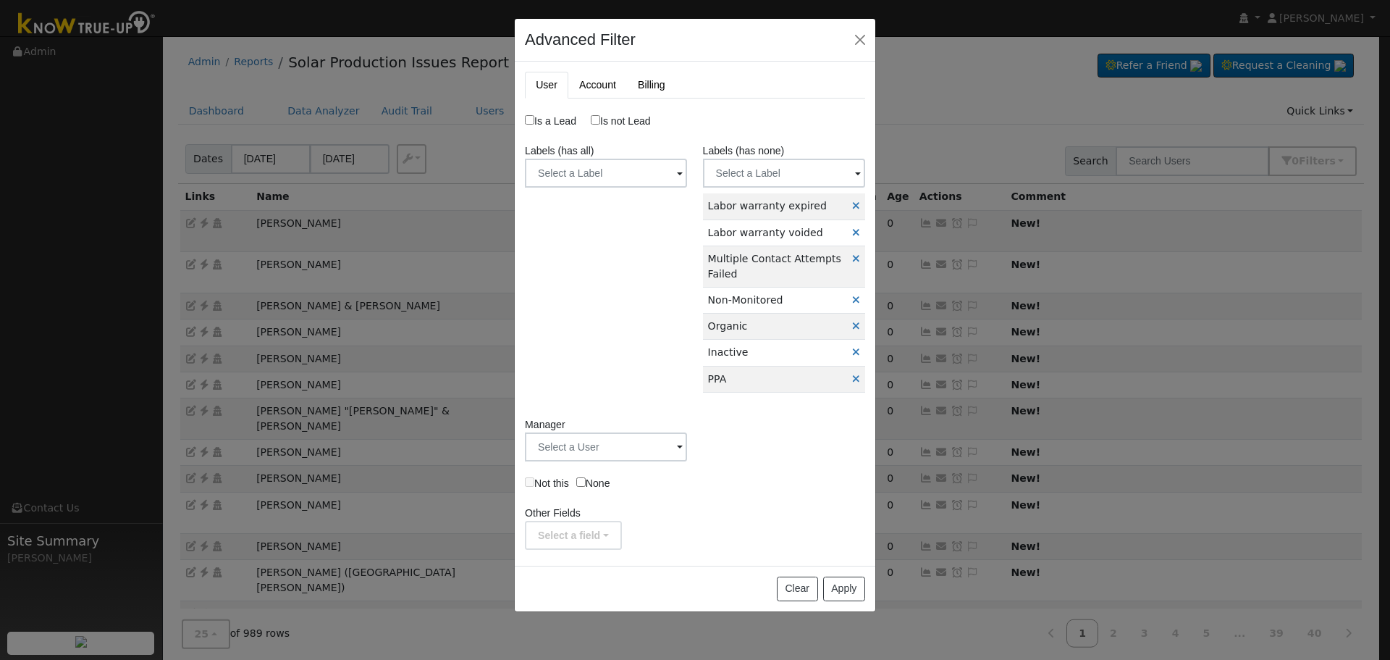
click at [849, 572] on div "Clear Apply" at bounding box center [695, 589] width 361 height 46
click at [849, 587] on button "Apply" at bounding box center [844, 588] width 42 height 25
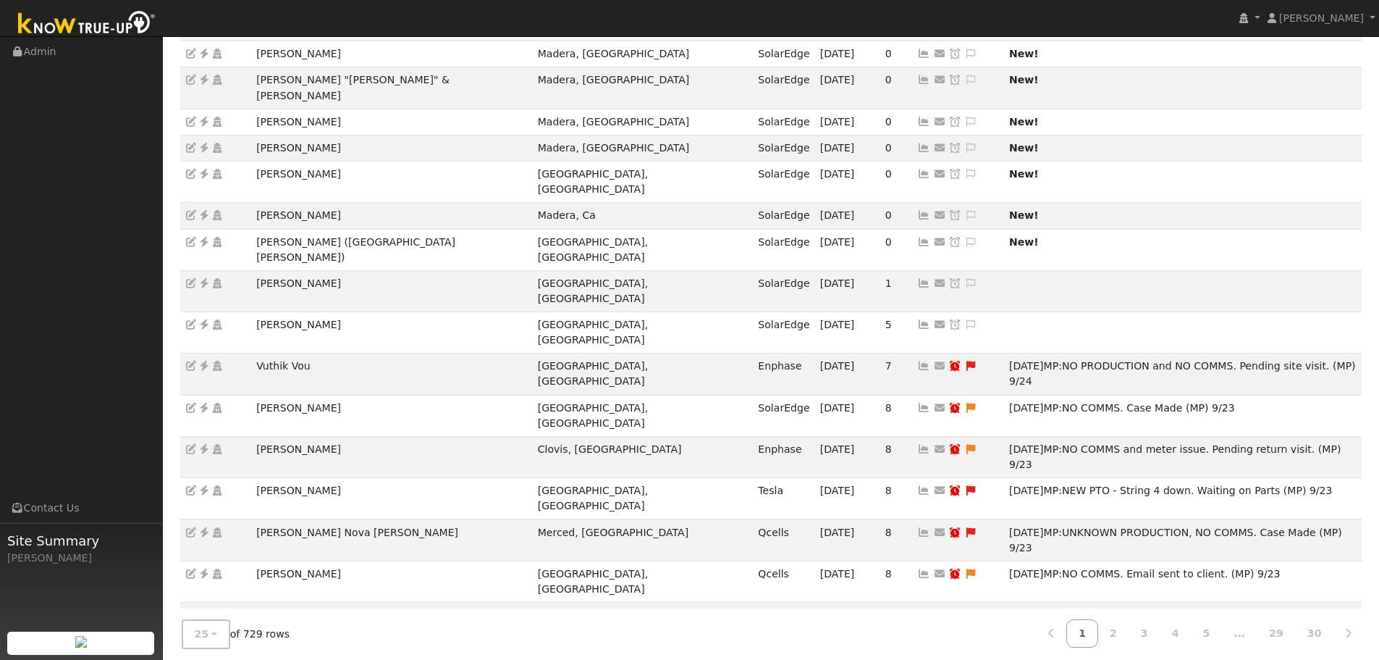
scroll to position [277, 0]
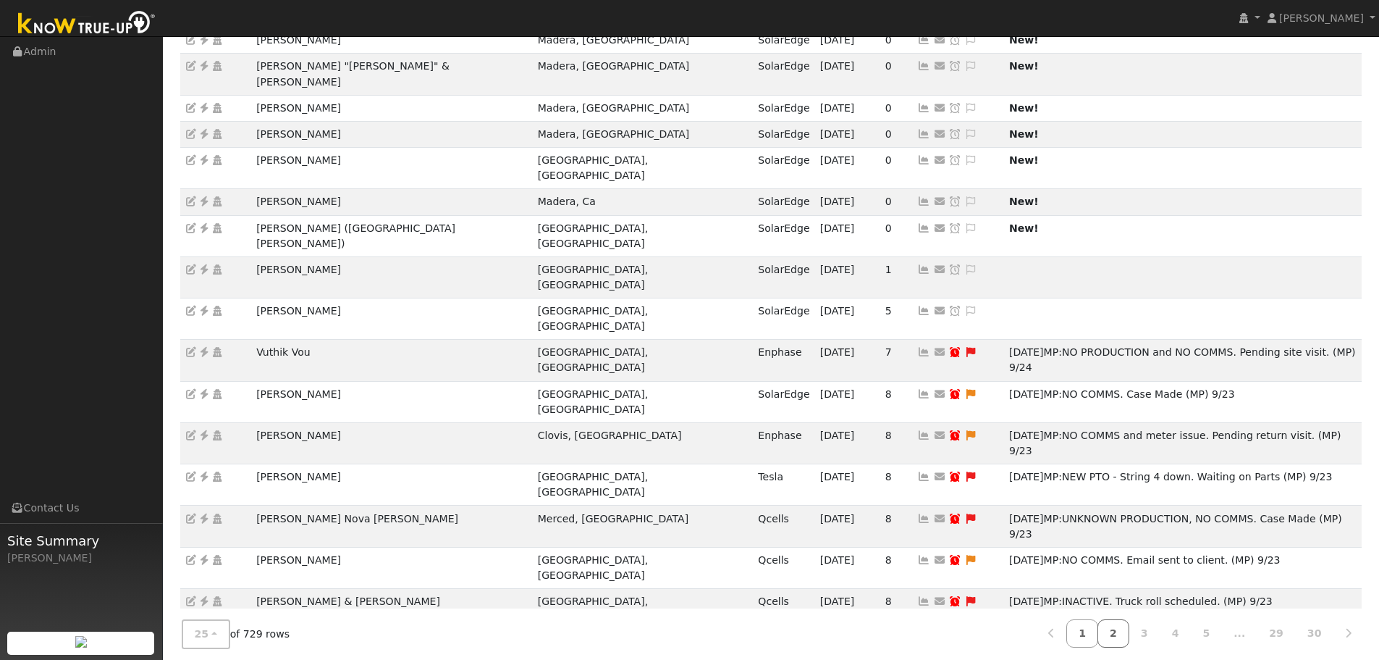
click at [1130, 627] on link "2" at bounding box center [1114, 633] width 32 height 28
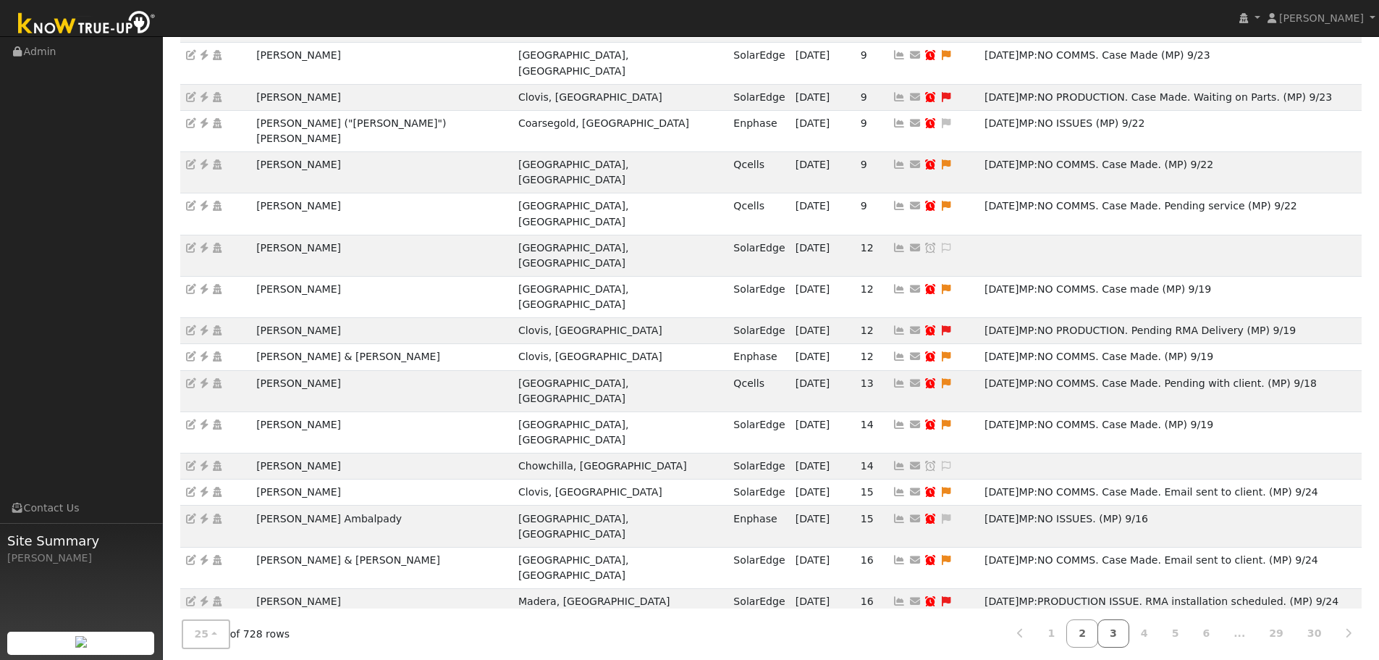
click at [1129, 624] on link "3" at bounding box center [1114, 633] width 32 height 28
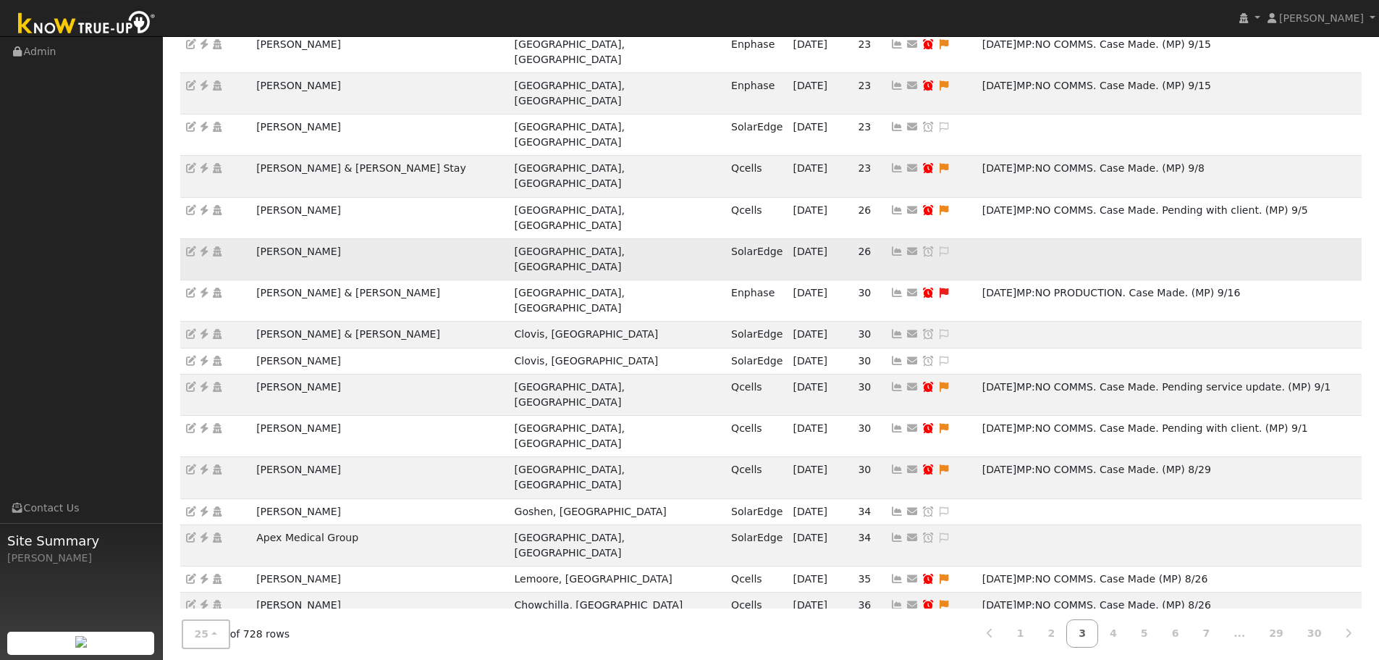
scroll to position [307, 0]
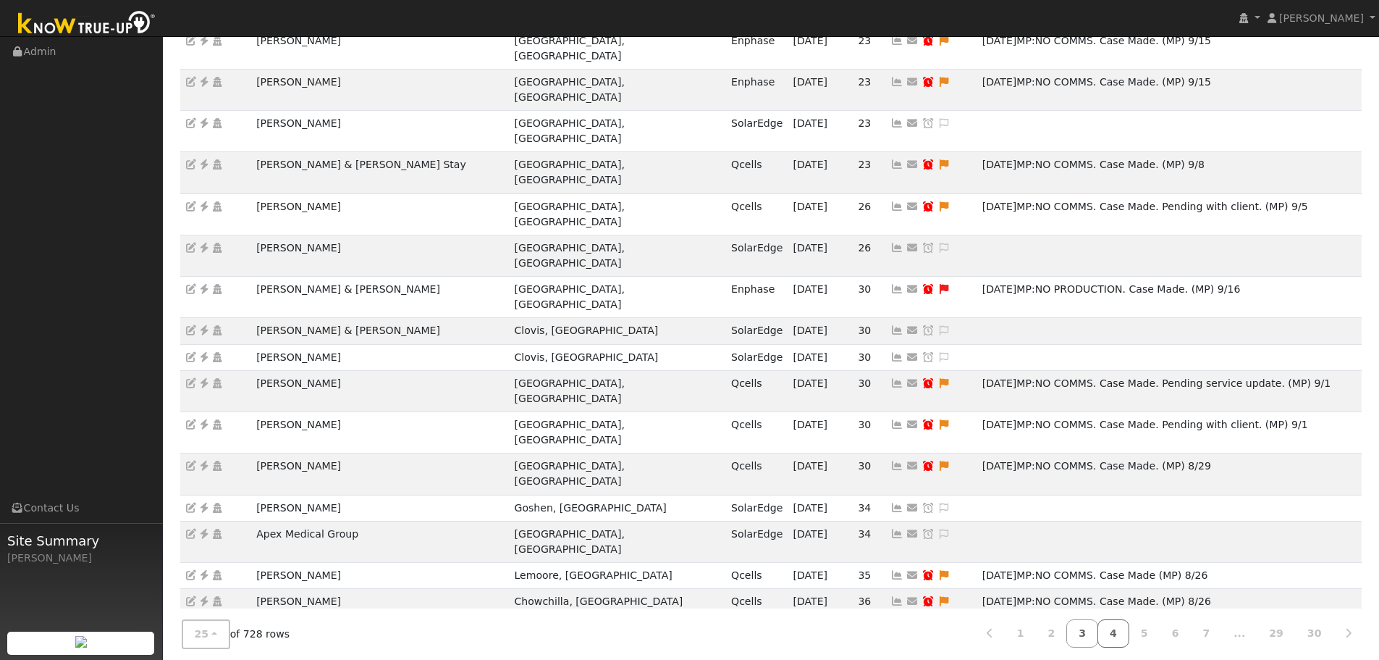
click at [1122, 626] on link "4" at bounding box center [1114, 633] width 32 height 28
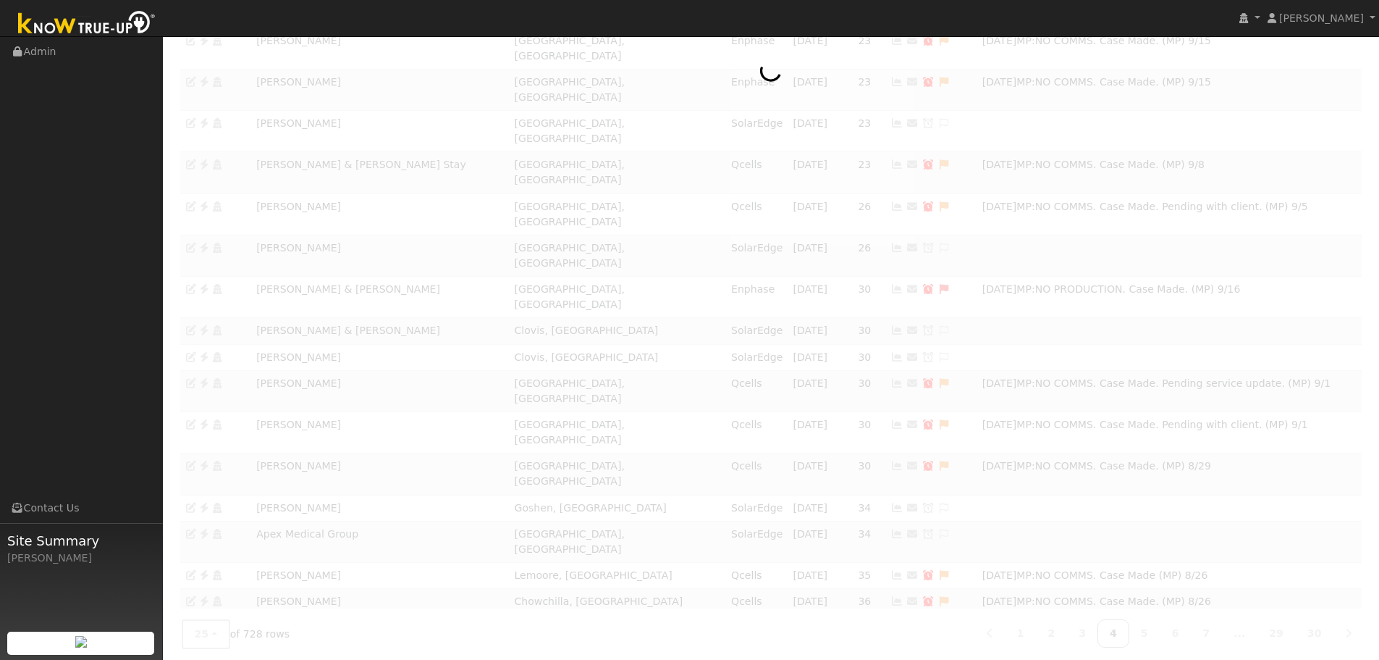
scroll to position [277, 0]
